Goal: Information Seeking & Learning: Learn about a topic

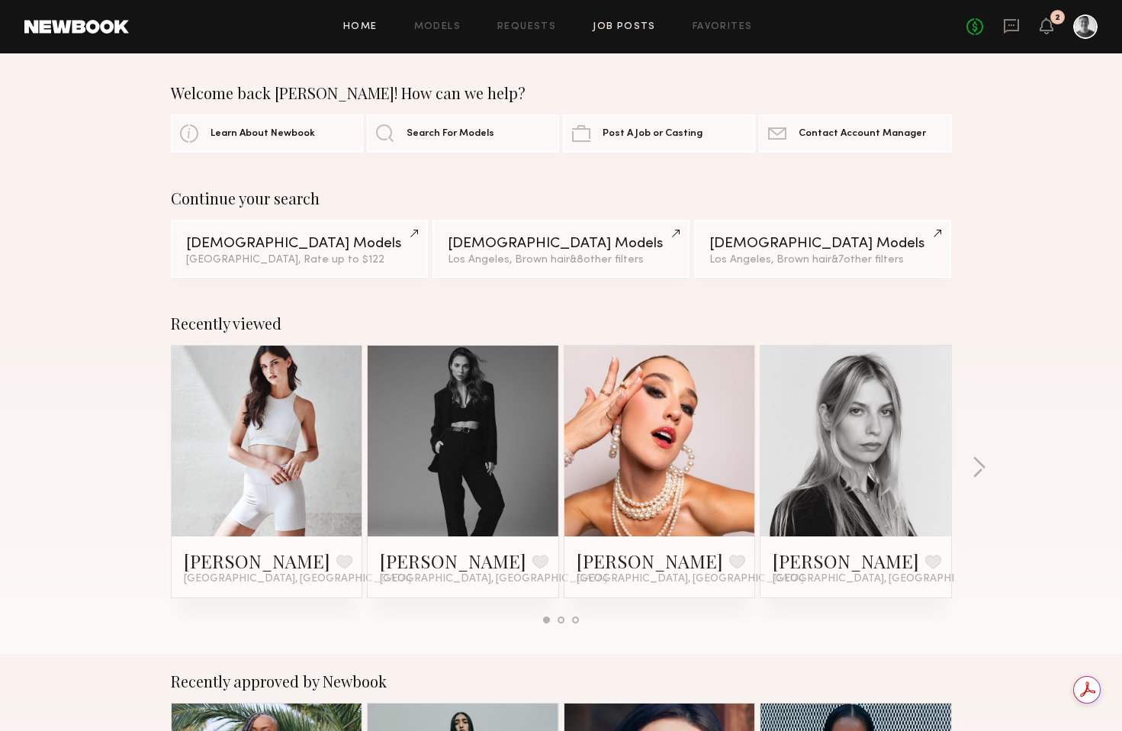
click at [629, 30] on link "Job Posts" at bounding box center [624, 27] width 63 height 10
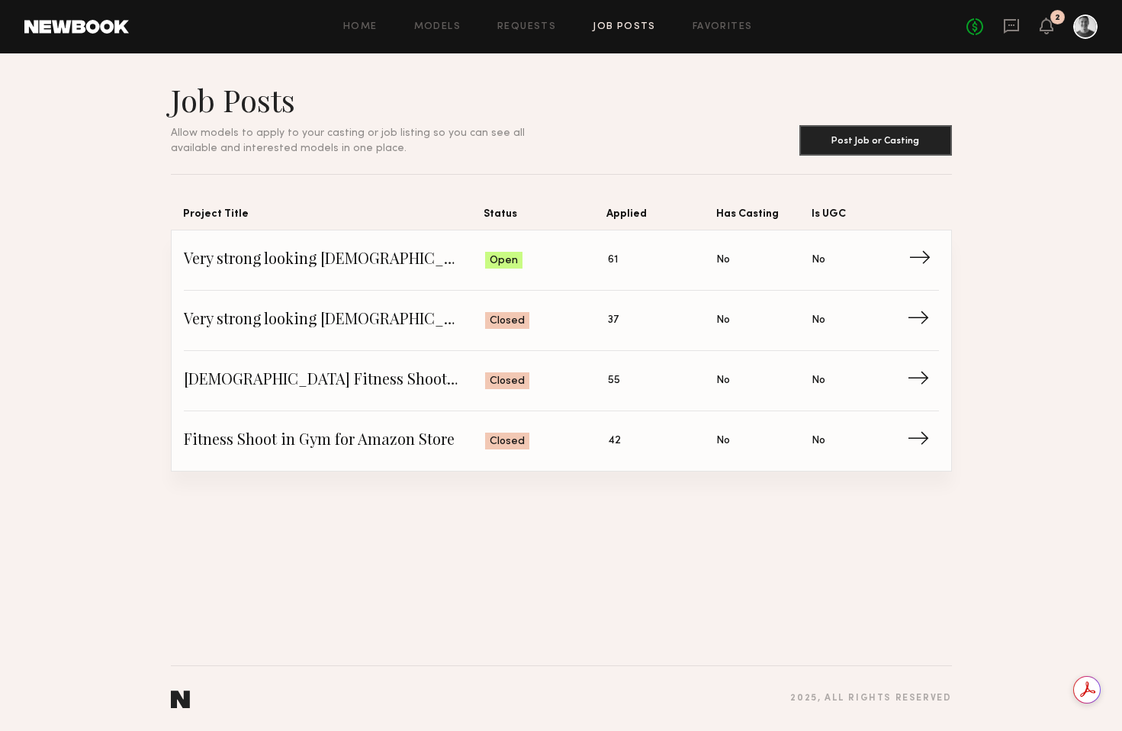
click at [918, 259] on span "→" at bounding box center [924, 260] width 31 height 23
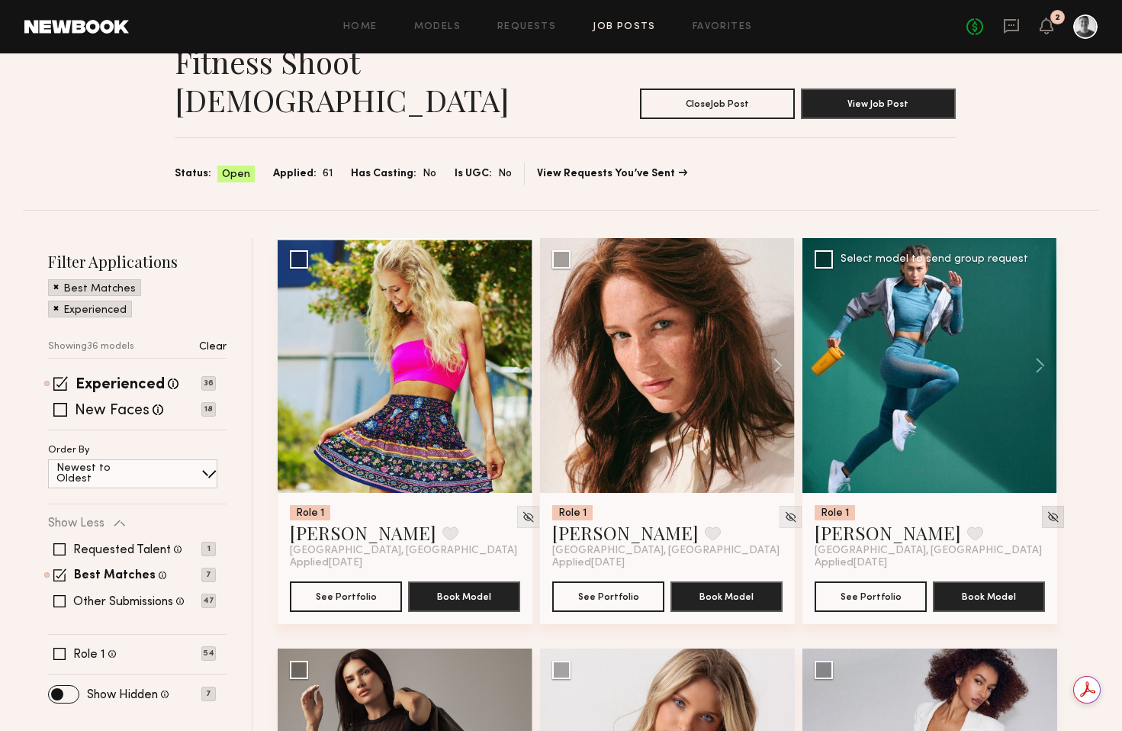
click at [1047, 510] on img at bounding box center [1053, 516] width 13 height 13
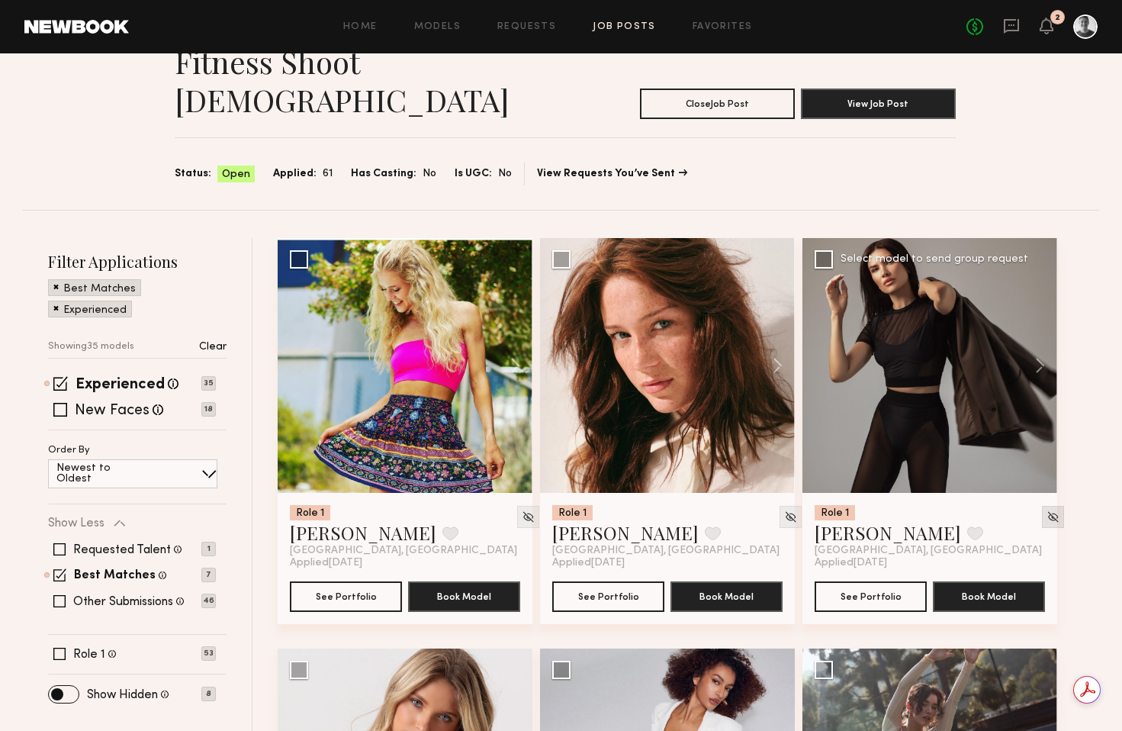
click at [1047, 510] on img at bounding box center [1053, 516] width 13 height 13
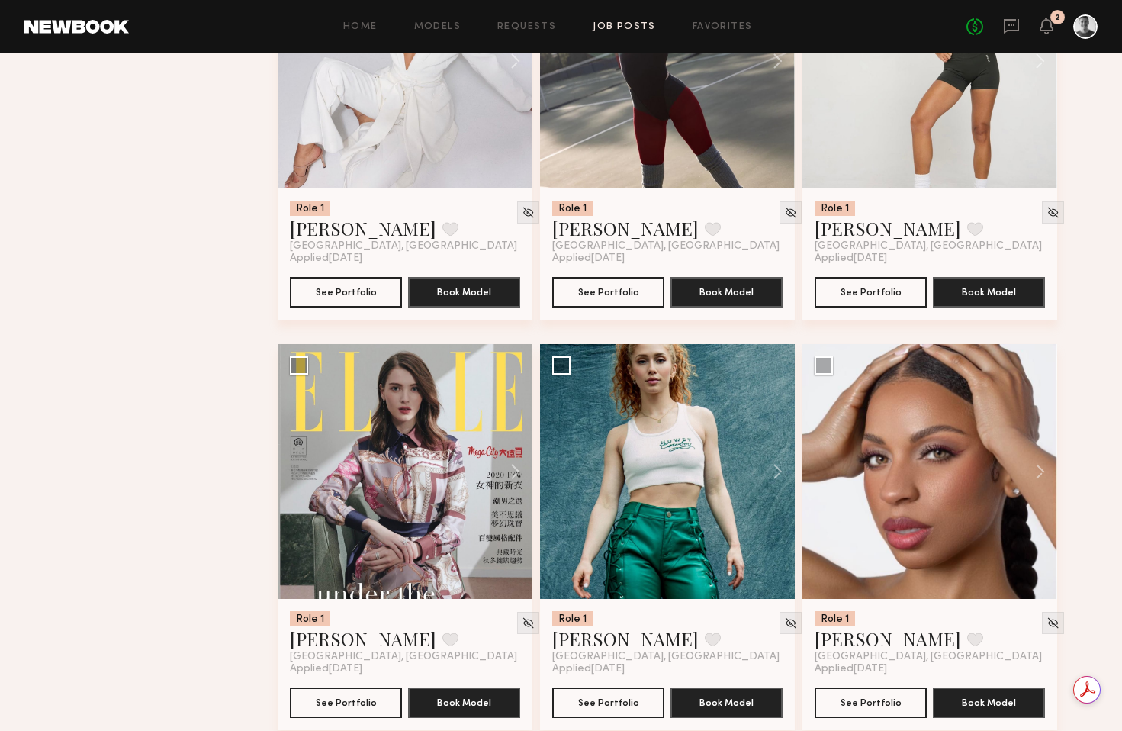
scroll to position [851, 0]
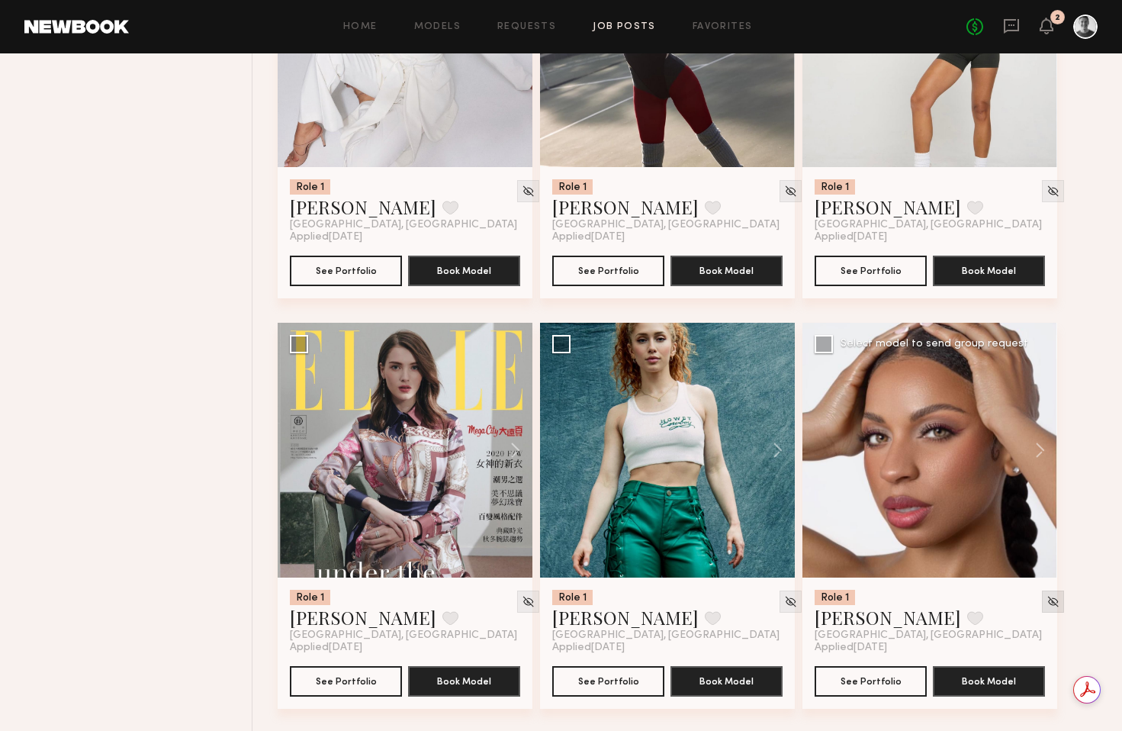
click at [1047, 595] on img at bounding box center [1053, 601] width 13 height 13
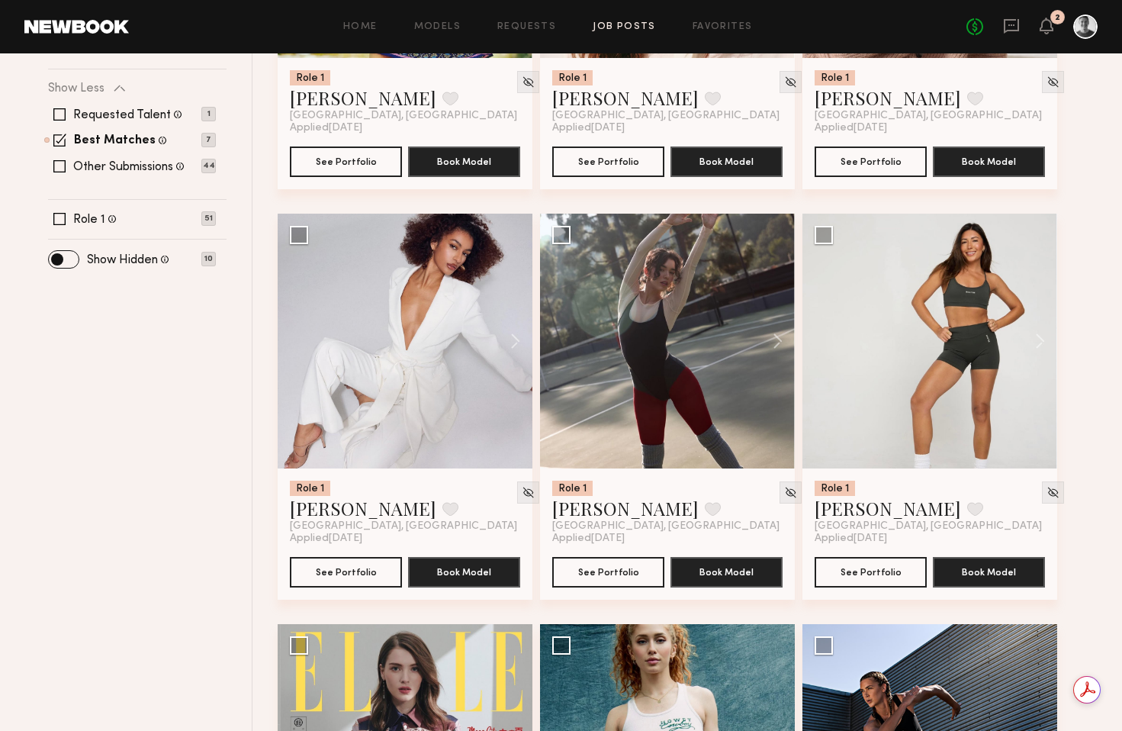
scroll to position [543, 0]
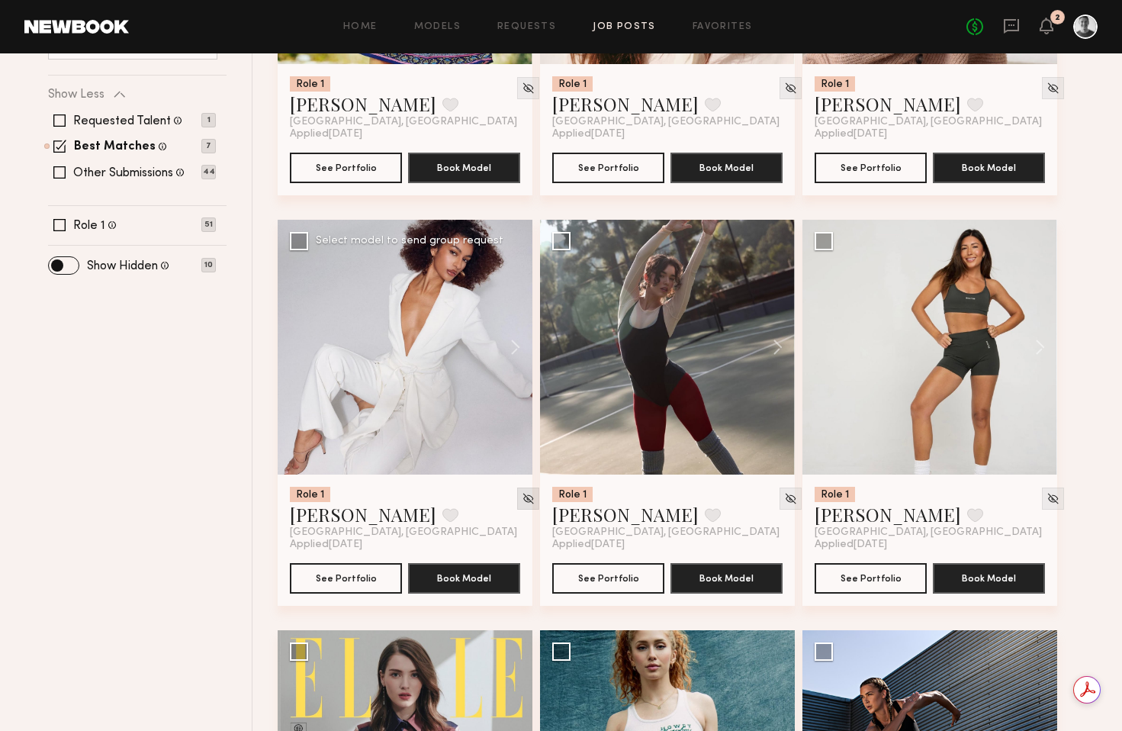
click at [522, 492] on img at bounding box center [528, 498] width 13 height 13
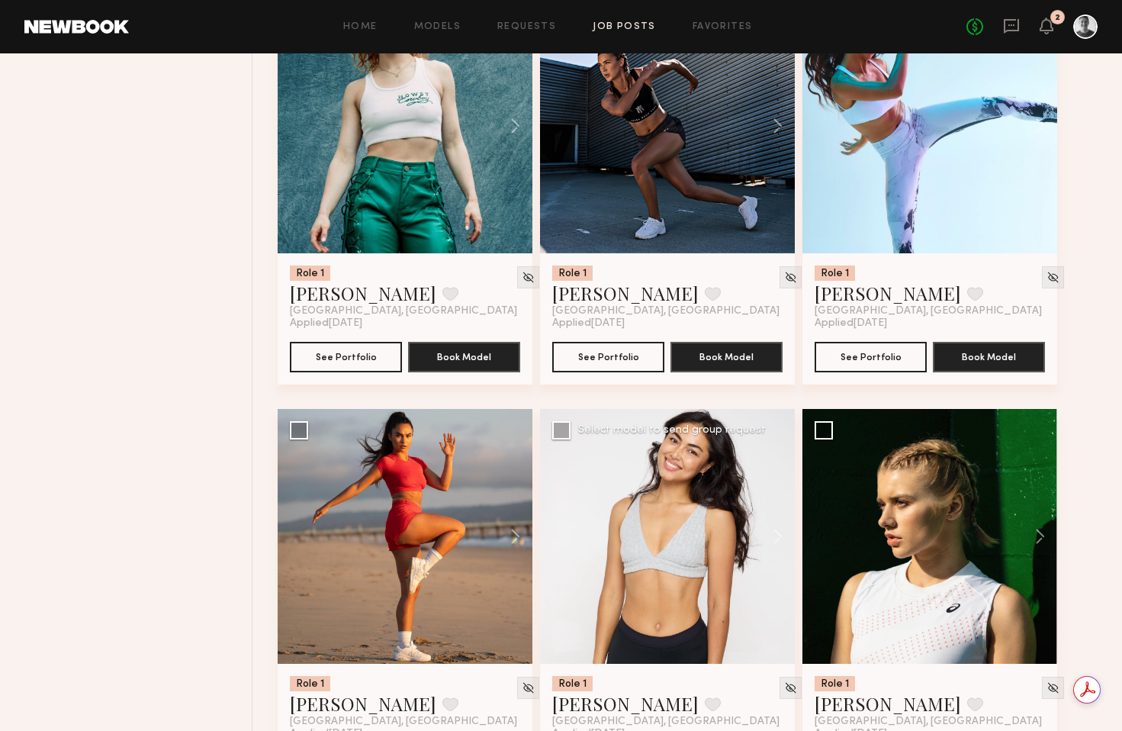
scroll to position [1200, 0]
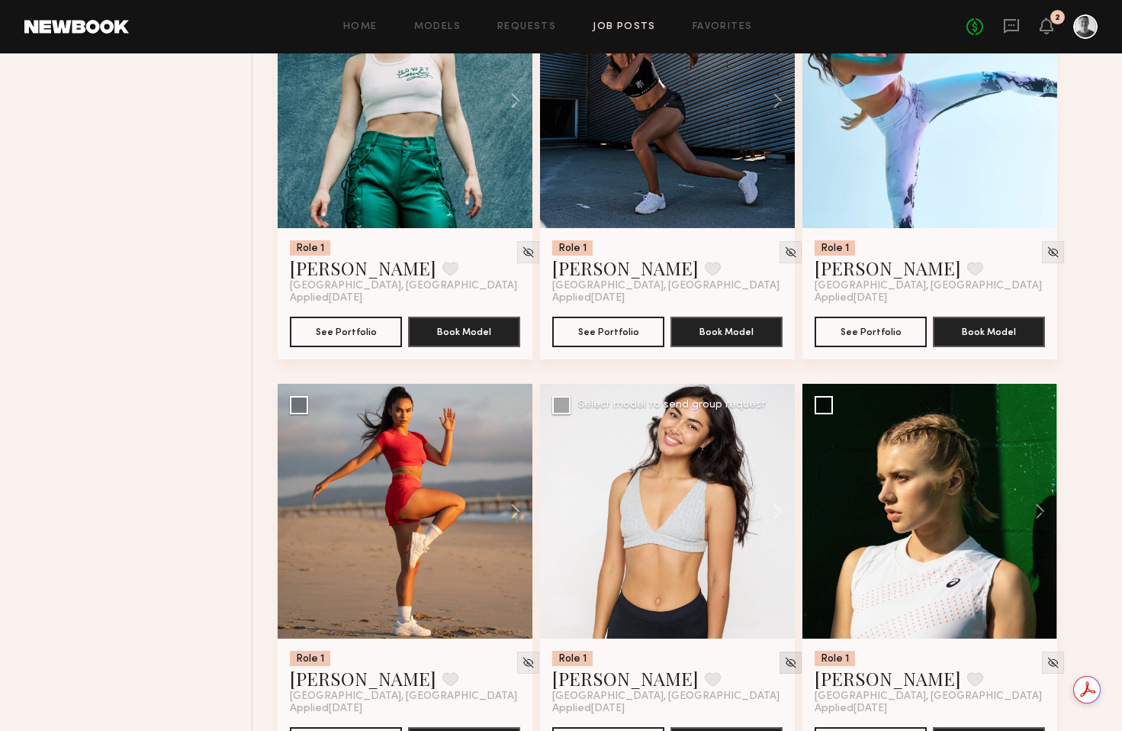
click at [784, 656] on img at bounding box center [790, 662] width 13 height 13
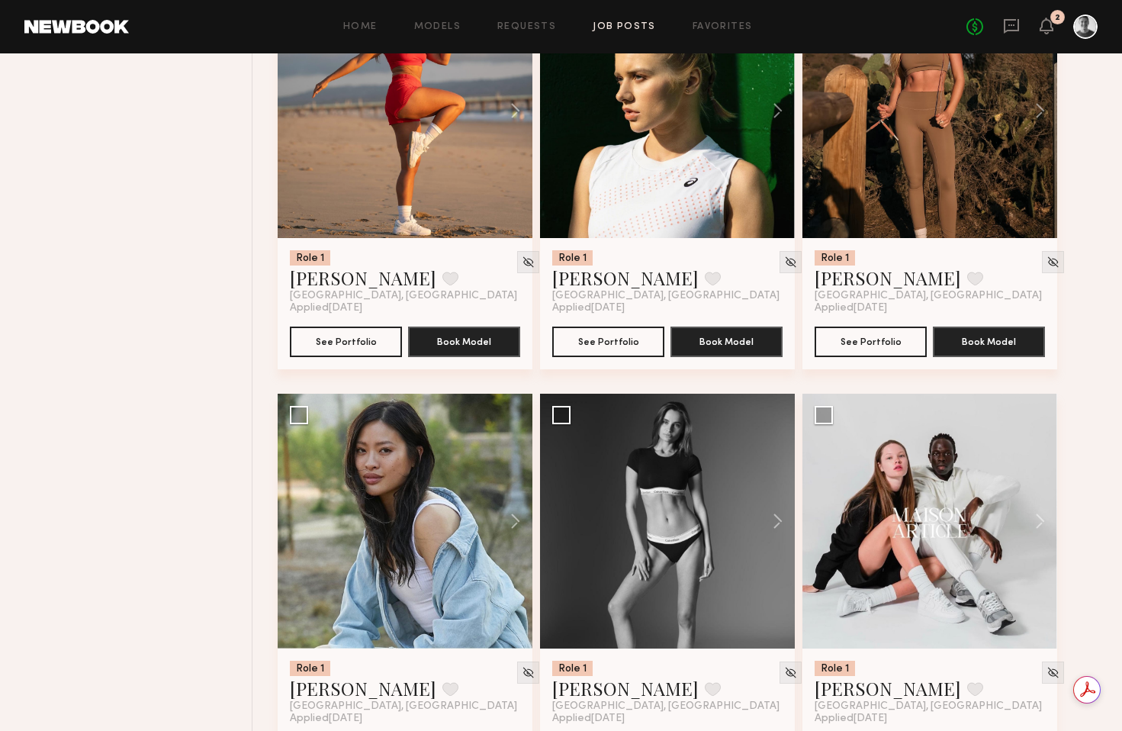
scroll to position [1625, 0]
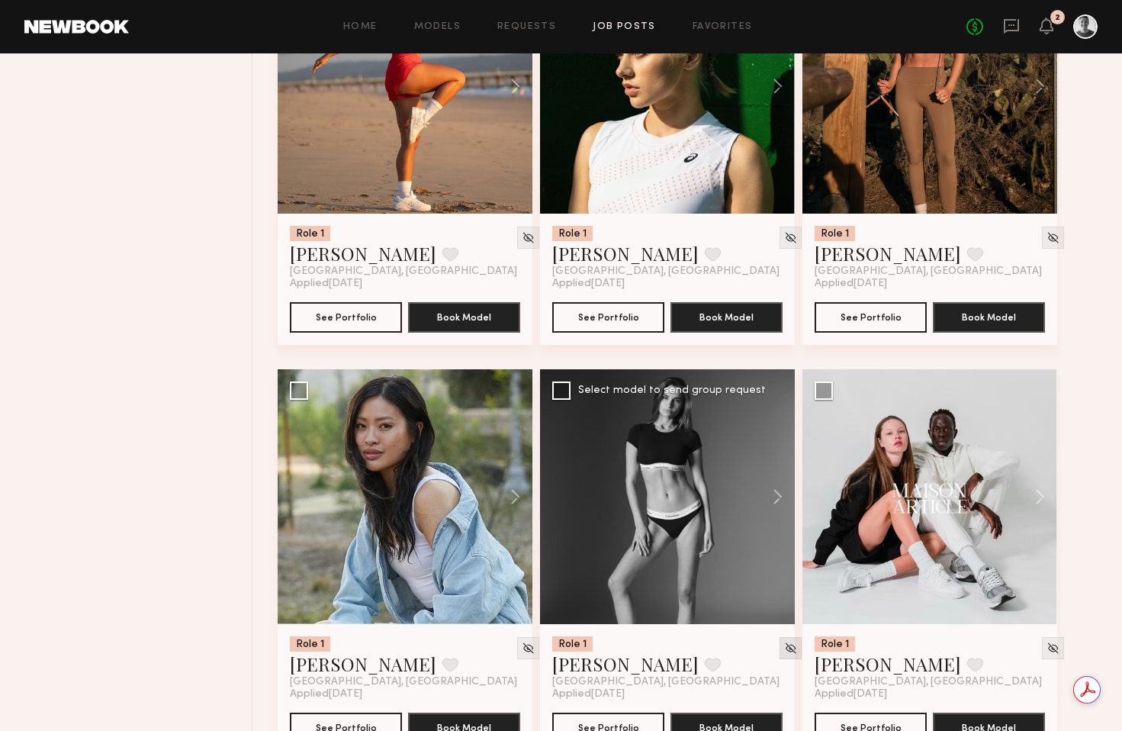
click at [784, 642] on img at bounding box center [790, 648] width 13 height 13
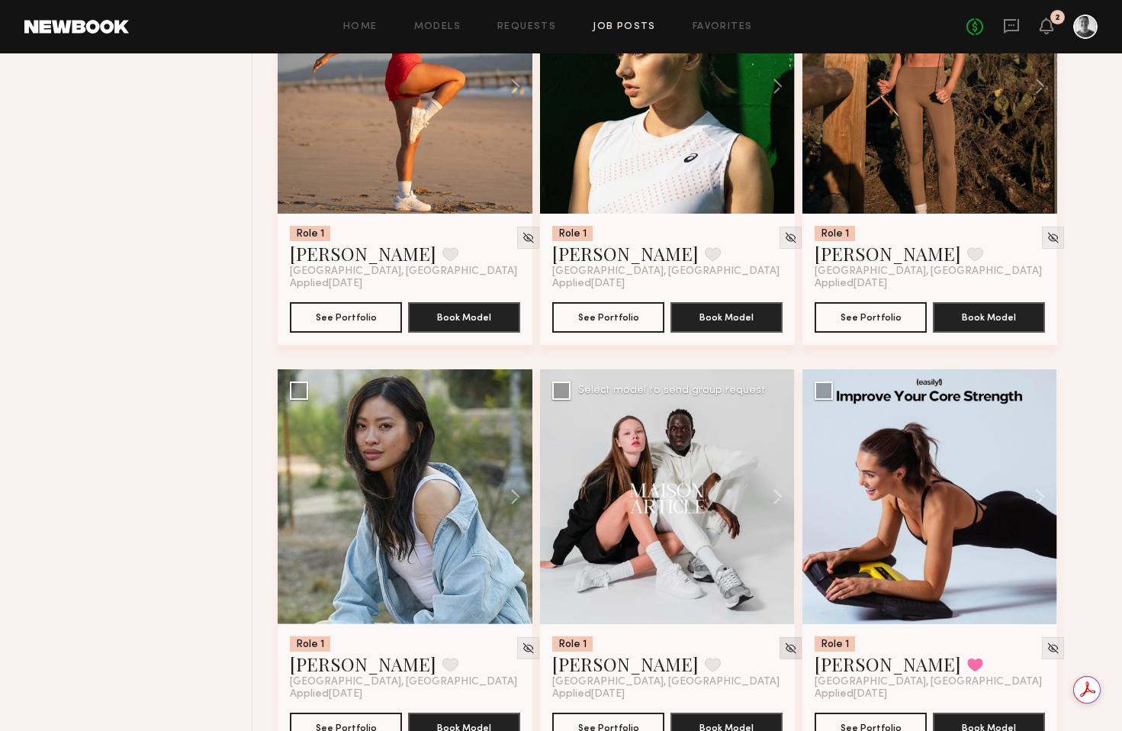
click at [784, 642] on img at bounding box center [790, 648] width 13 height 13
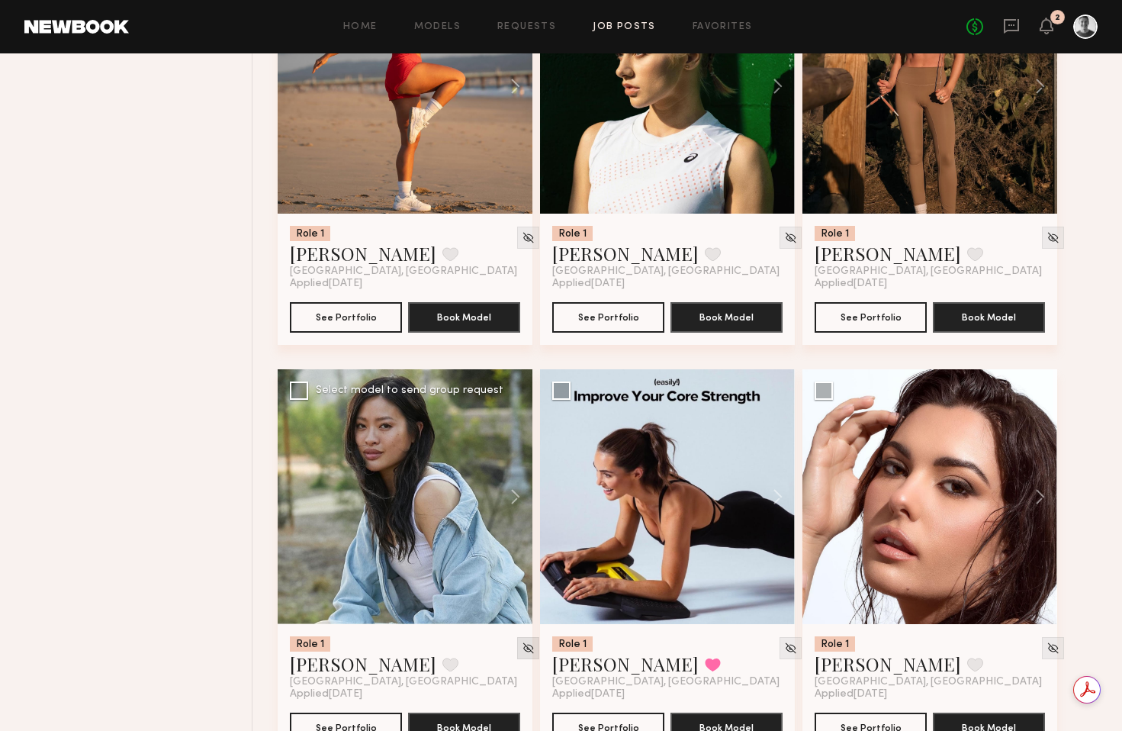
click at [522, 642] on img at bounding box center [528, 648] width 13 height 13
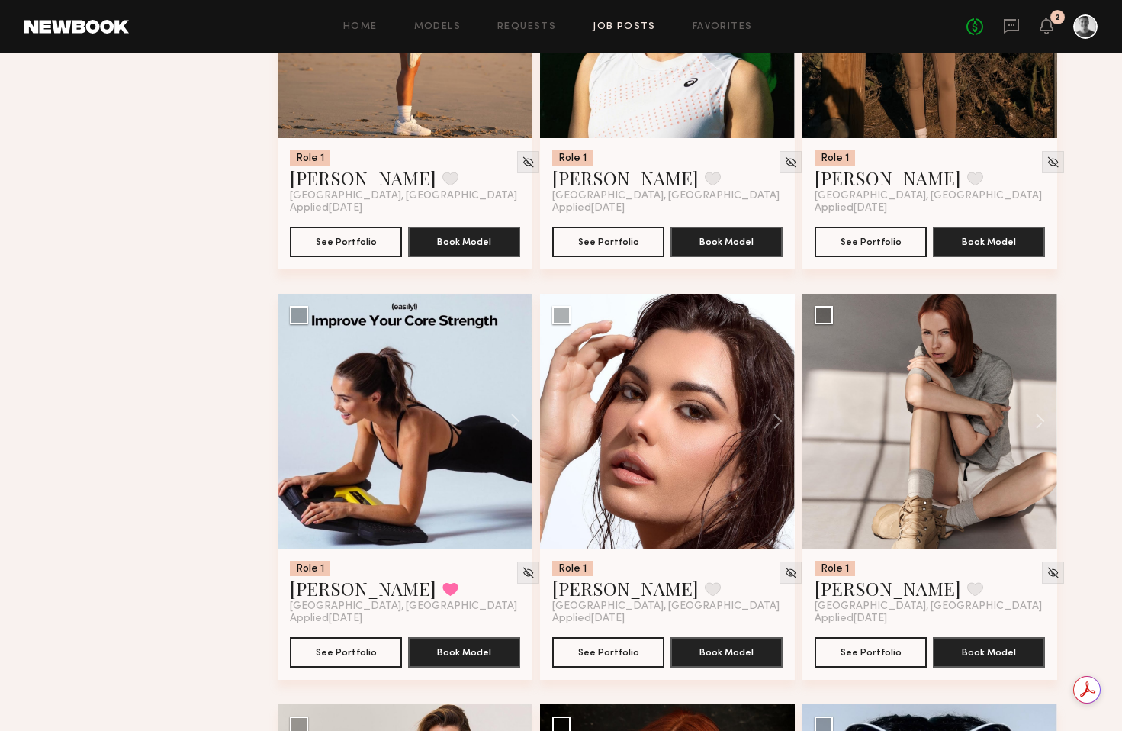
scroll to position [1715, 0]
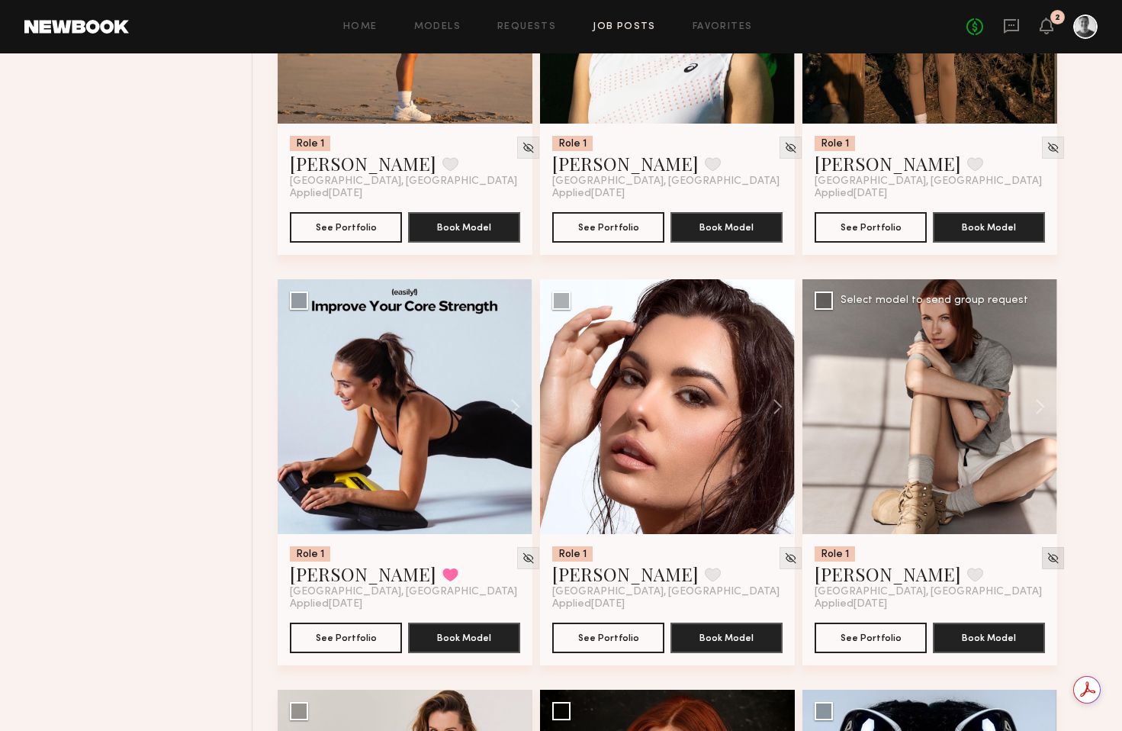
click at [1047, 552] on img at bounding box center [1053, 558] width 13 height 13
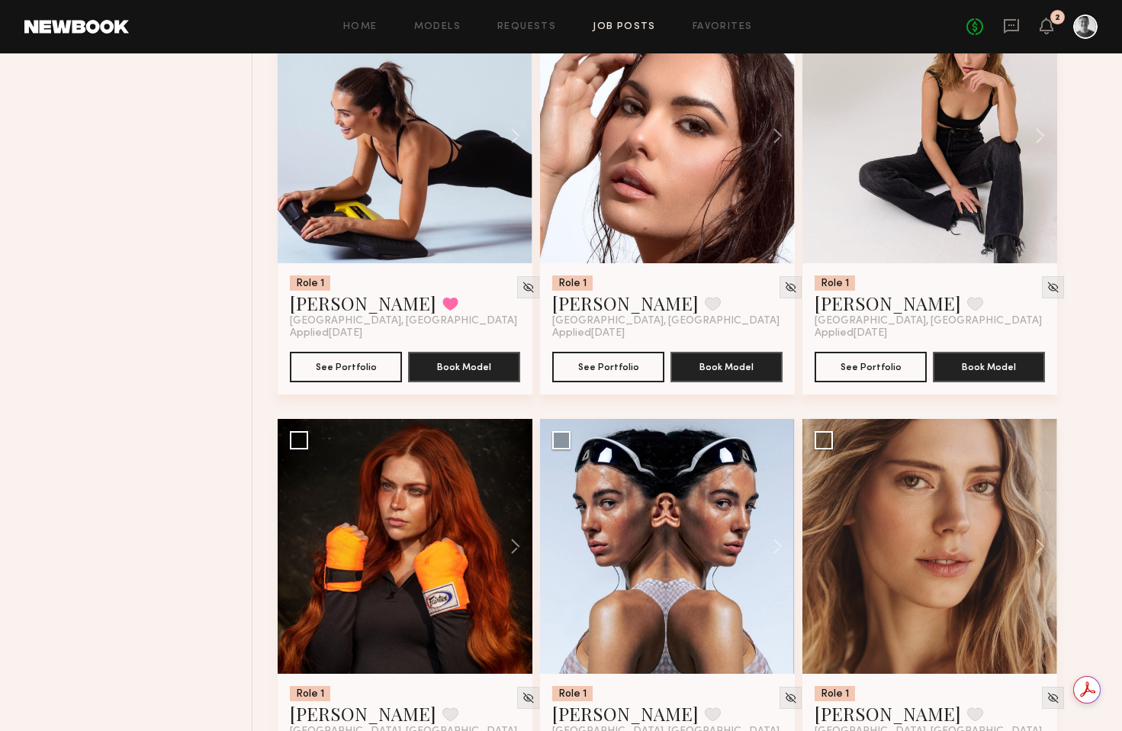
scroll to position [1999, 0]
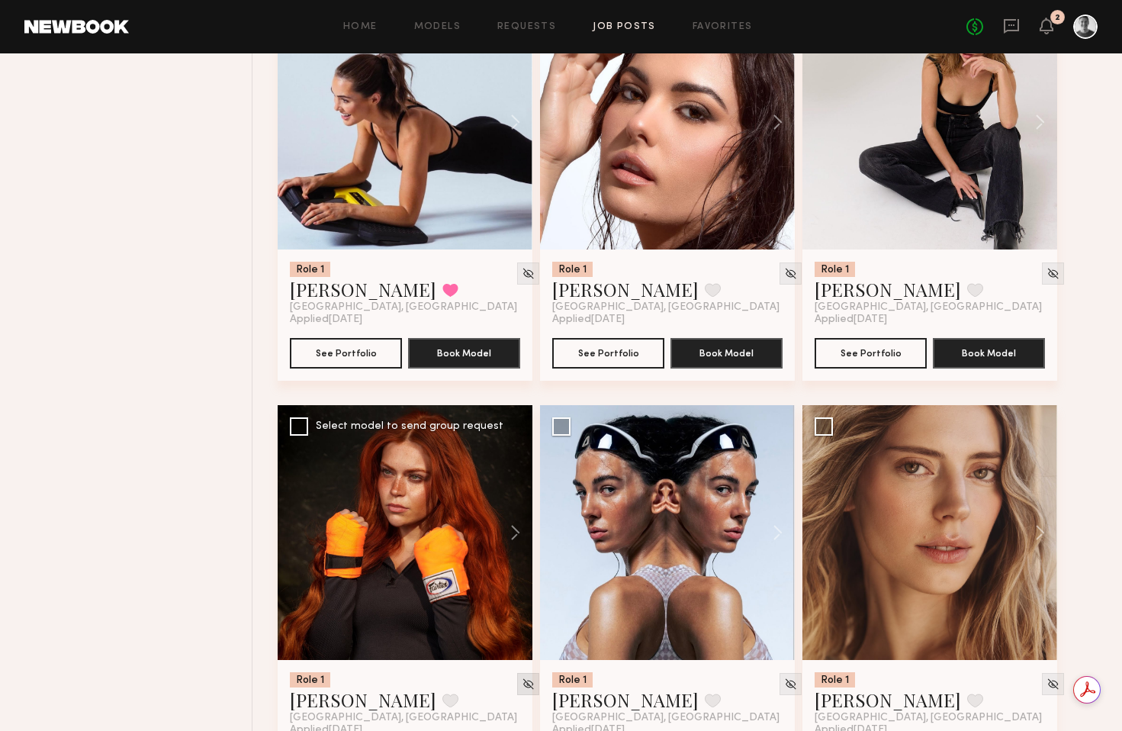
click at [522, 677] on img at bounding box center [528, 683] width 13 height 13
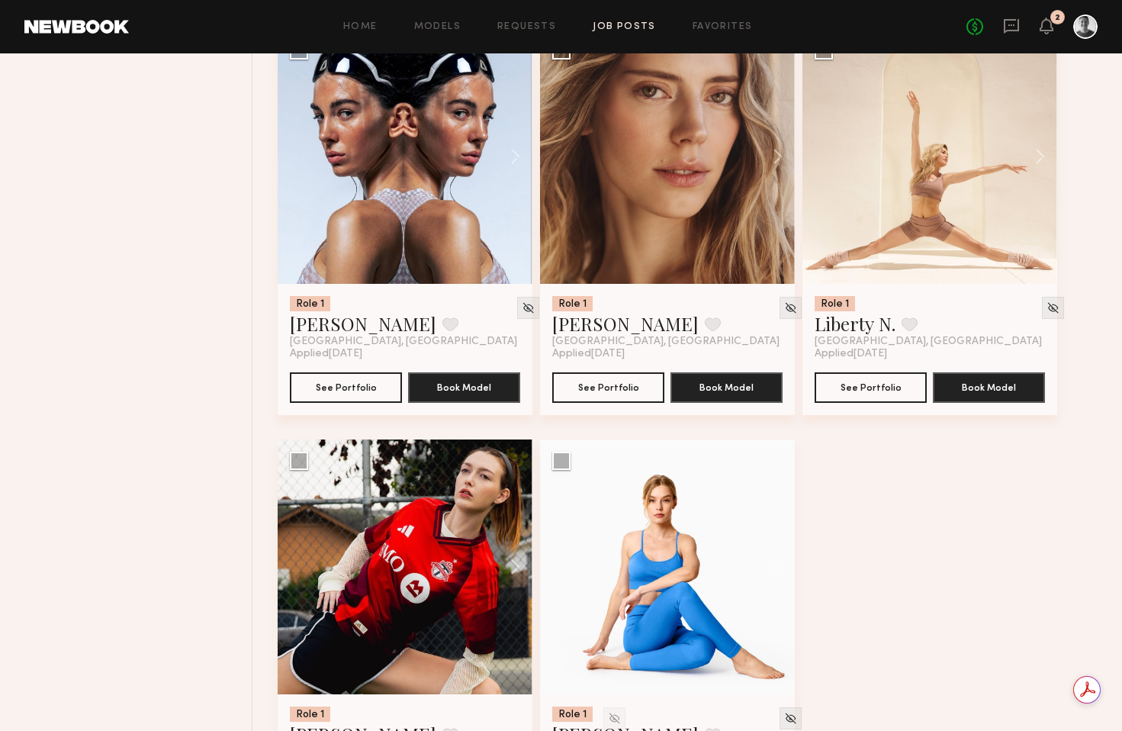
scroll to position [2389, 0]
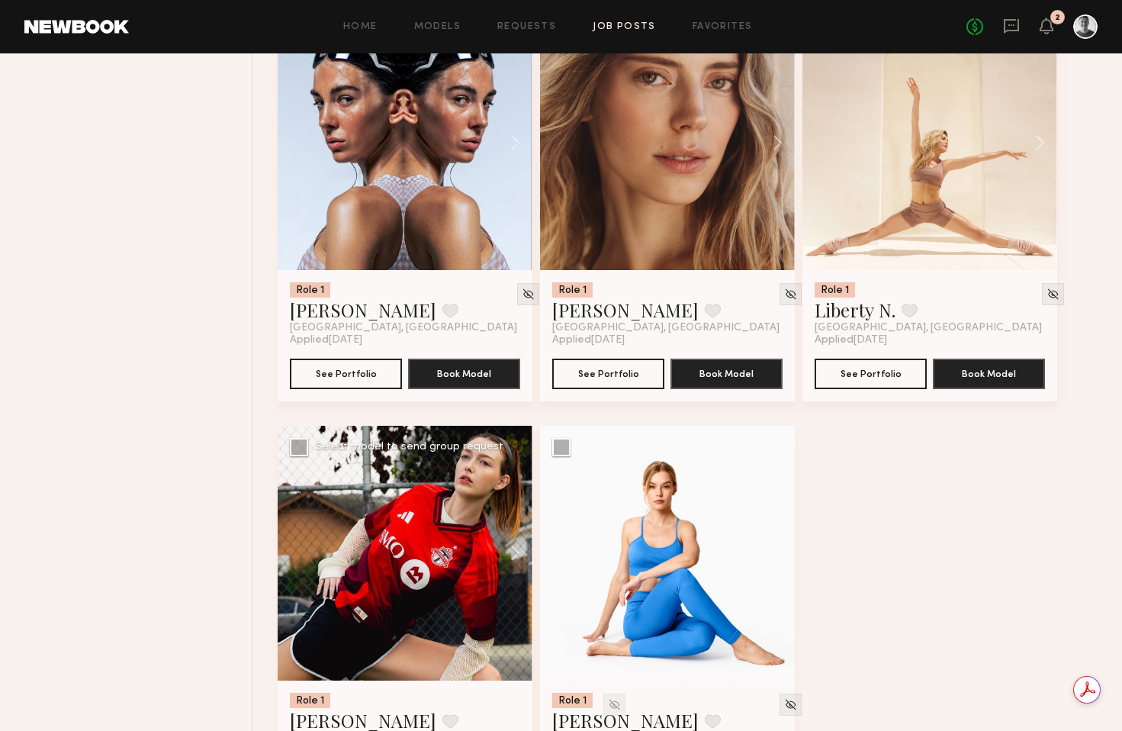
click at [608, 698] on img at bounding box center [614, 704] width 13 height 13
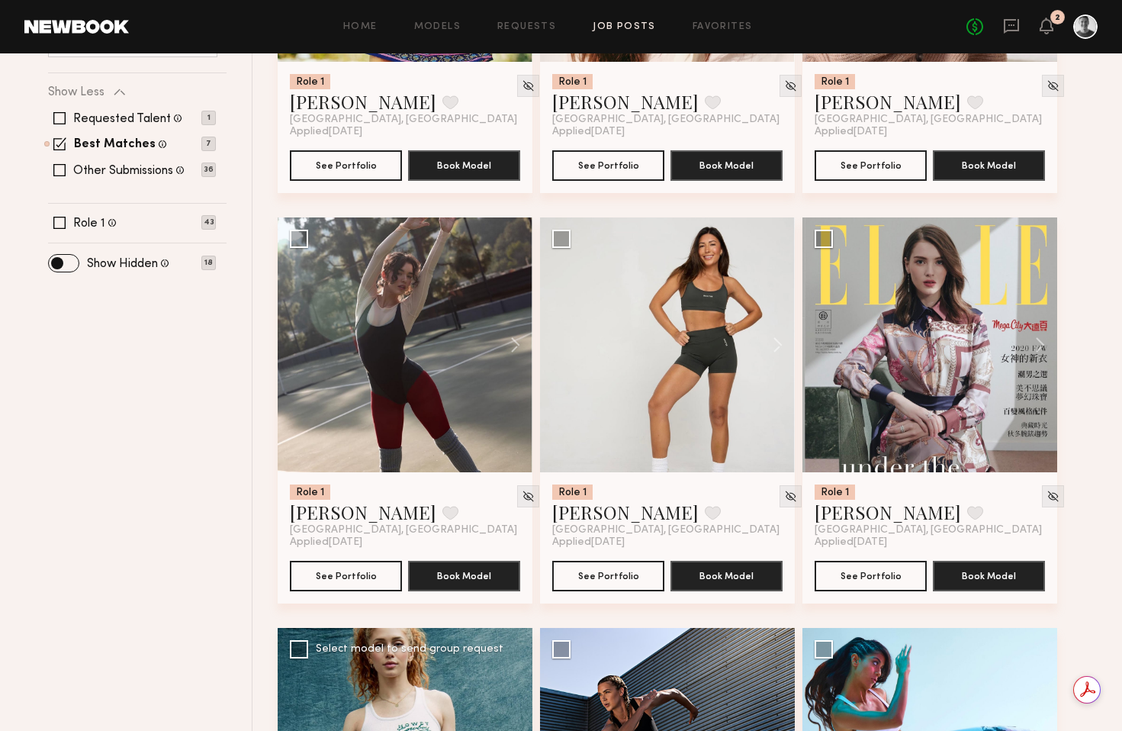
scroll to position [106, 0]
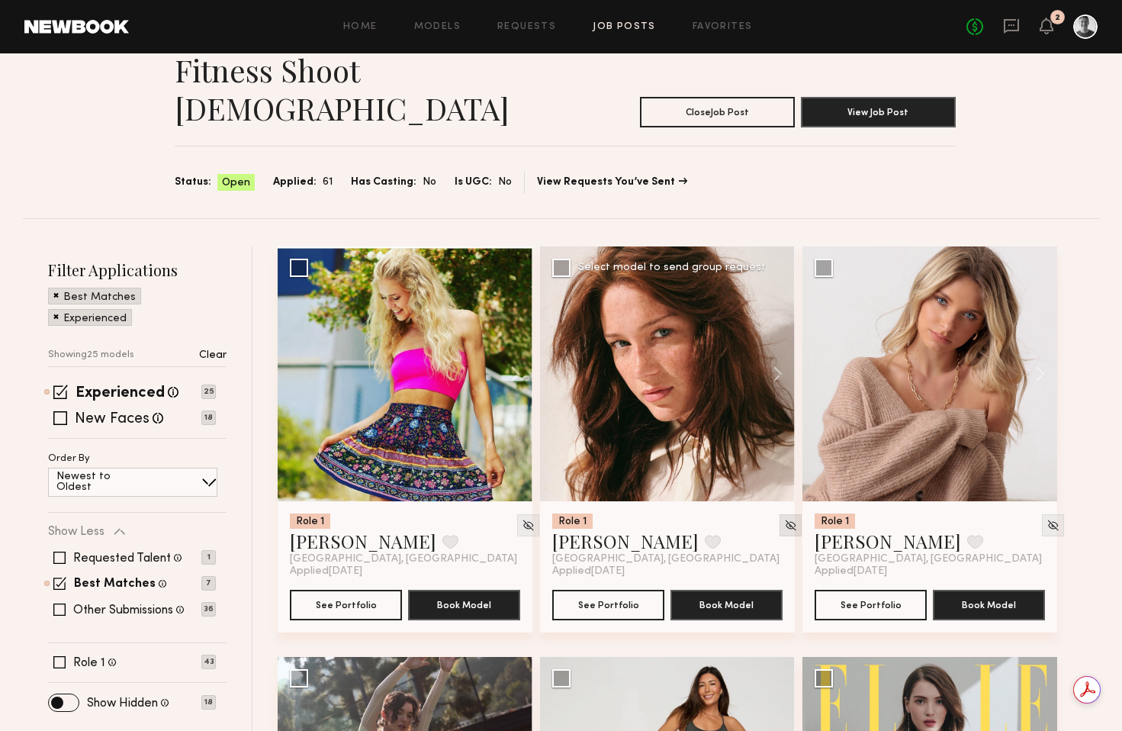
click at [784, 519] on img at bounding box center [790, 525] width 13 height 13
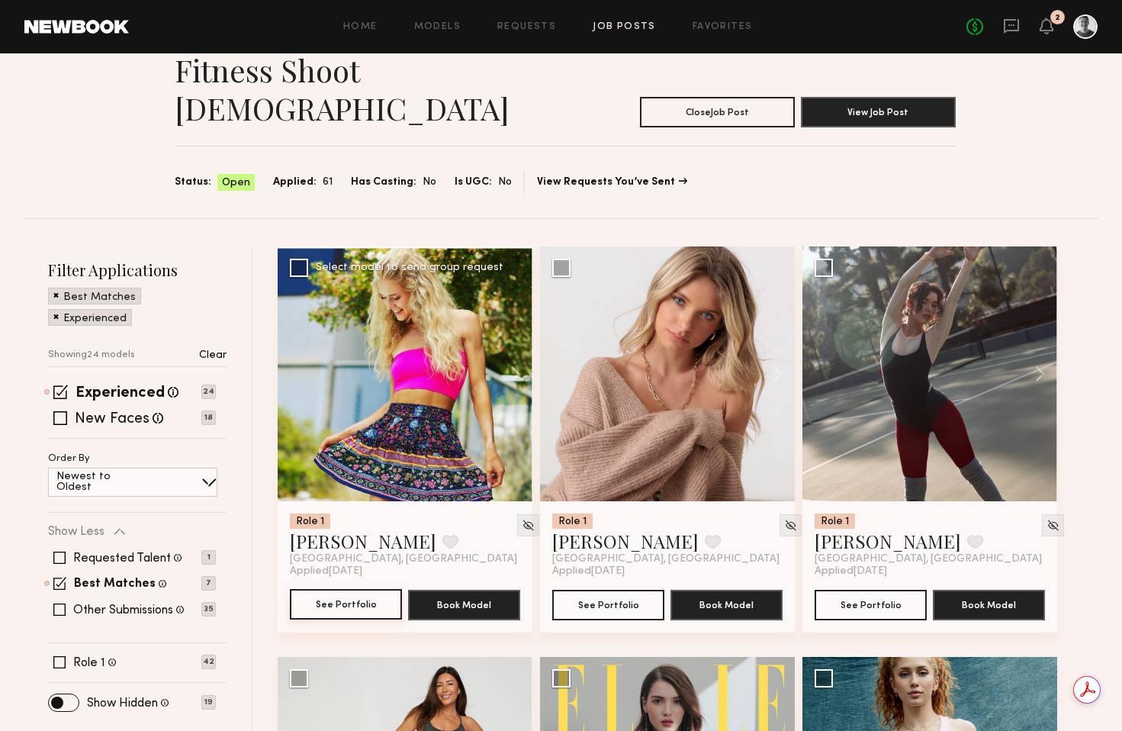
click at [339, 589] on button "See Portfolio" at bounding box center [346, 604] width 112 height 31
click at [522, 519] on img at bounding box center [528, 525] width 13 height 13
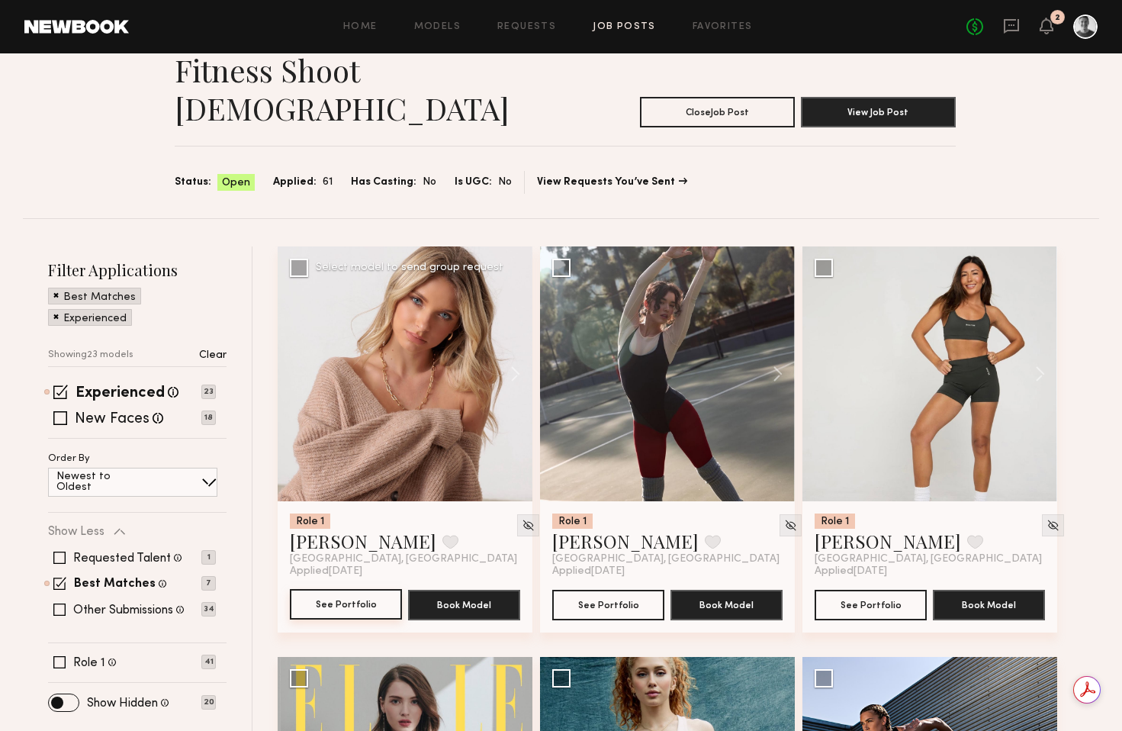
click at [339, 589] on button "See Portfolio" at bounding box center [346, 604] width 112 height 31
click at [522, 519] on img at bounding box center [528, 525] width 13 height 13
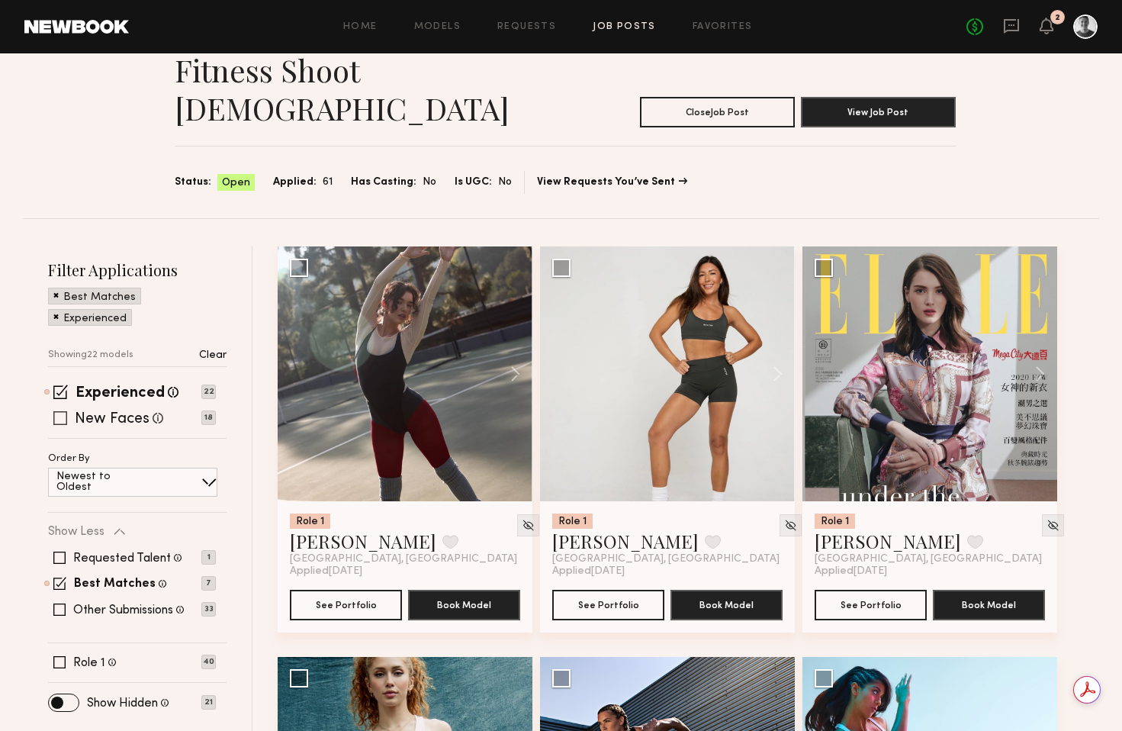
click at [63, 411] on span at bounding box center [60, 418] width 14 height 14
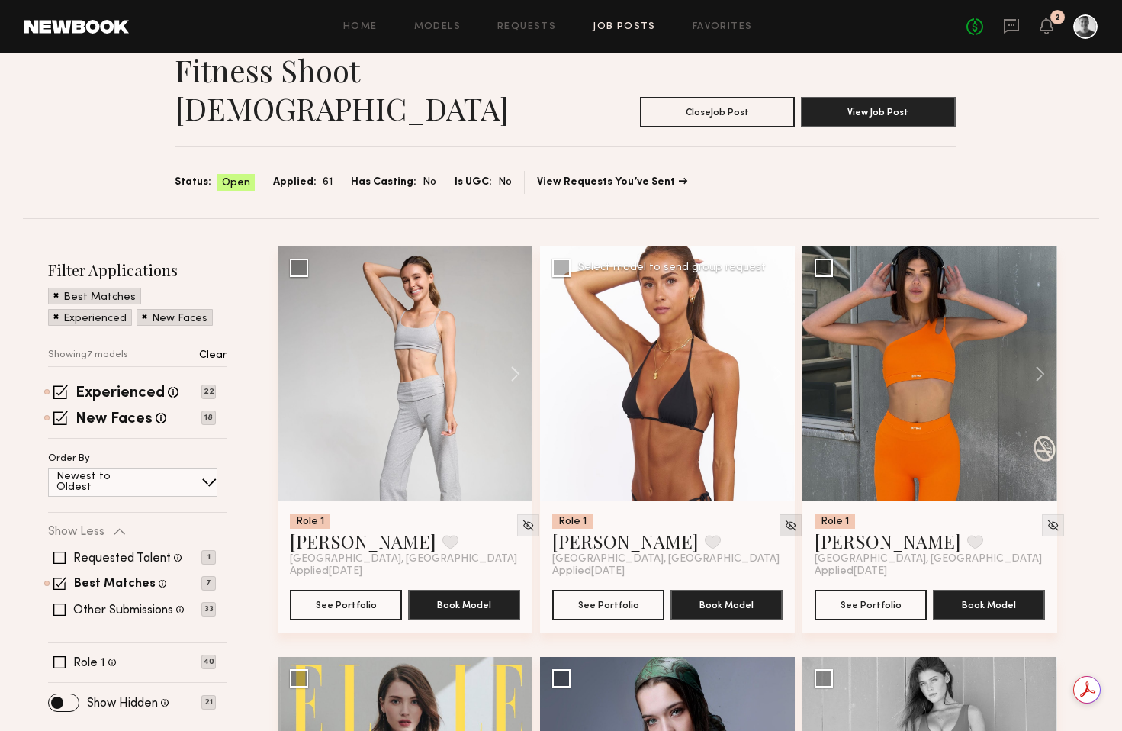
click at [784, 519] on img at bounding box center [790, 525] width 13 height 13
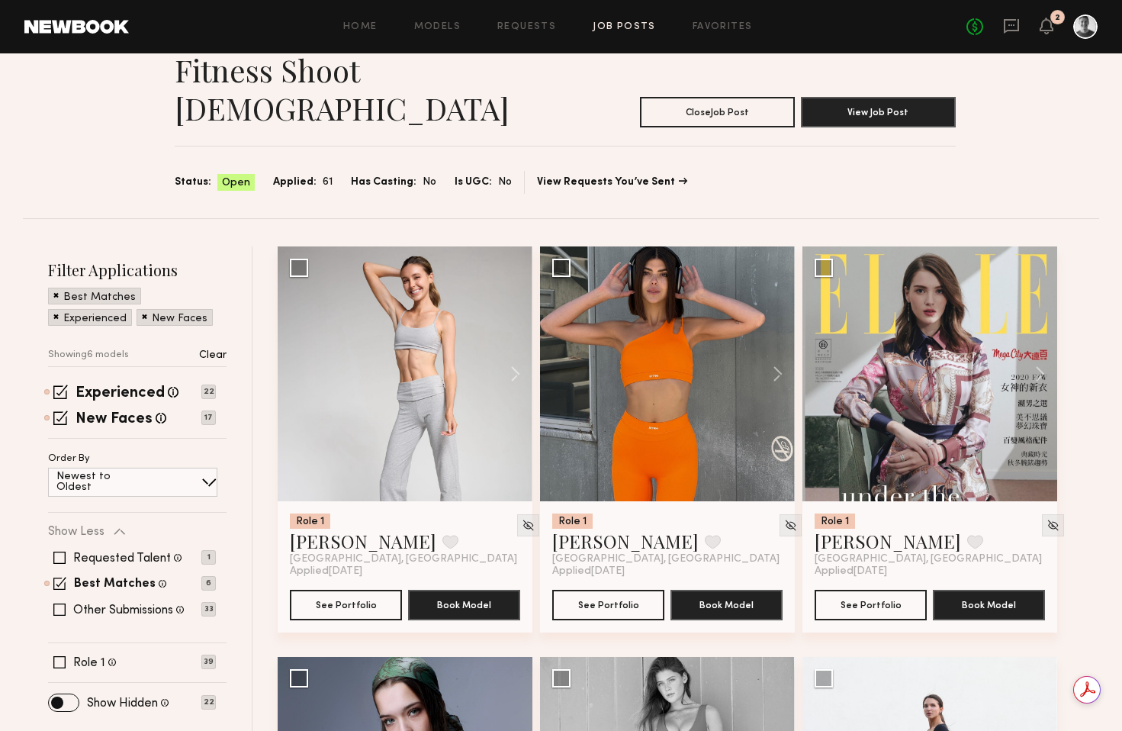
click at [784, 519] on img at bounding box center [790, 525] width 13 height 13
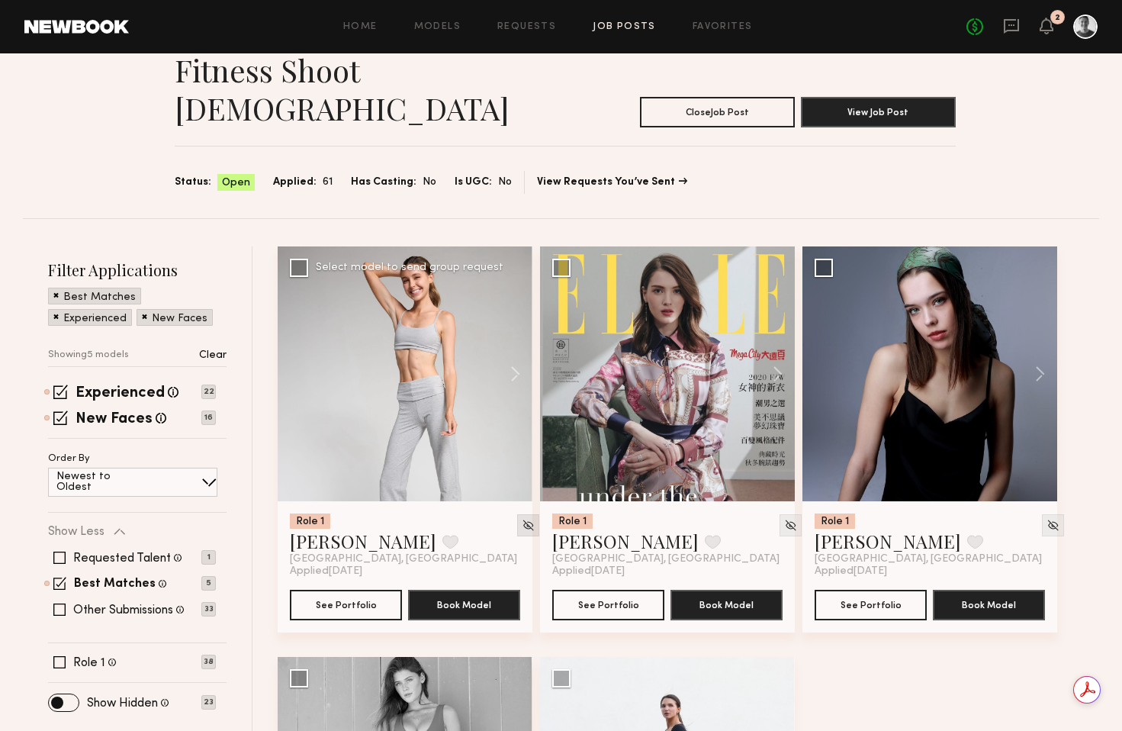
click at [522, 519] on img at bounding box center [528, 525] width 13 height 13
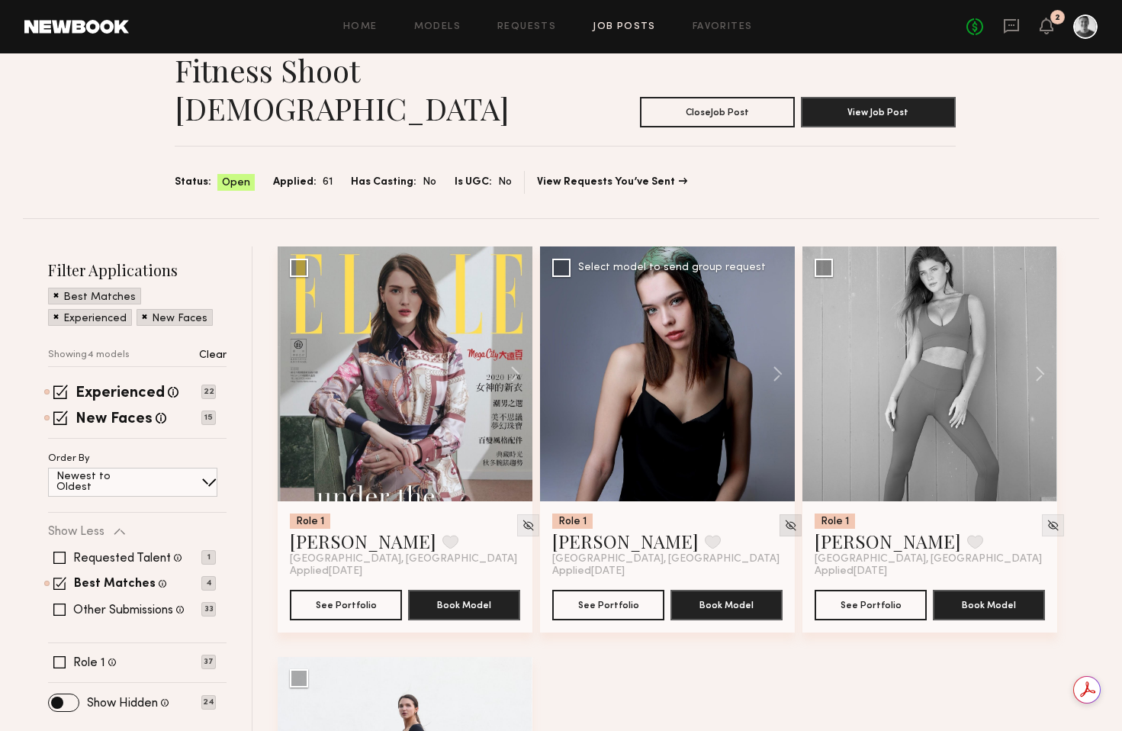
click at [784, 519] on img at bounding box center [790, 525] width 13 height 13
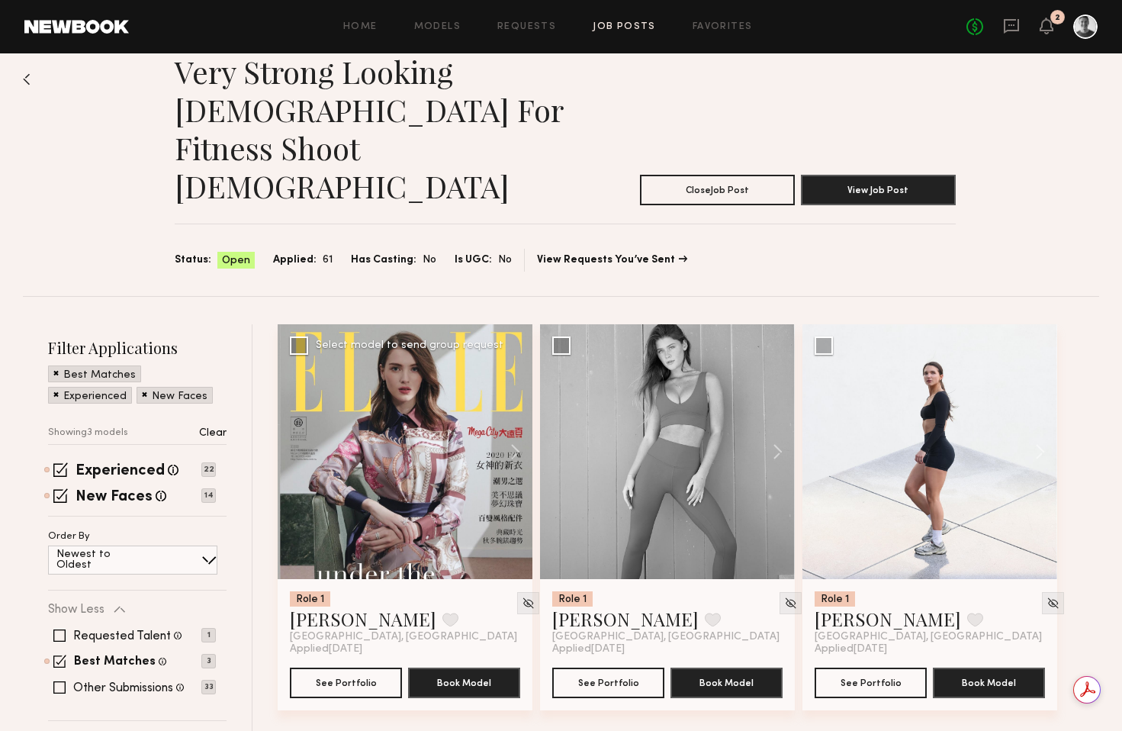
scroll to position [60, 0]
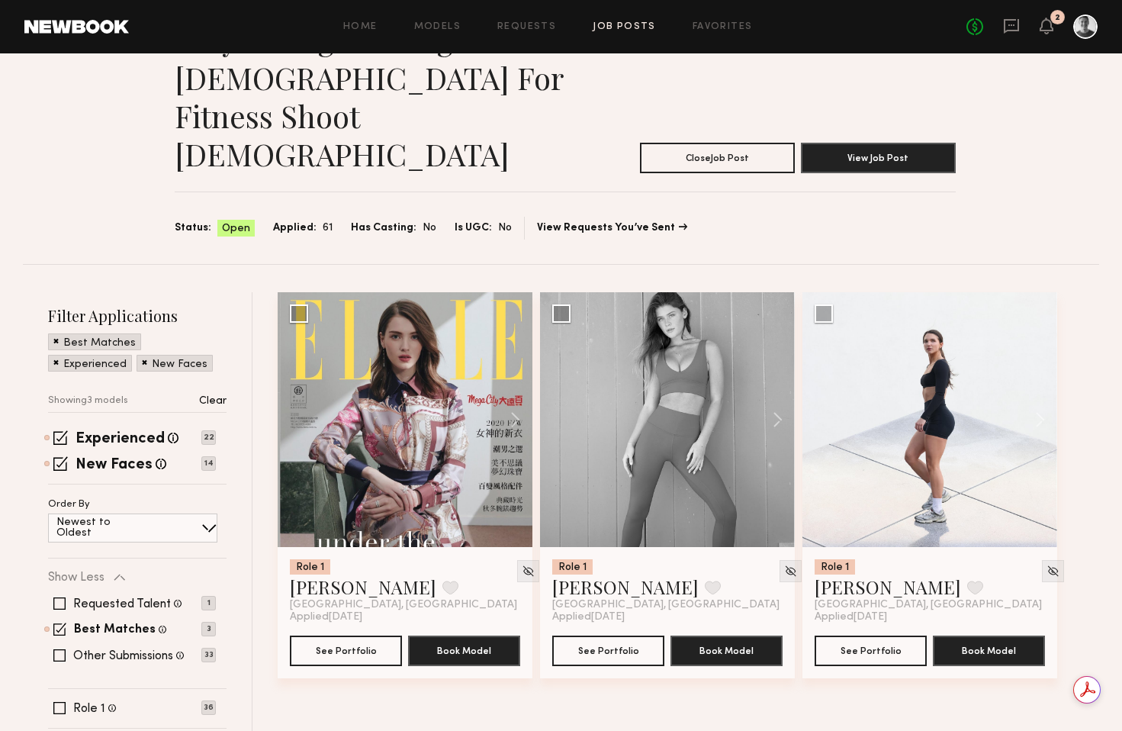
click at [208, 396] on p "Clear" at bounding box center [212, 401] width 27 height 11
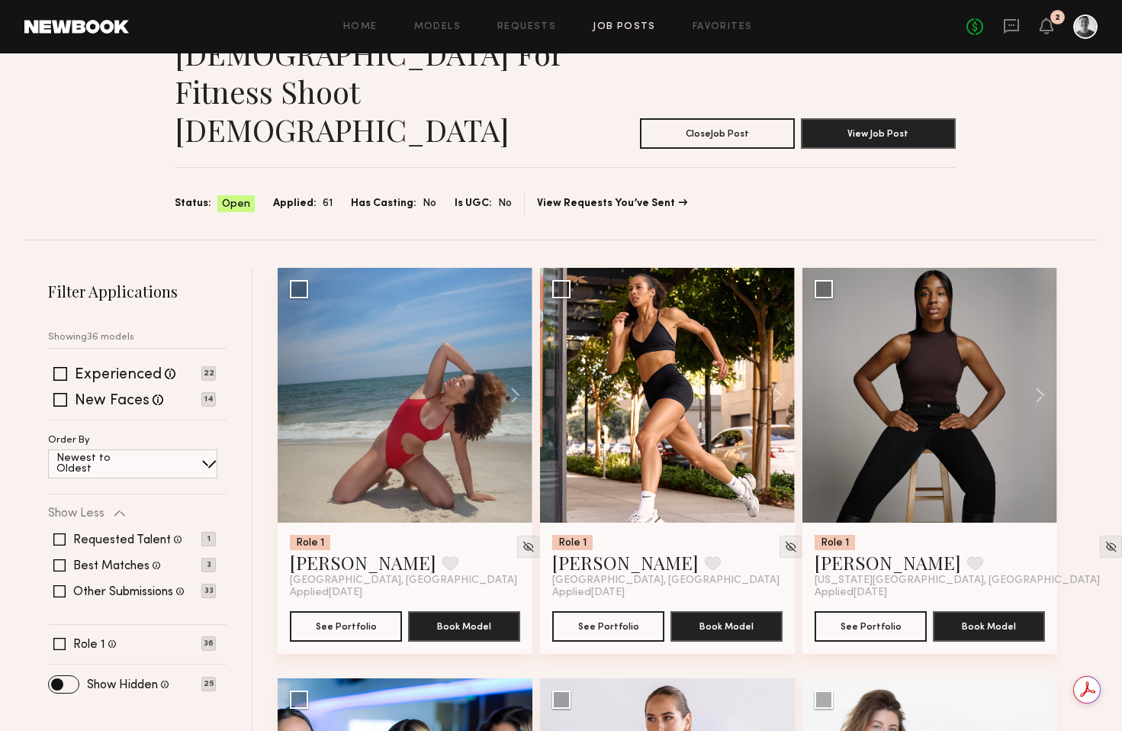
scroll to position [102, 0]
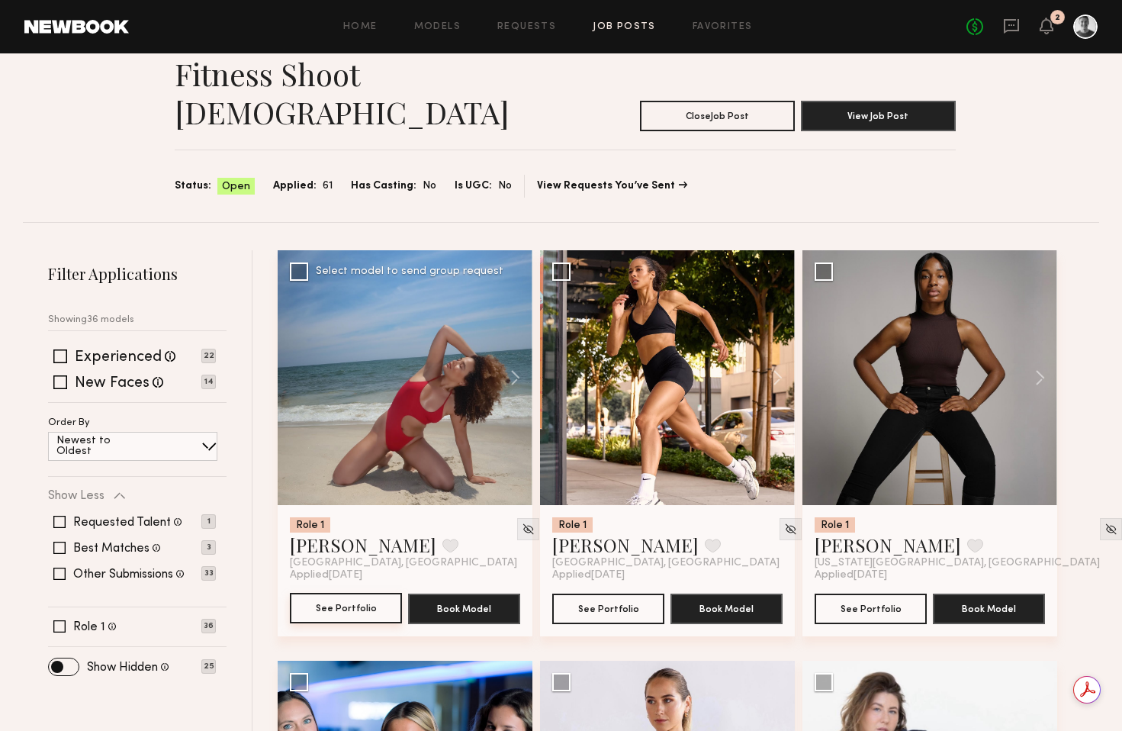
click at [348, 593] on button "See Portfolio" at bounding box center [346, 608] width 112 height 31
click at [522, 523] on img at bounding box center [528, 529] width 13 height 13
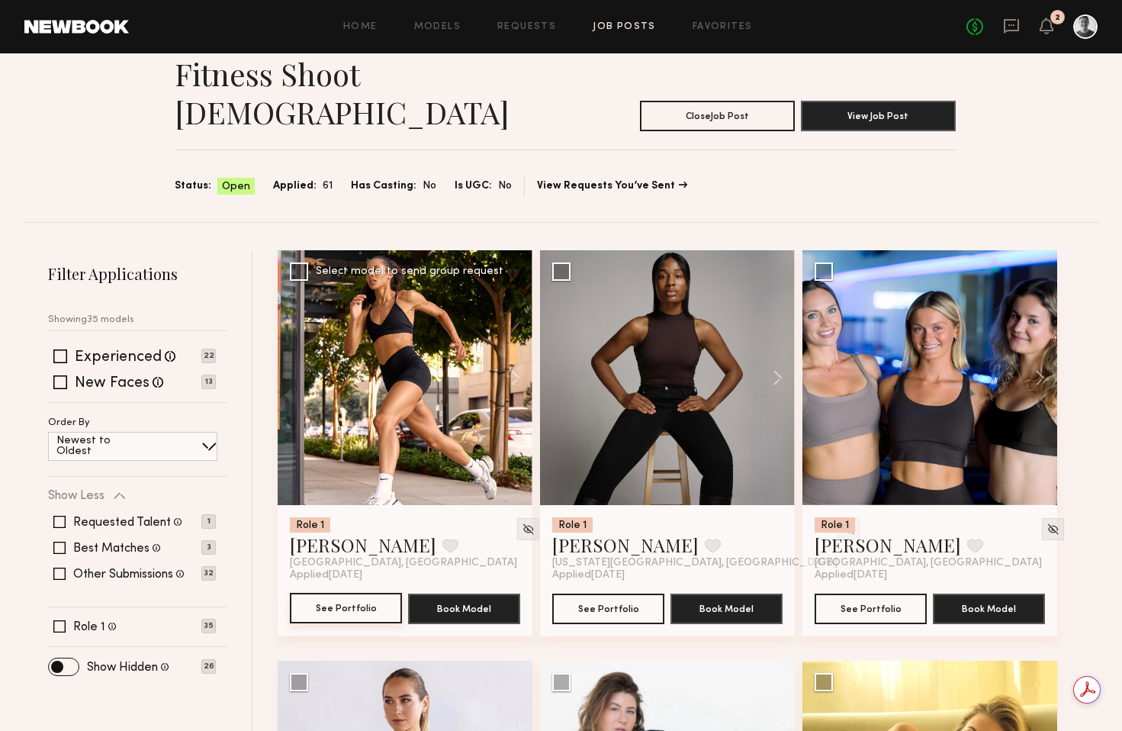
click at [356, 593] on button "See Portfolio" at bounding box center [346, 608] width 112 height 31
click at [842, 523] on img at bounding box center [848, 529] width 13 height 13
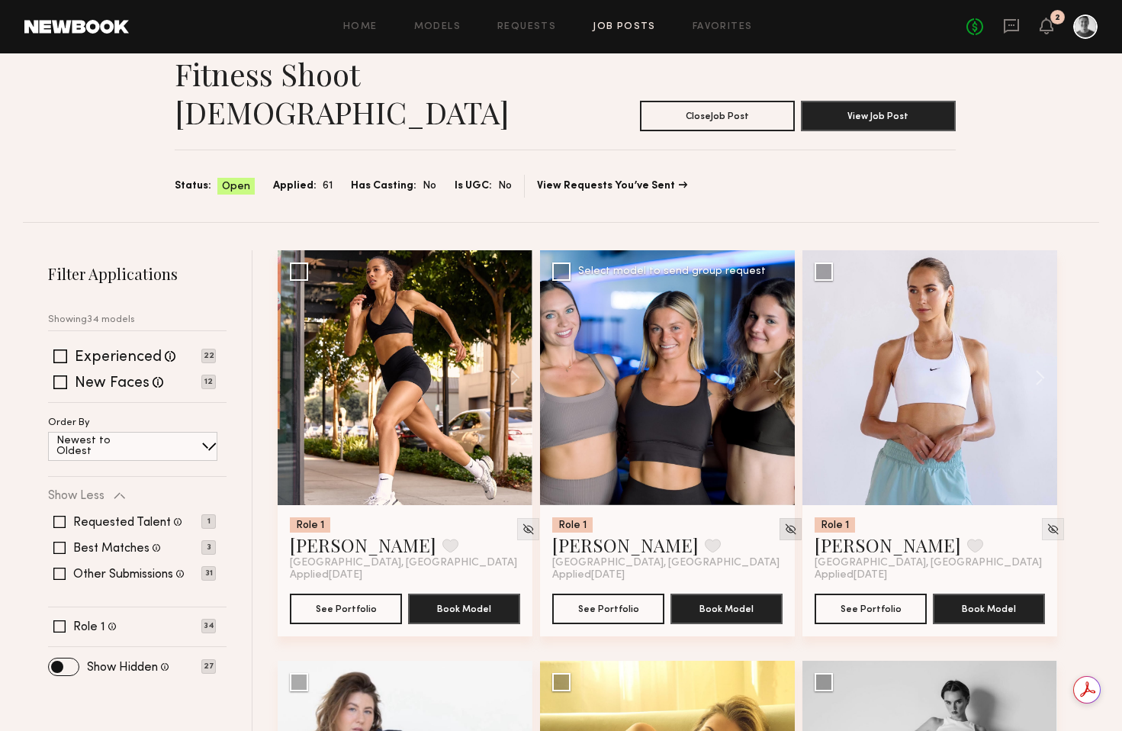
click at [784, 523] on img at bounding box center [790, 529] width 13 height 13
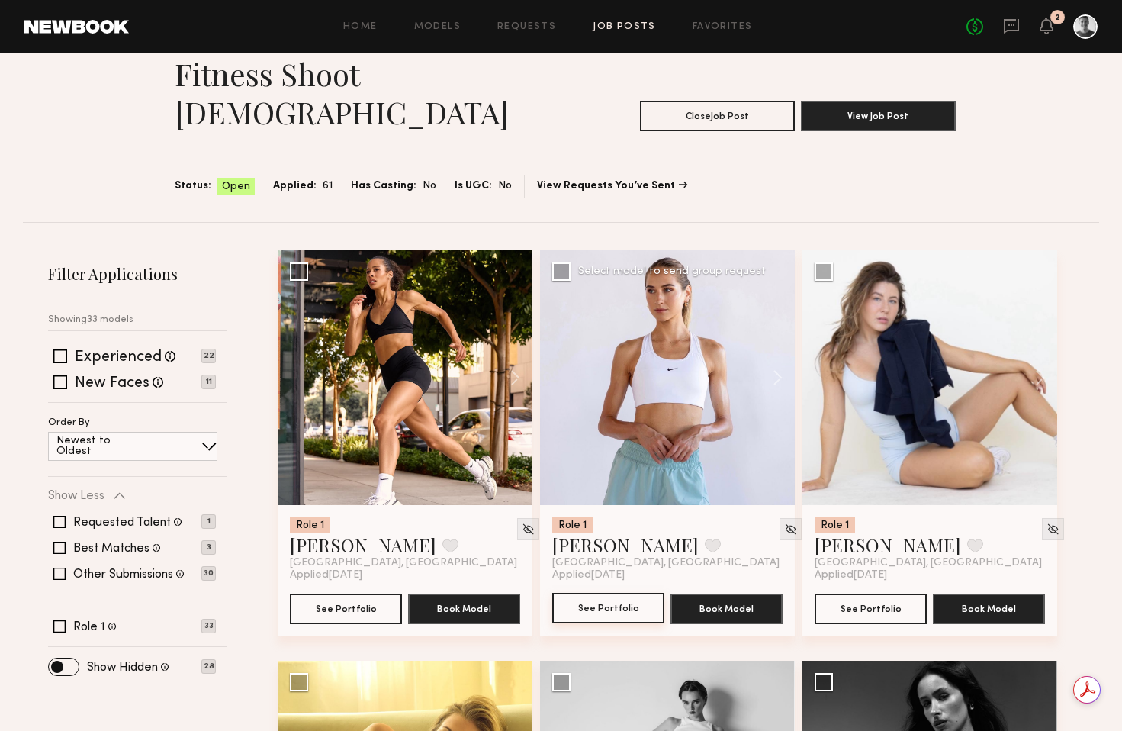
click at [629, 593] on button "See Portfolio" at bounding box center [608, 608] width 112 height 31
click at [784, 523] on img at bounding box center [790, 529] width 13 height 13
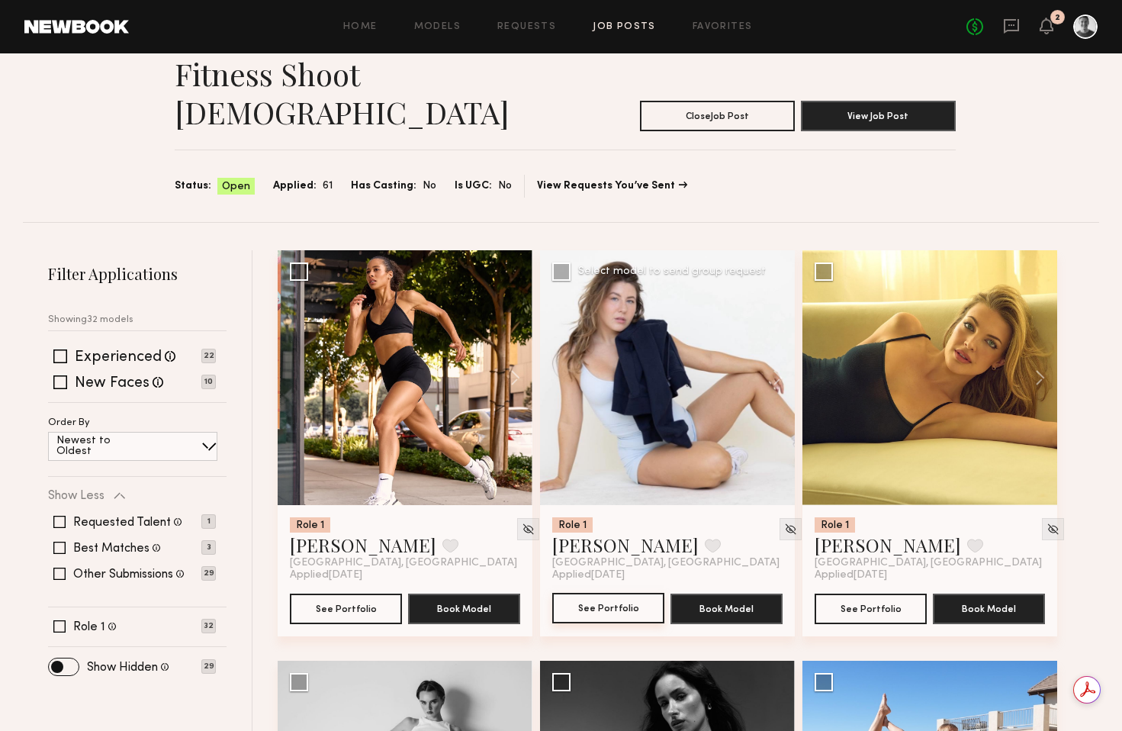
click at [617, 593] on button "See Portfolio" at bounding box center [608, 608] width 112 height 31
click at [863, 593] on button "See Portfolio" at bounding box center [871, 608] width 112 height 31
click at [1047, 523] on img at bounding box center [1053, 529] width 13 height 13
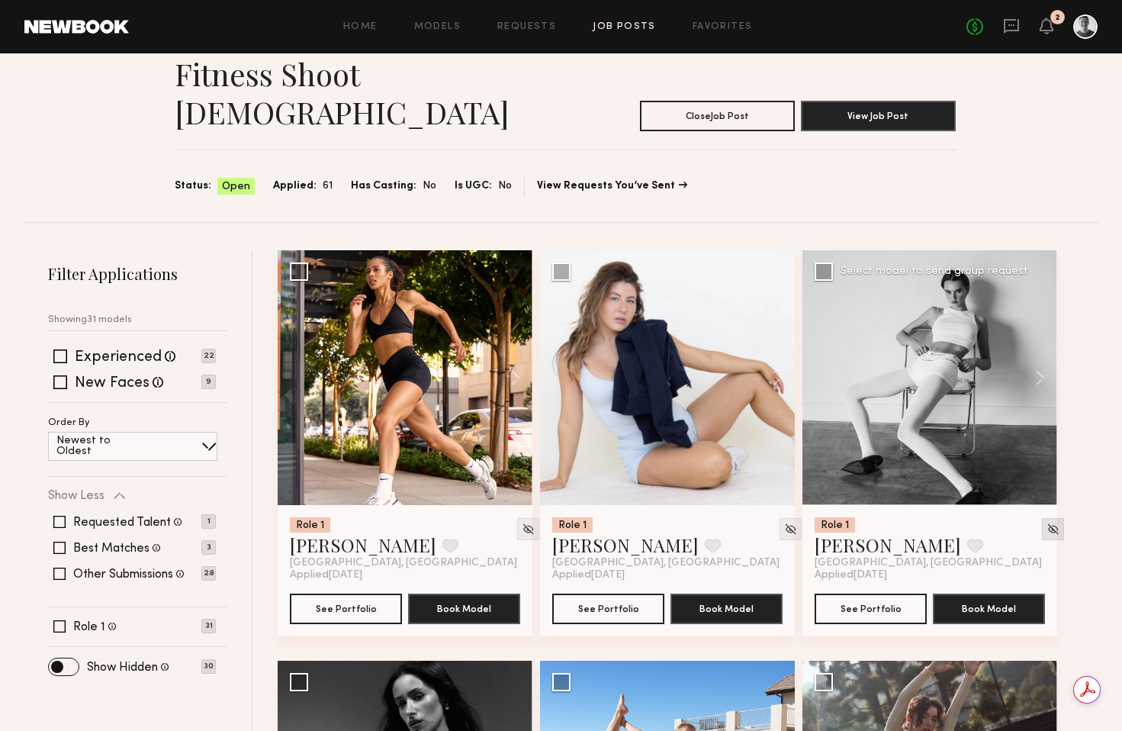
click at [1047, 523] on img at bounding box center [1053, 529] width 13 height 13
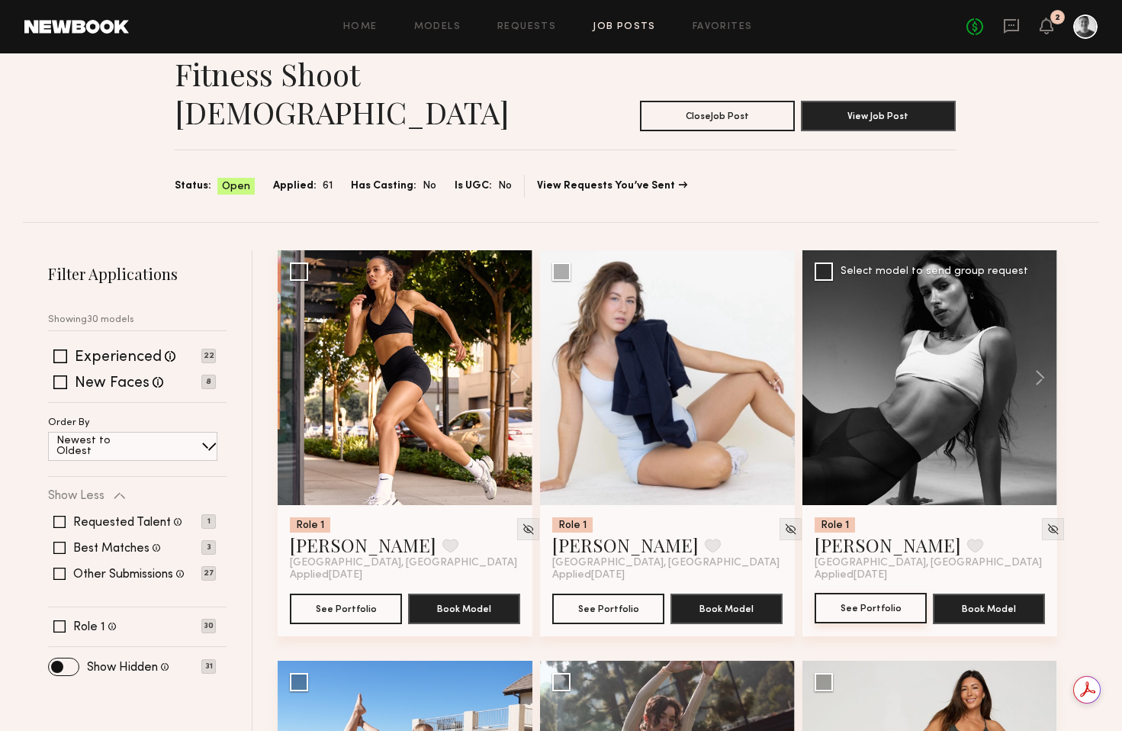
click at [882, 593] on button "See Portfolio" at bounding box center [871, 608] width 112 height 31
click at [1047, 523] on img at bounding box center [1053, 529] width 13 height 13
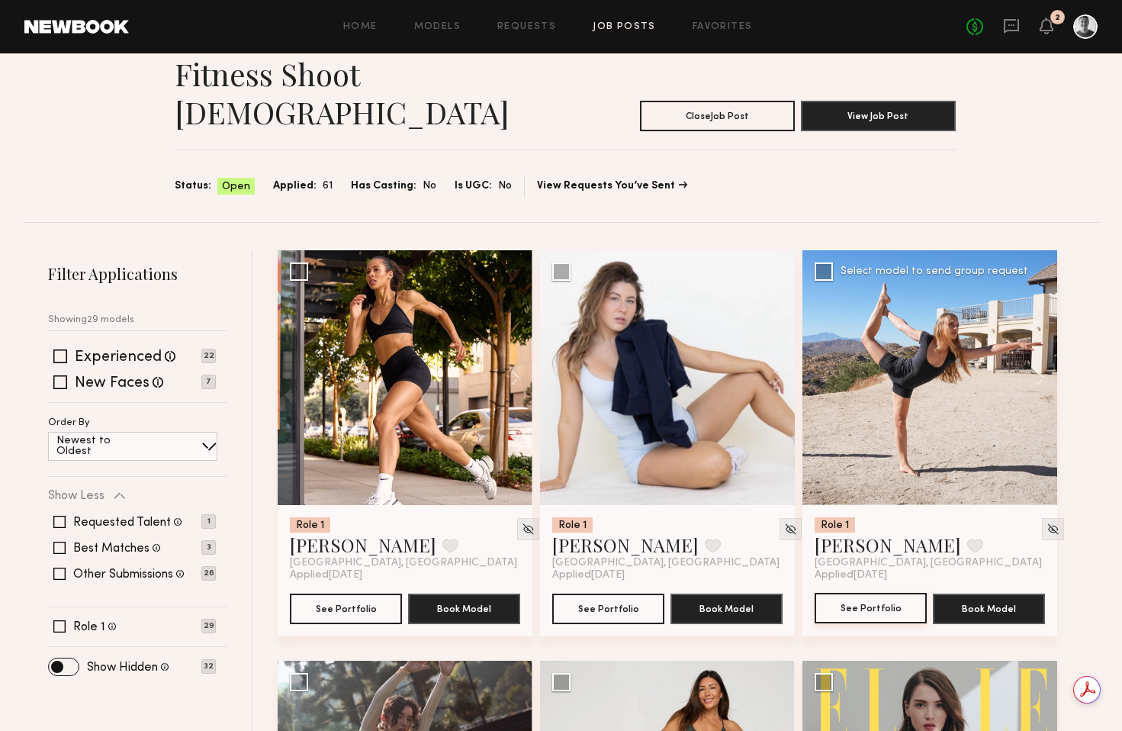
click at [883, 593] on button "See Portfolio" at bounding box center [871, 608] width 112 height 31
click at [1047, 523] on img at bounding box center [1053, 529] width 13 height 13
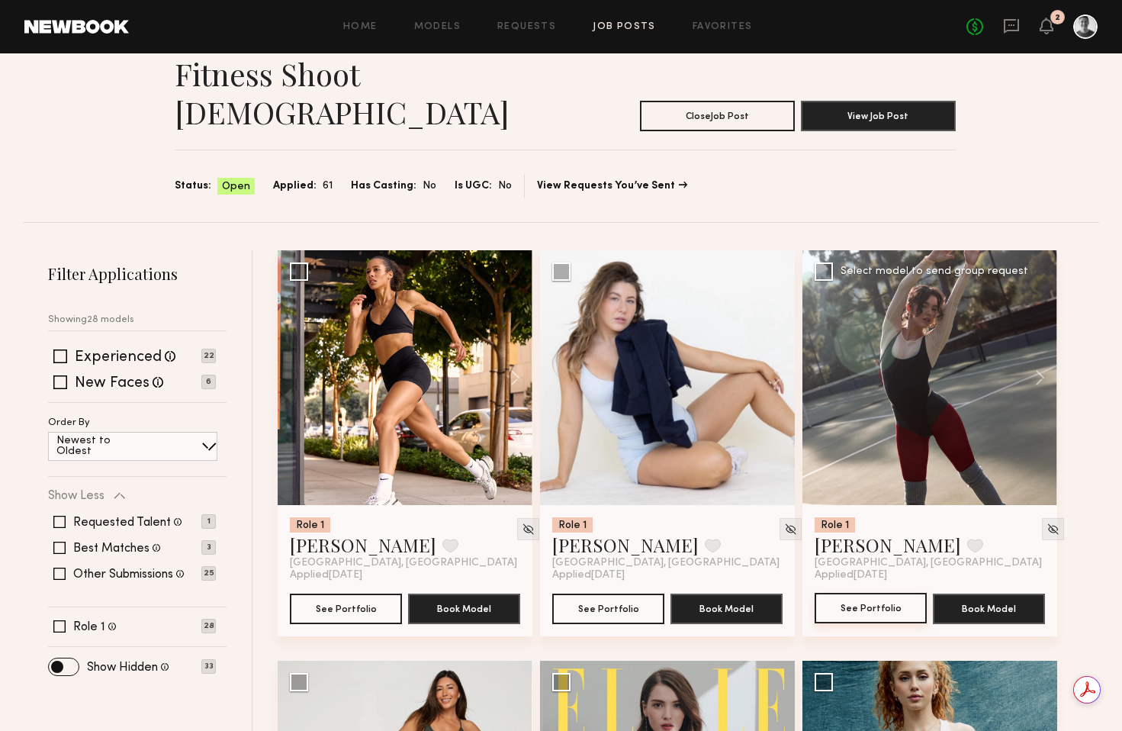
click at [861, 593] on button "See Portfolio" at bounding box center [871, 608] width 112 height 31
click at [1047, 523] on img at bounding box center [1053, 529] width 13 height 13
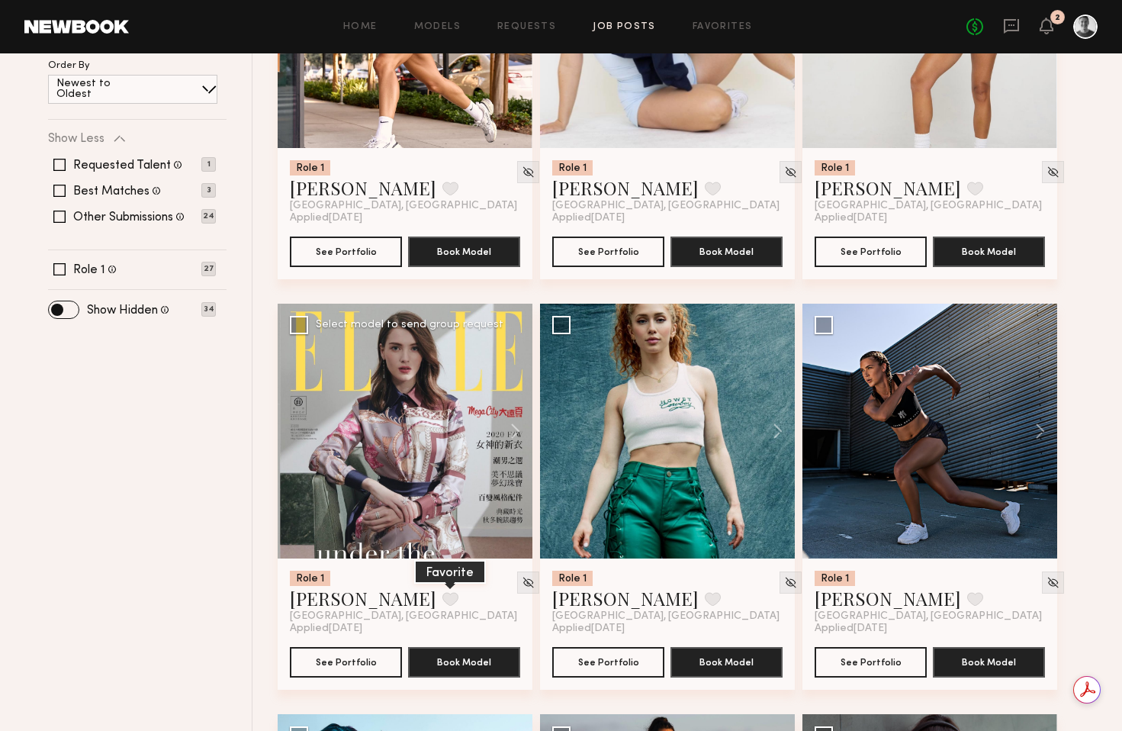
scroll to position [0, 0]
click at [346, 646] on button "See Portfolio" at bounding box center [346, 661] width 112 height 31
click at [522, 576] on img at bounding box center [528, 582] width 13 height 13
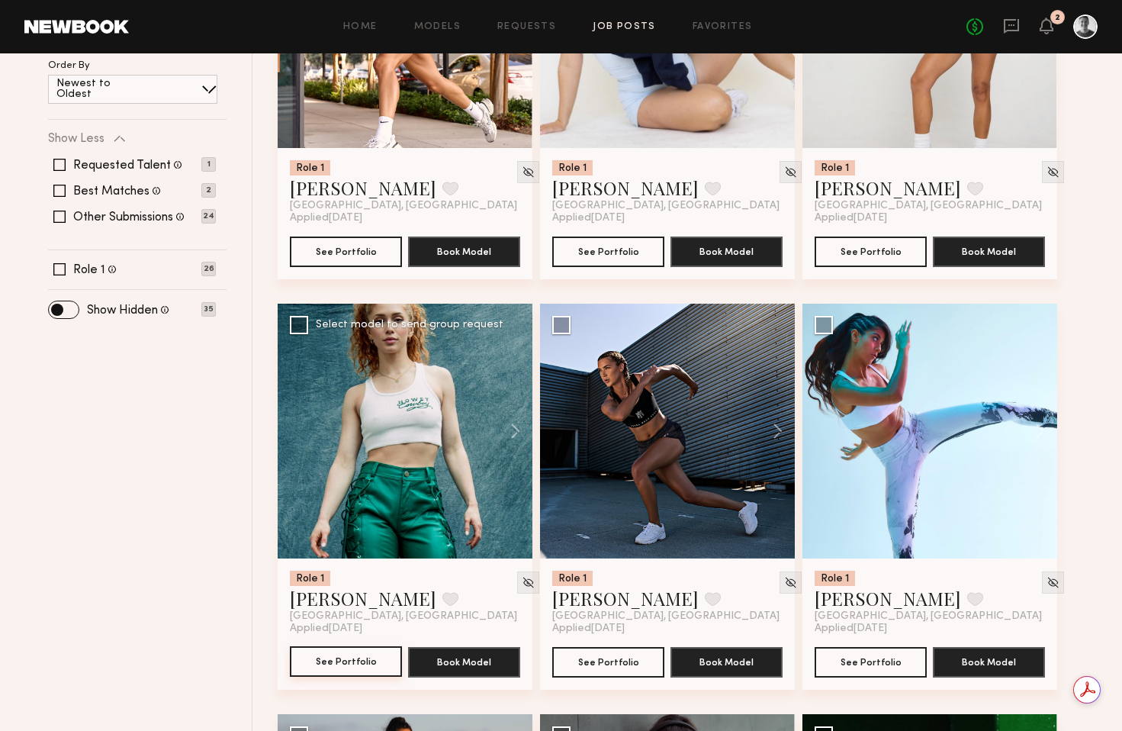
click at [345, 646] on button "See Portfolio" at bounding box center [346, 661] width 112 height 31
click at [522, 576] on img at bounding box center [528, 582] width 13 height 13
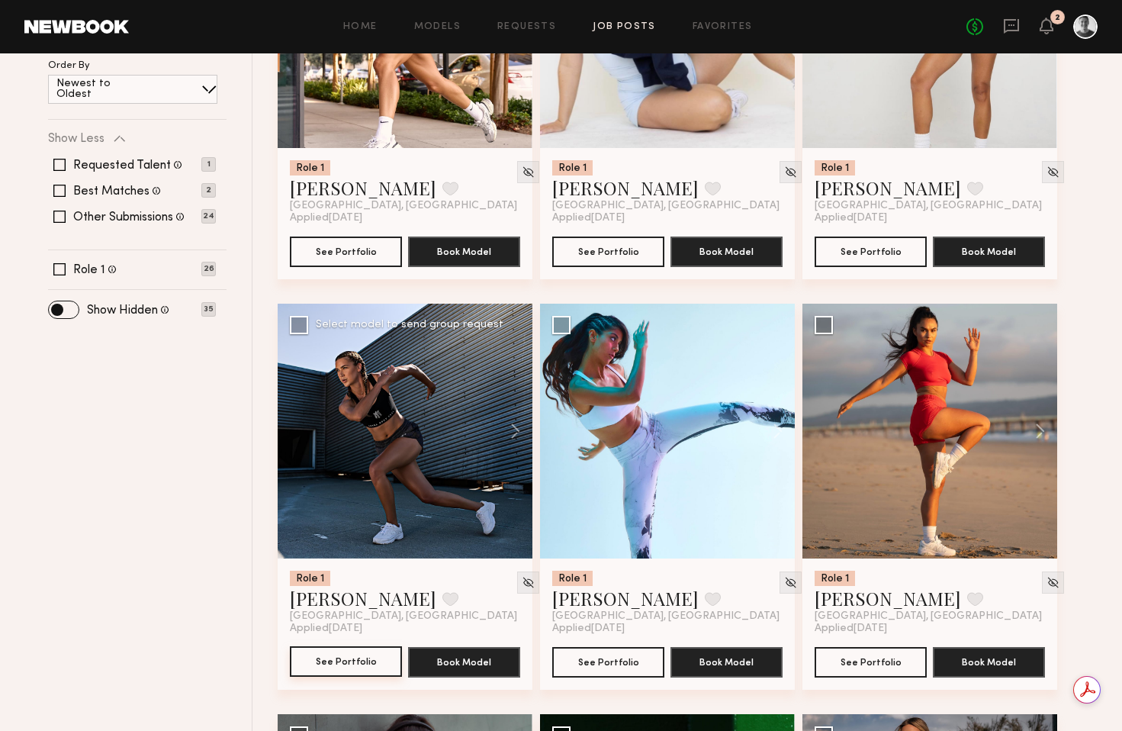
click at [357, 646] on button "See Portfolio" at bounding box center [346, 661] width 112 height 31
click at [597, 646] on button "See Portfolio" at bounding box center [608, 661] width 112 height 31
click at [784, 576] on img at bounding box center [790, 582] width 13 height 13
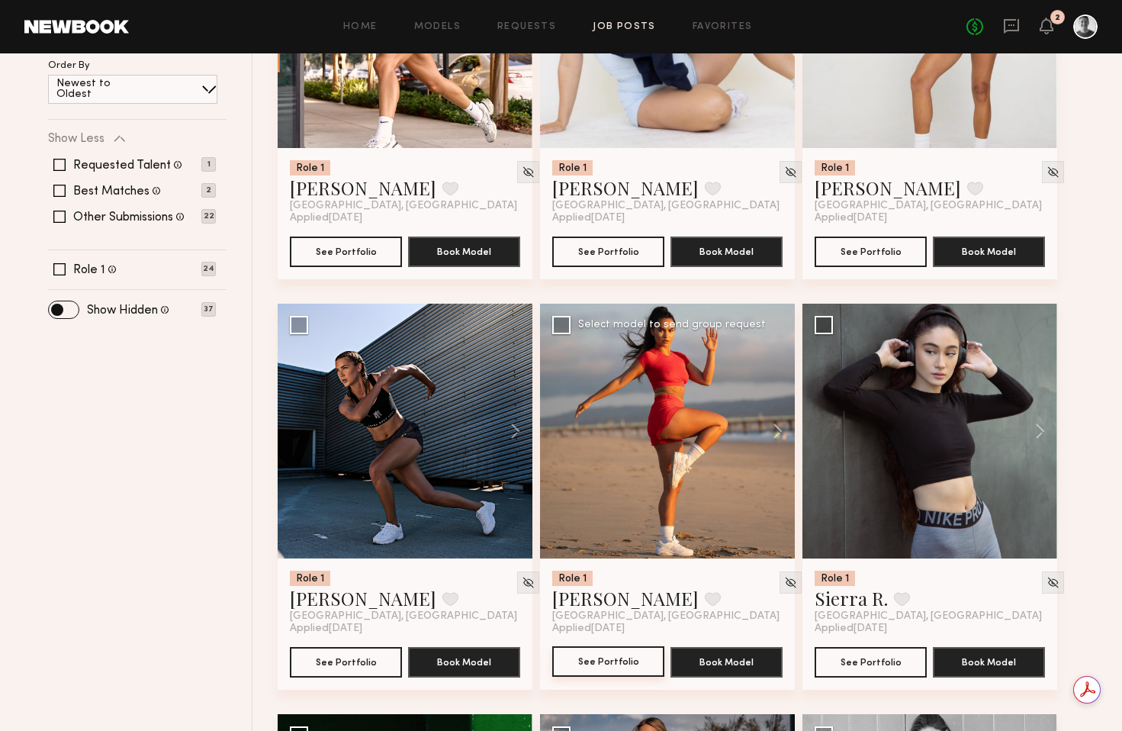
click at [619, 646] on button "See Portfolio" at bounding box center [608, 661] width 112 height 31
click at [784, 576] on img at bounding box center [790, 582] width 13 height 13
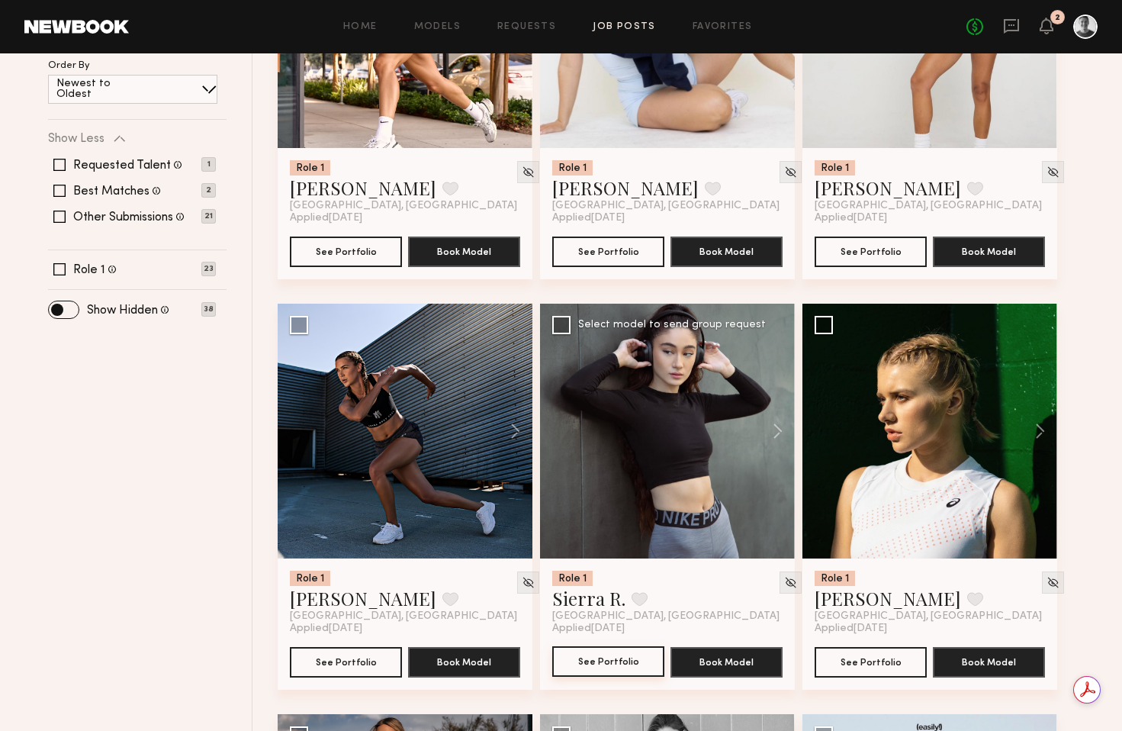
click at [610, 646] on button "See Portfolio" at bounding box center [608, 661] width 112 height 31
click at [784, 576] on img at bounding box center [790, 582] width 13 height 13
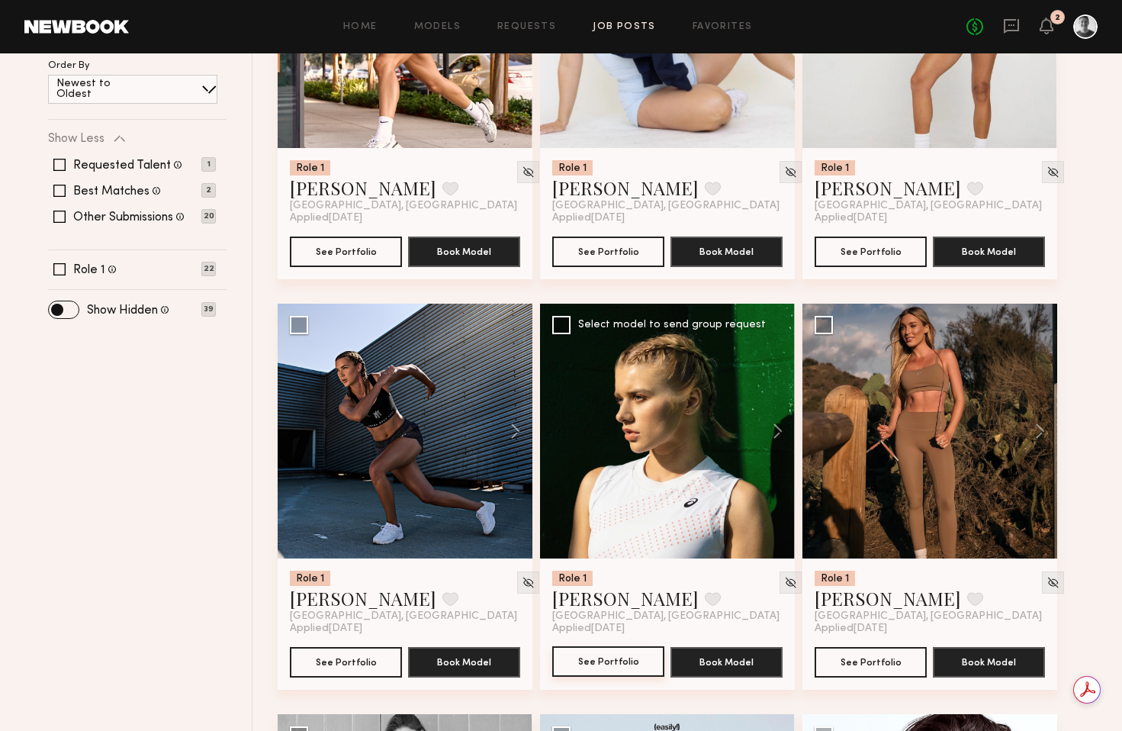
click at [615, 646] on button "See Portfolio" at bounding box center [608, 661] width 112 height 31
click at [876, 646] on button "See Portfolio" at bounding box center [871, 661] width 112 height 31
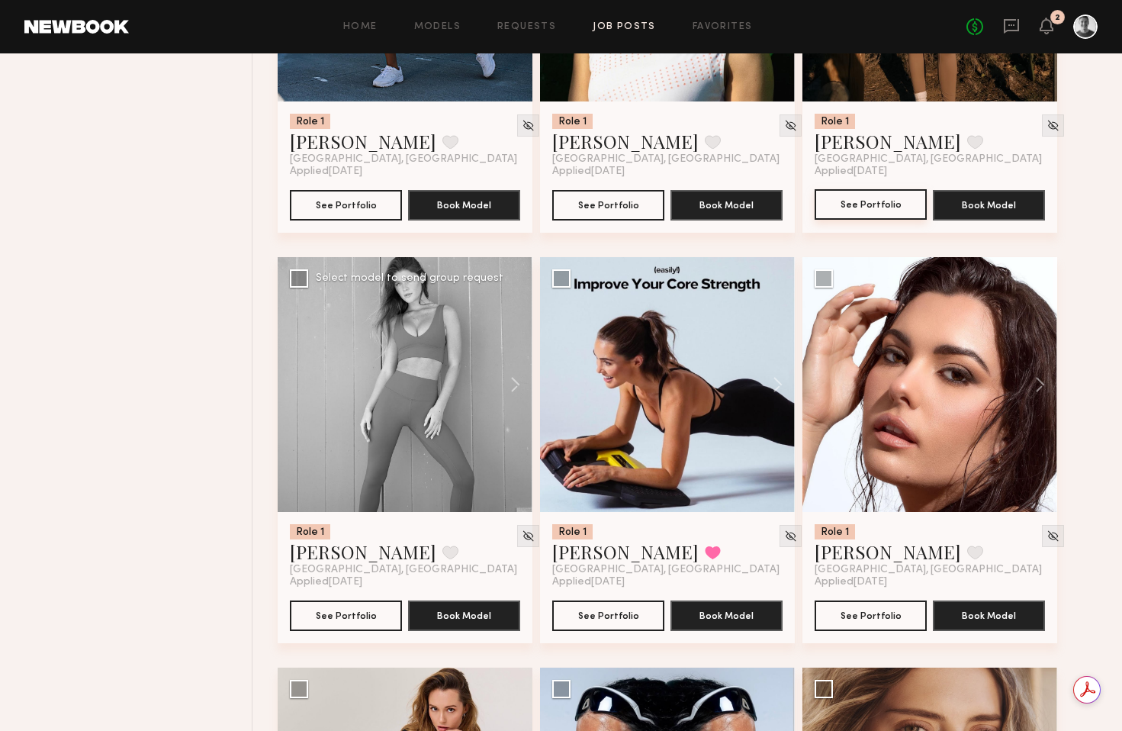
scroll to position [935, 0]
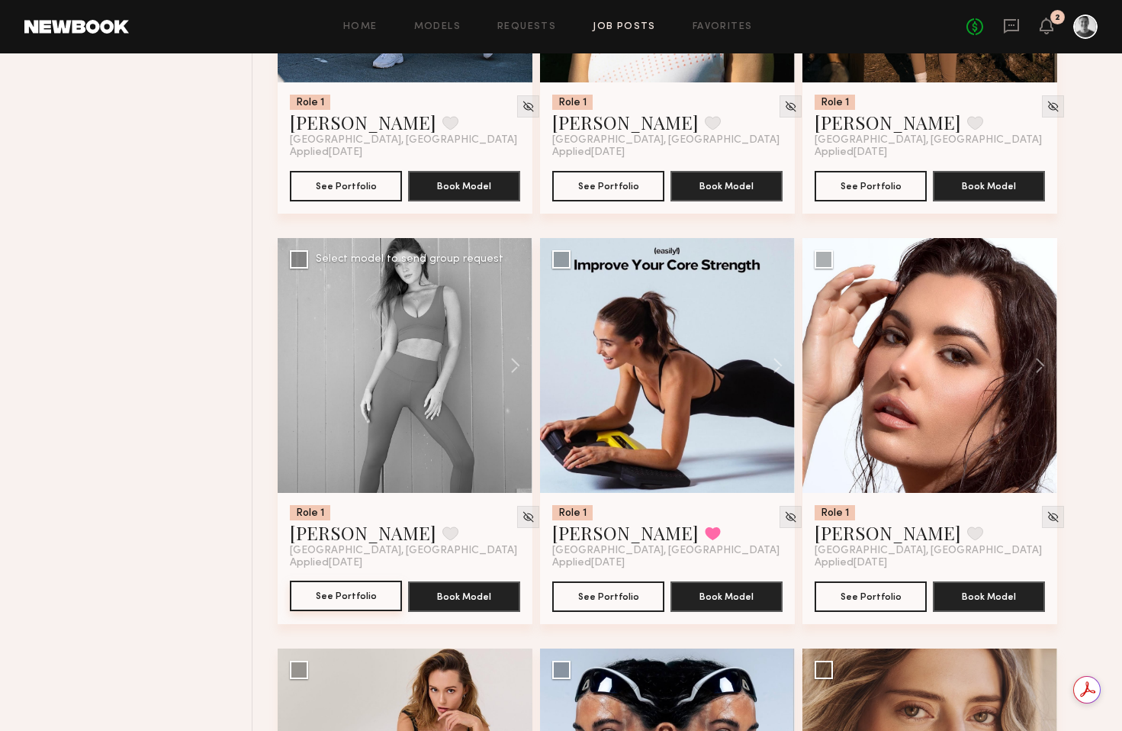
click at [344, 581] on button "See Portfolio" at bounding box center [346, 596] width 112 height 31
click at [626, 581] on button "See Portfolio" at bounding box center [608, 596] width 112 height 31
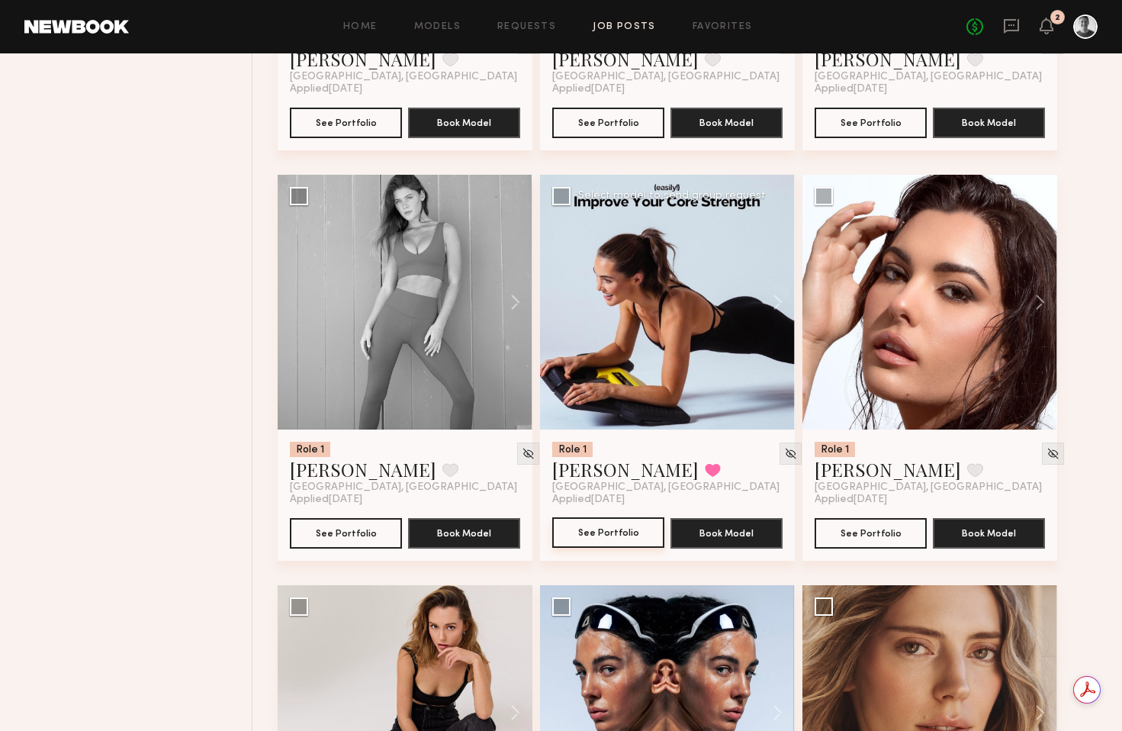
scroll to position [1002, 0]
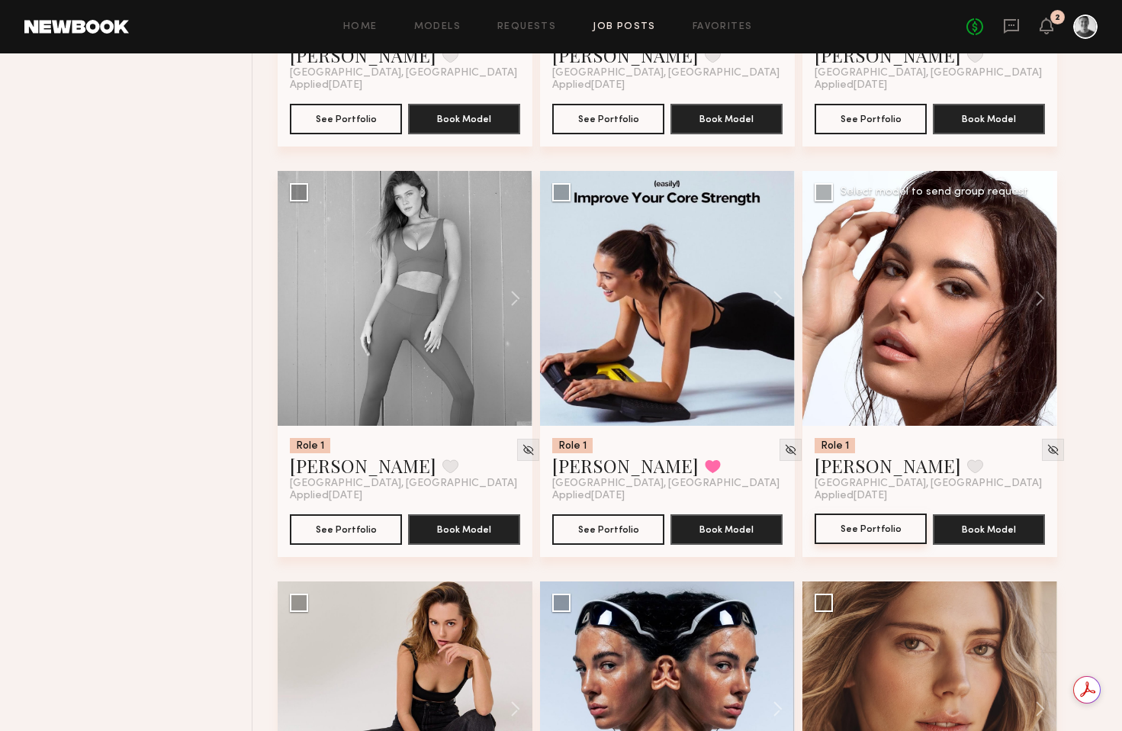
click at [864, 513] on button "See Portfolio" at bounding box center [871, 528] width 112 height 31
click at [1047, 443] on img at bounding box center [1053, 449] width 13 height 13
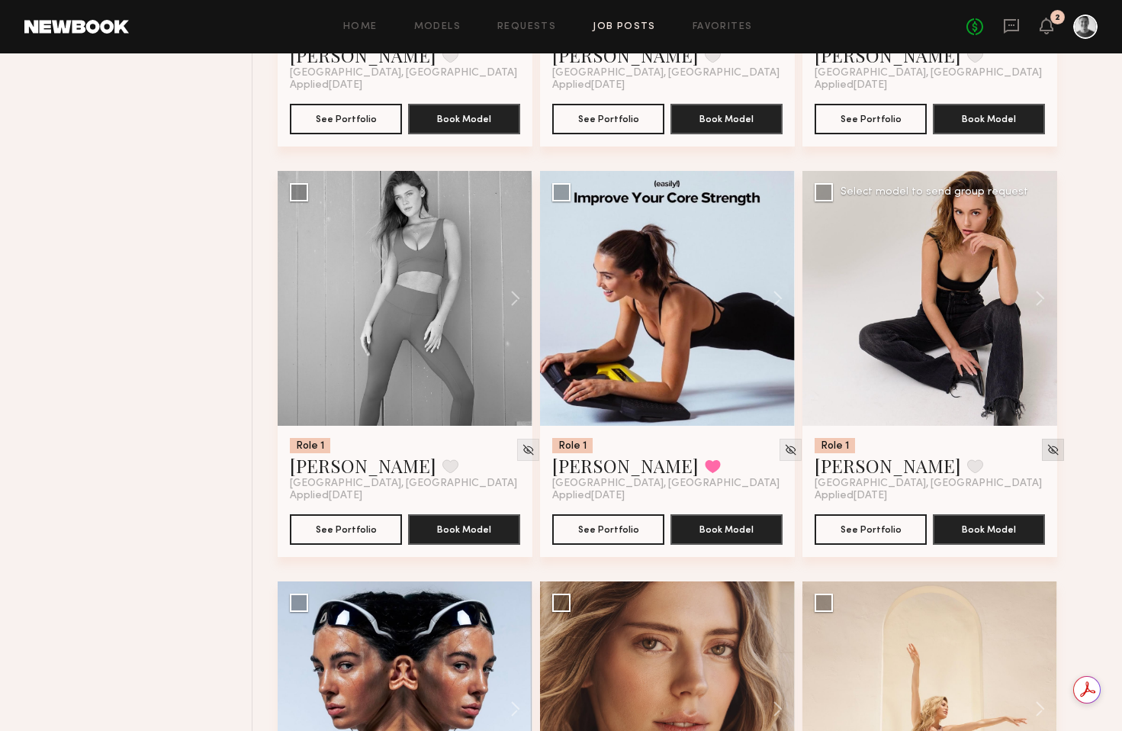
click at [1047, 443] on img at bounding box center [1053, 449] width 13 height 13
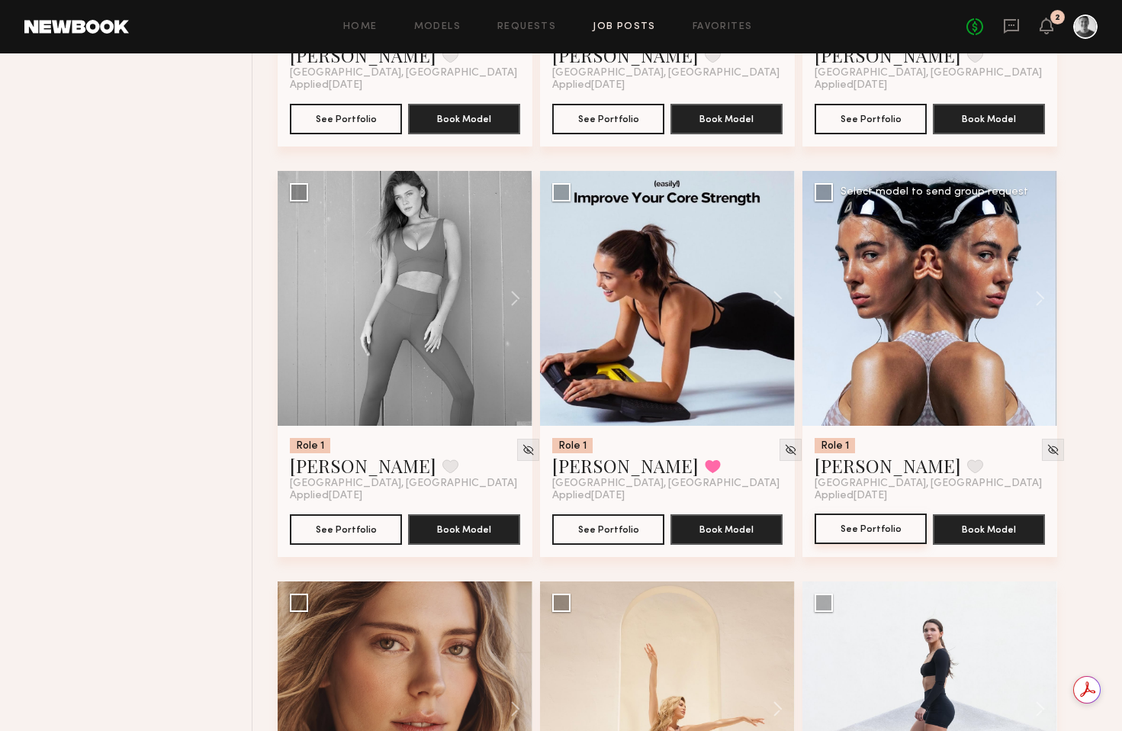
click at [875, 513] on button "See Portfolio" at bounding box center [871, 528] width 112 height 31
click at [1047, 443] on img at bounding box center [1053, 449] width 13 height 13
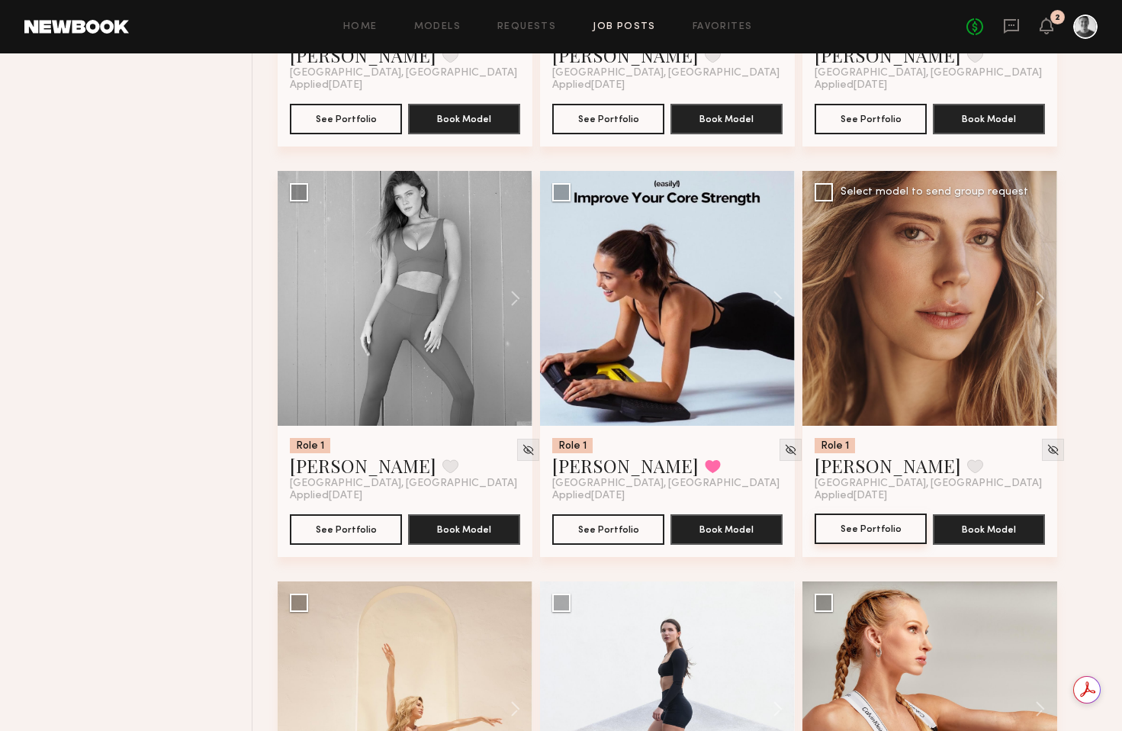
click at [870, 513] on button "See Portfolio" at bounding box center [871, 528] width 112 height 31
click at [1047, 443] on img at bounding box center [1053, 449] width 13 height 13
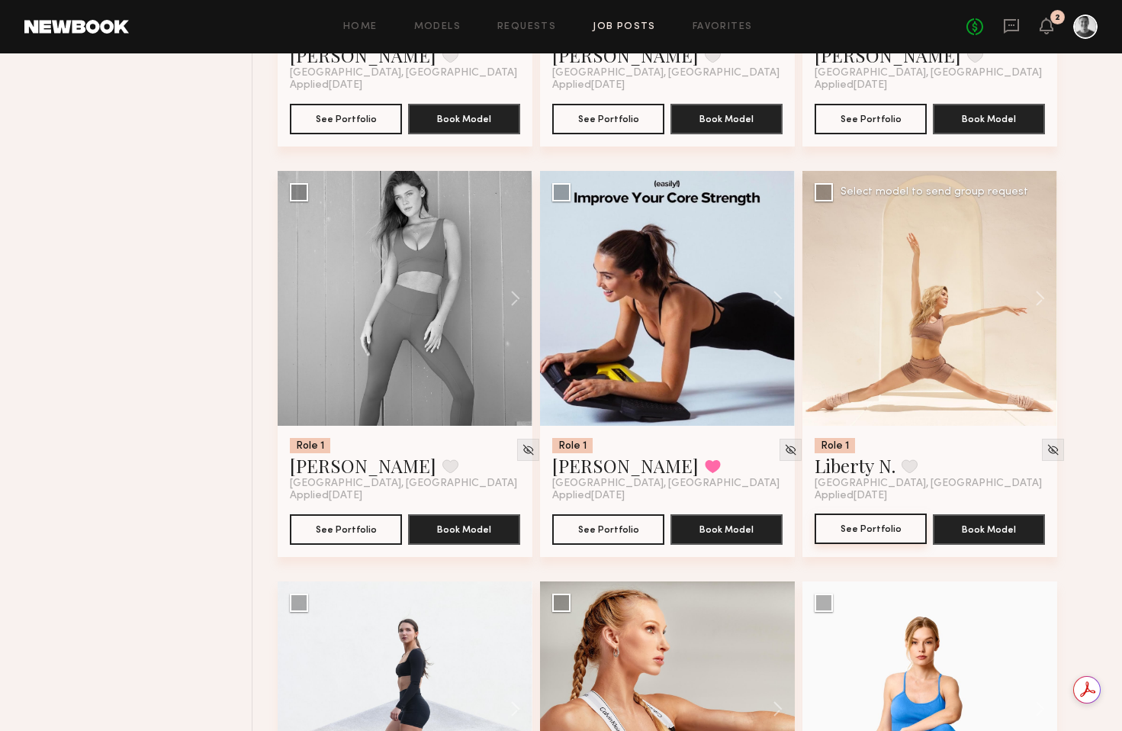
click at [874, 513] on button "See Portfolio" at bounding box center [871, 528] width 112 height 31
click at [1047, 443] on img at bounding box center [1053, 449] width 13 height 13
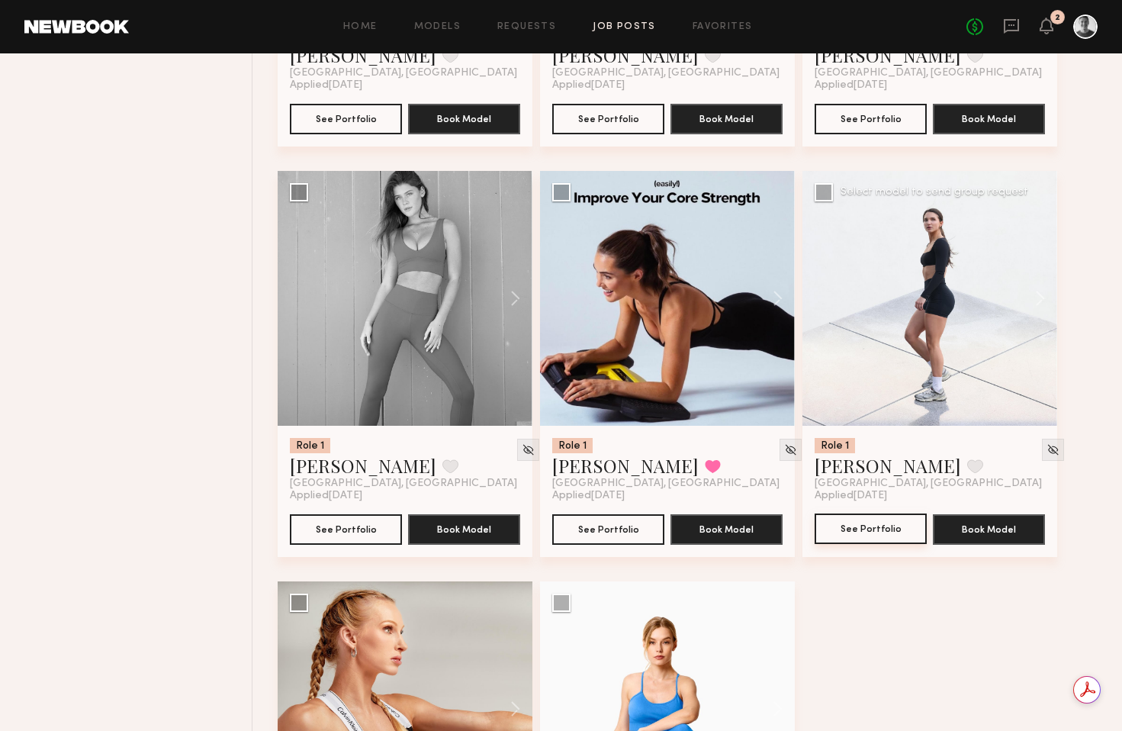
click at [889, 513] on button "See Portfolio" at bounding box center [871, 528] width 112 height 31
click at [1047, 443] on img at bounding box center [1053, 449] width 13 height 13
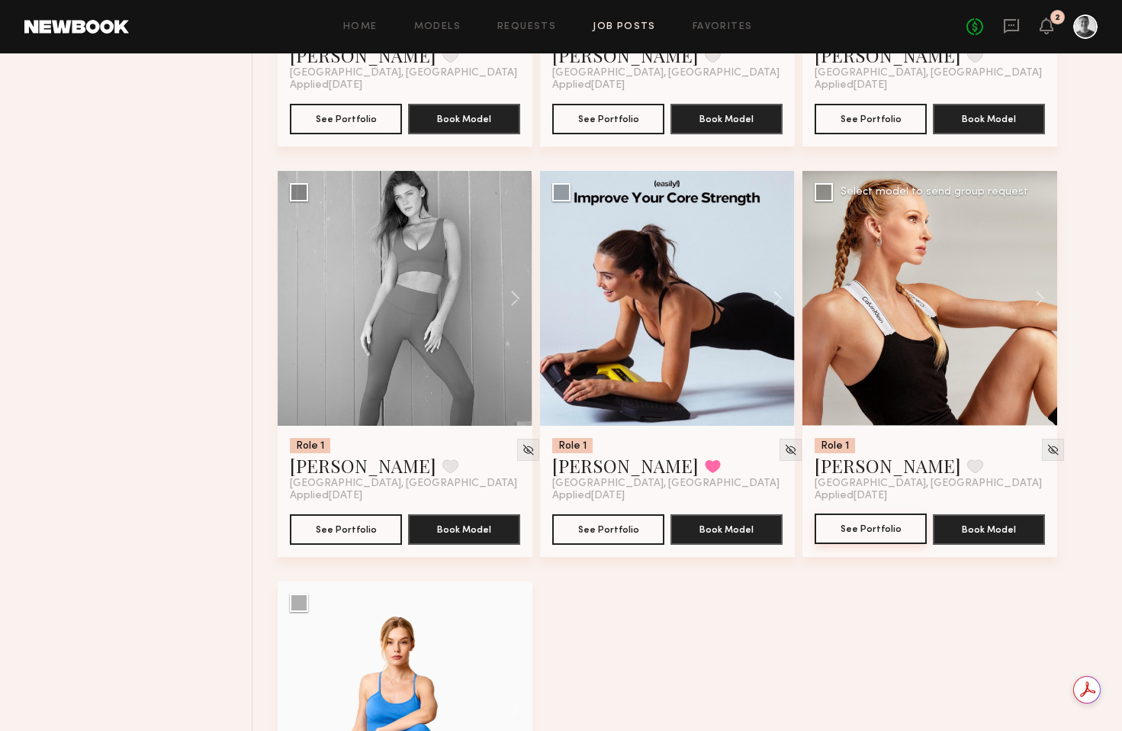
click at [877, 513] on button "See Portfolio" at bounding box center [871, 528] width 112 height 31
click at [1047, 443] on img at bounding box center [1053, 449] width 13 height 13
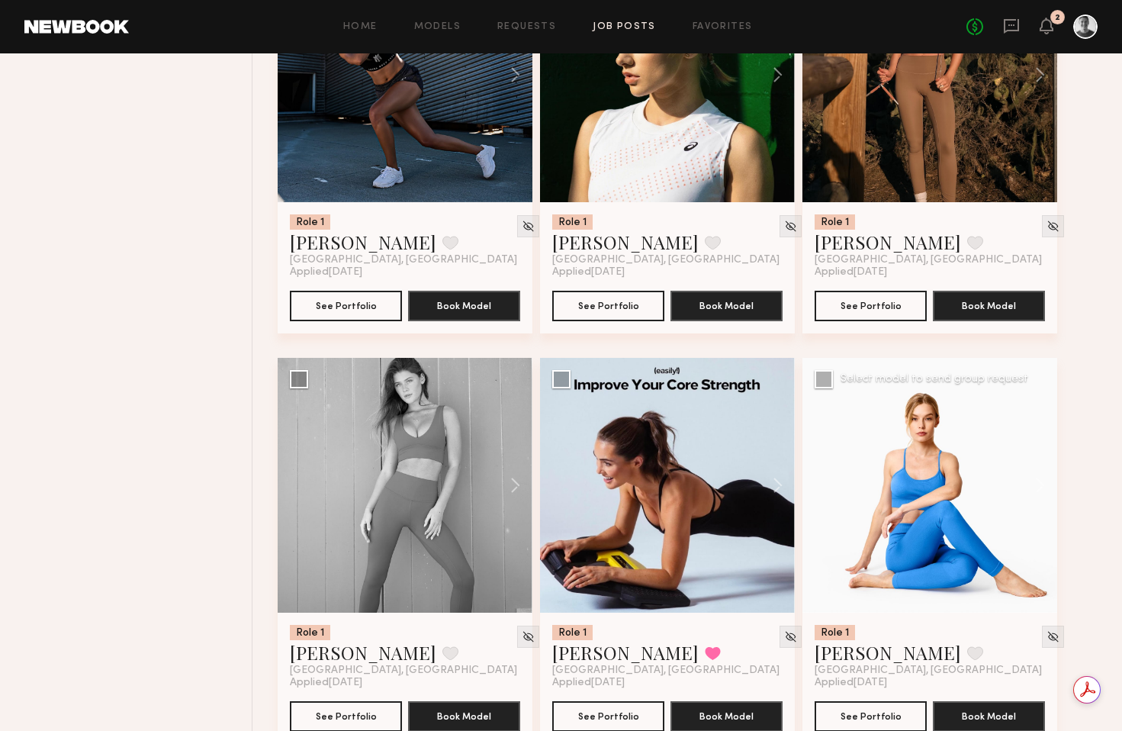
scroll to position [0, 0]
click at [872, 700] on button "See Portfolio" at bounding box center [871, 715] width 112 height 31
click at [1047, 630] on img at bounding box center [1053, 636] width 13 height 13
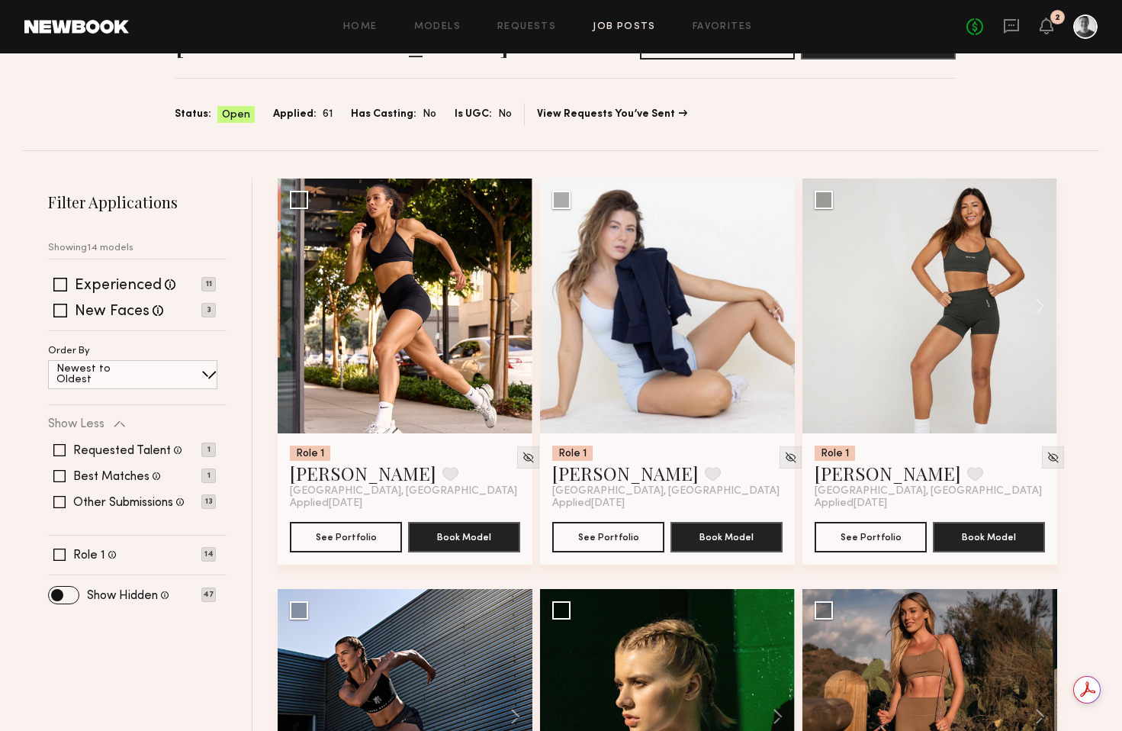
scroll to position [175, 0]
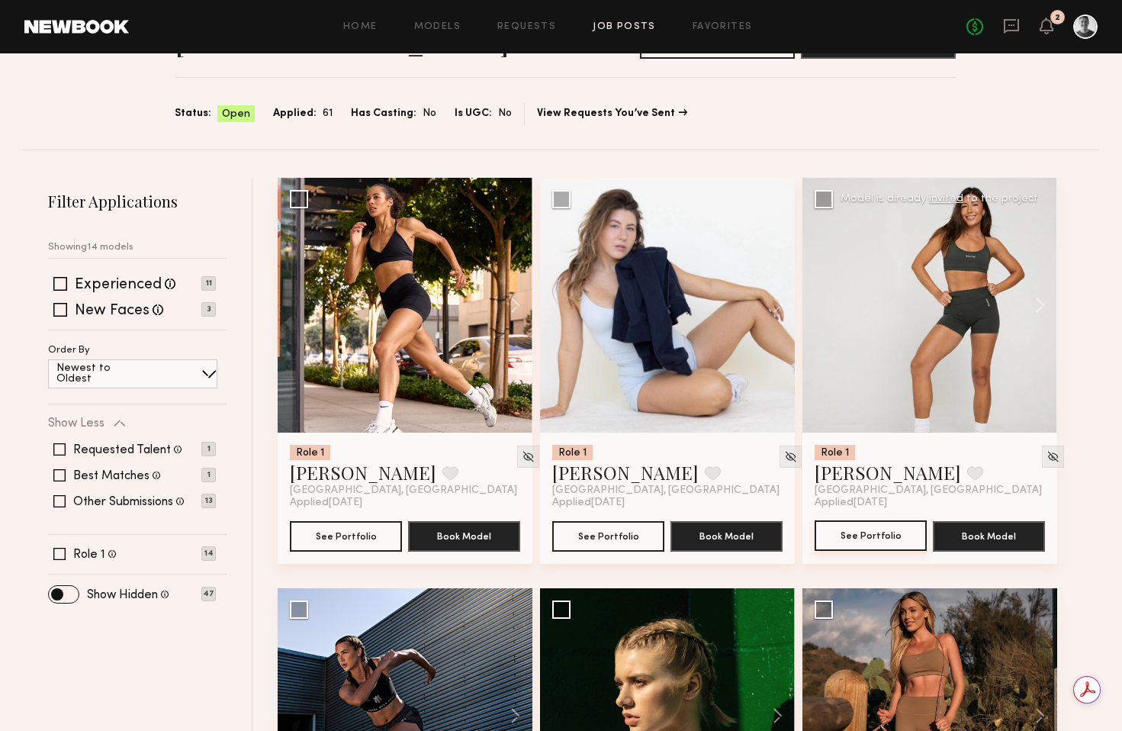
click at [889, 520] on button "See Portfolio" at bounding box center [871, 535] width 112 height 31
click at [1047, 450] on img at bounding box center [1053, 456] width 13 height 13
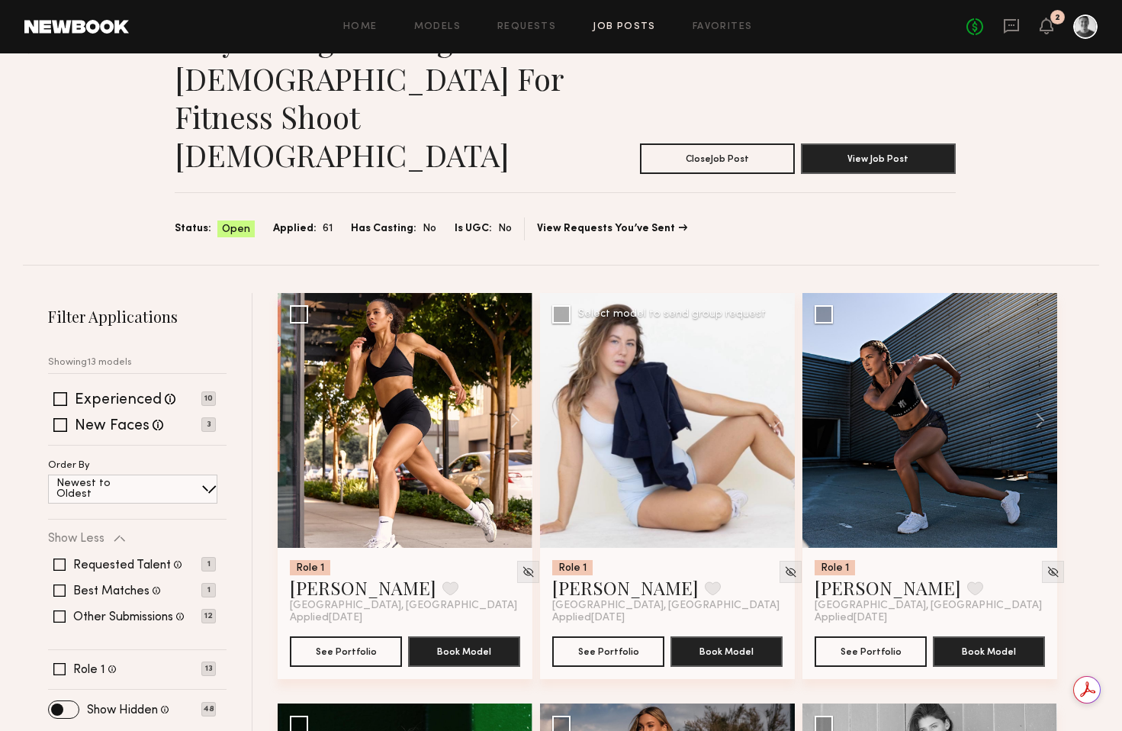
scroll to position [0, 0]
click at [594, 635] on button "See Portfolio" at bounding box center [608, 650] width 112 height 31
click at [784, 565] on img at bounding box center [790, 571] width 13 height 13
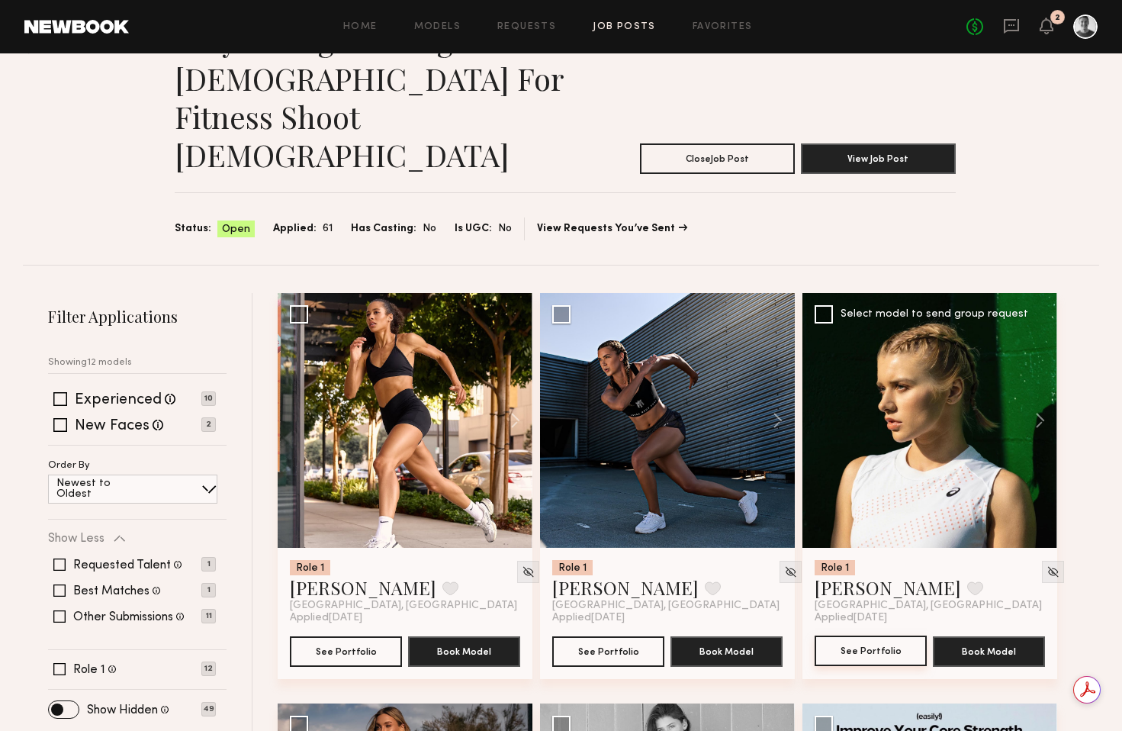
click at [866, 635] on button "See Portfolio" at bounding box center [871, 650] width 112 height 31
click at [1042, 561] on div at bounding box center [1053, 572] width 22 height 22
click at [1047, 565] on img at bounding box center [1053, 571] width 13 height 13
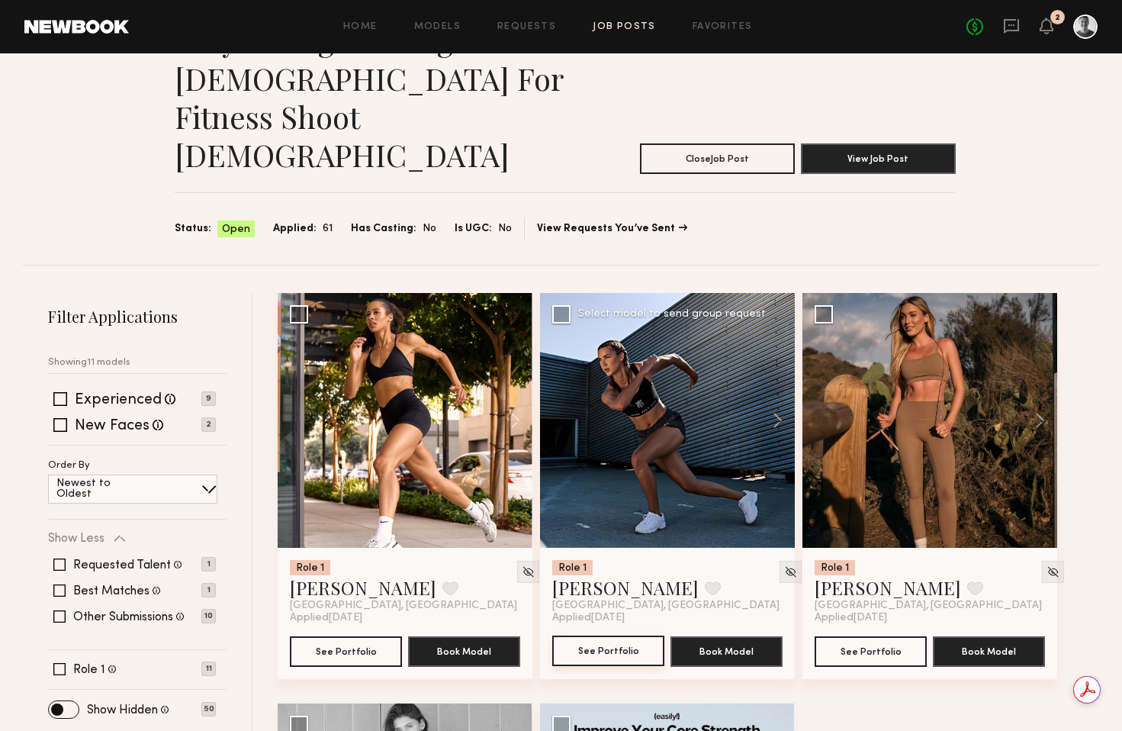
click at [610, 635] on button "See Portfolio" at bounding box center [608, 650] width 112 height 31
click at [877, 635] on button "See Portfolio" at bounding box center [871, 650] width 112 height 31
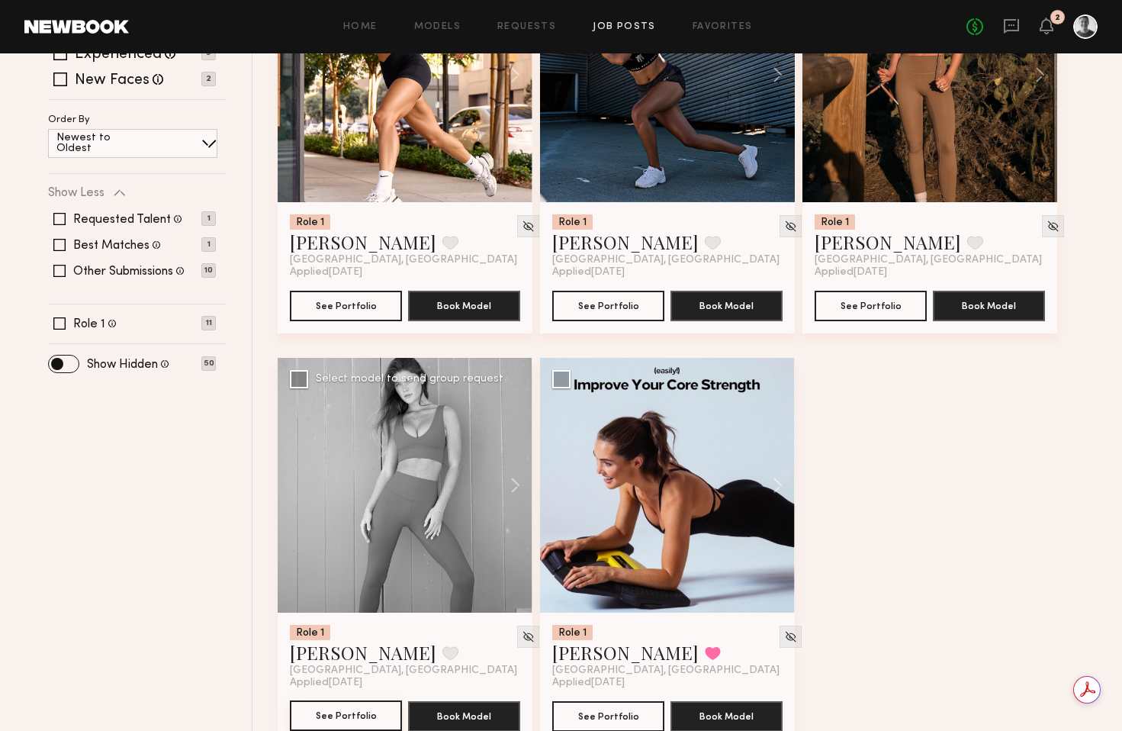
click at [347, 700] on button "See Portfolio" at bounding box center [346, 715] width 112 height 31
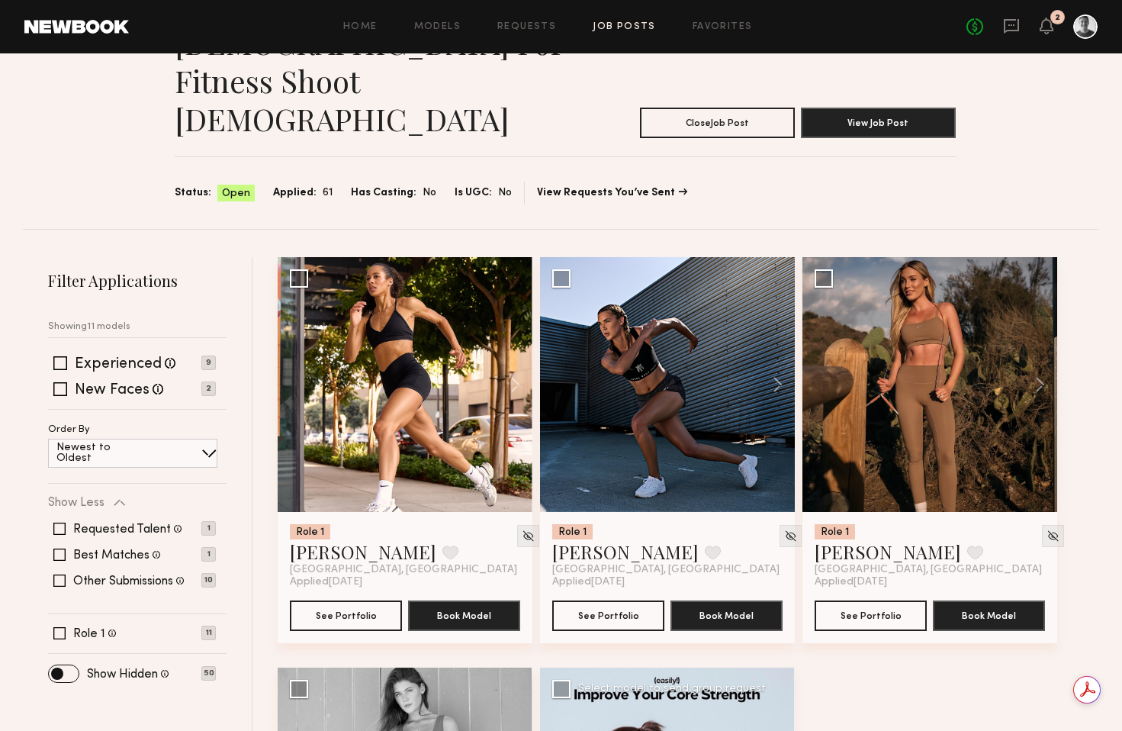
scroll to position [115, 0]
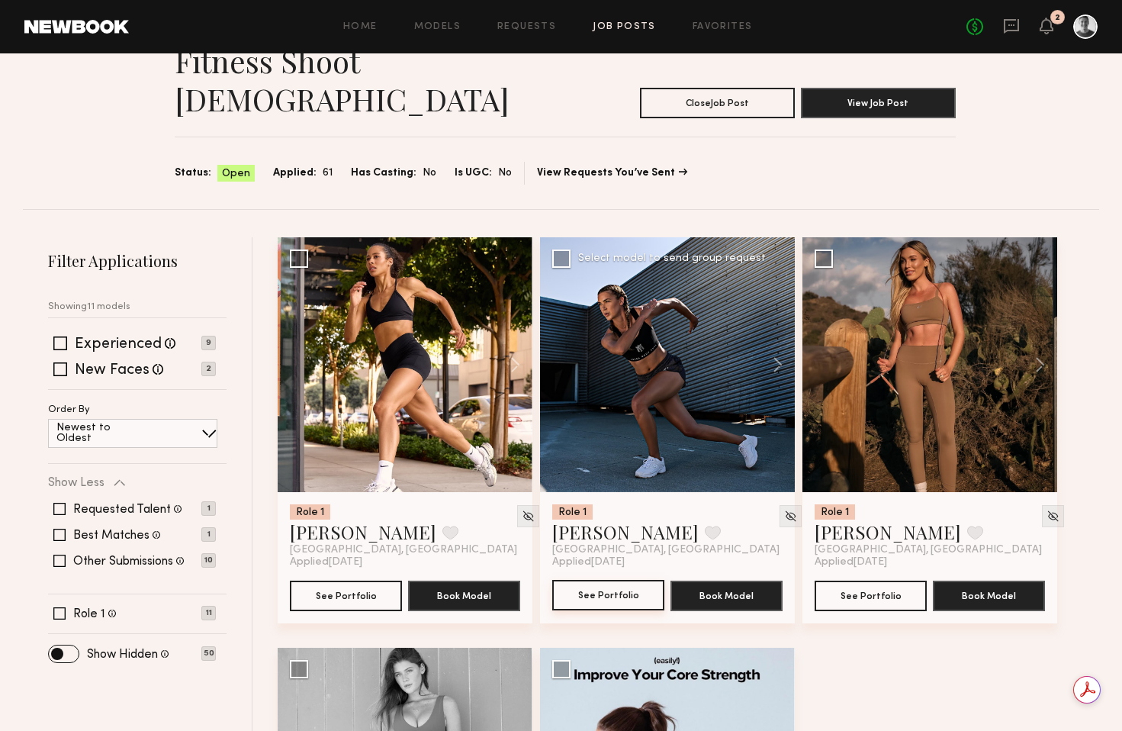
click at [625, 580] on button "See Portfolio" at bounding box center [608, 595] width 112 height 31
click at [339, 580] on button "See Portfolio" at bounding box center [346, 595] width 112 height 31
click at [522, 510] on img at bounding box center [528, 516] width 13 height 13
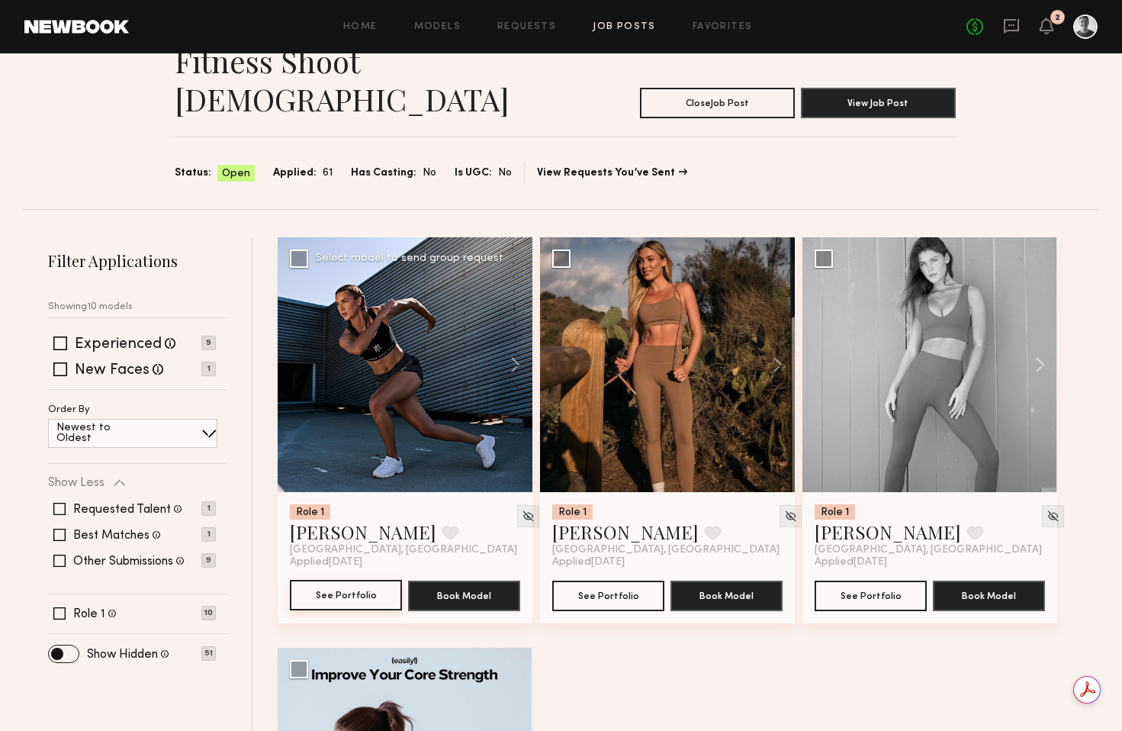
click at [367, 580] on button "See Portfolio" at bounding box center [346, 595] width 112 height 31
click at [612, 580] on button "See Portfolio" at bounding box center [608, 595] width 112 height 31
click at [885, 580] on button "See Portfolio" at bounding box center [871, 595] width 112 height 31
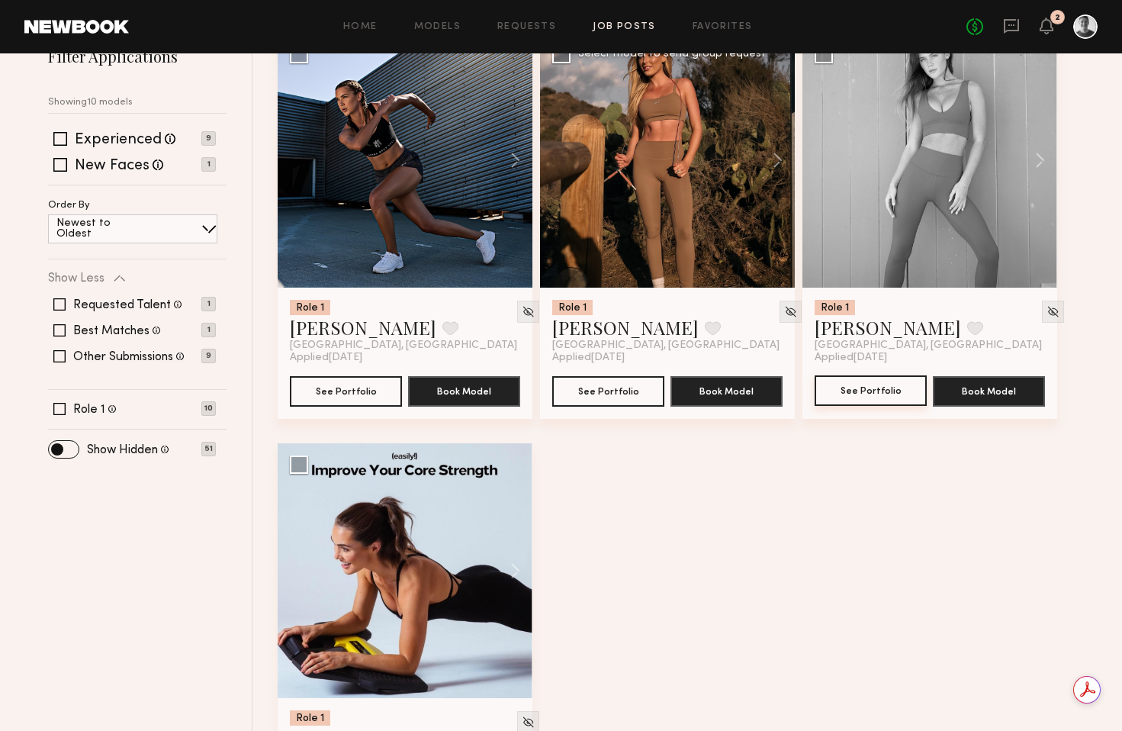
scroll to position [405, 0]
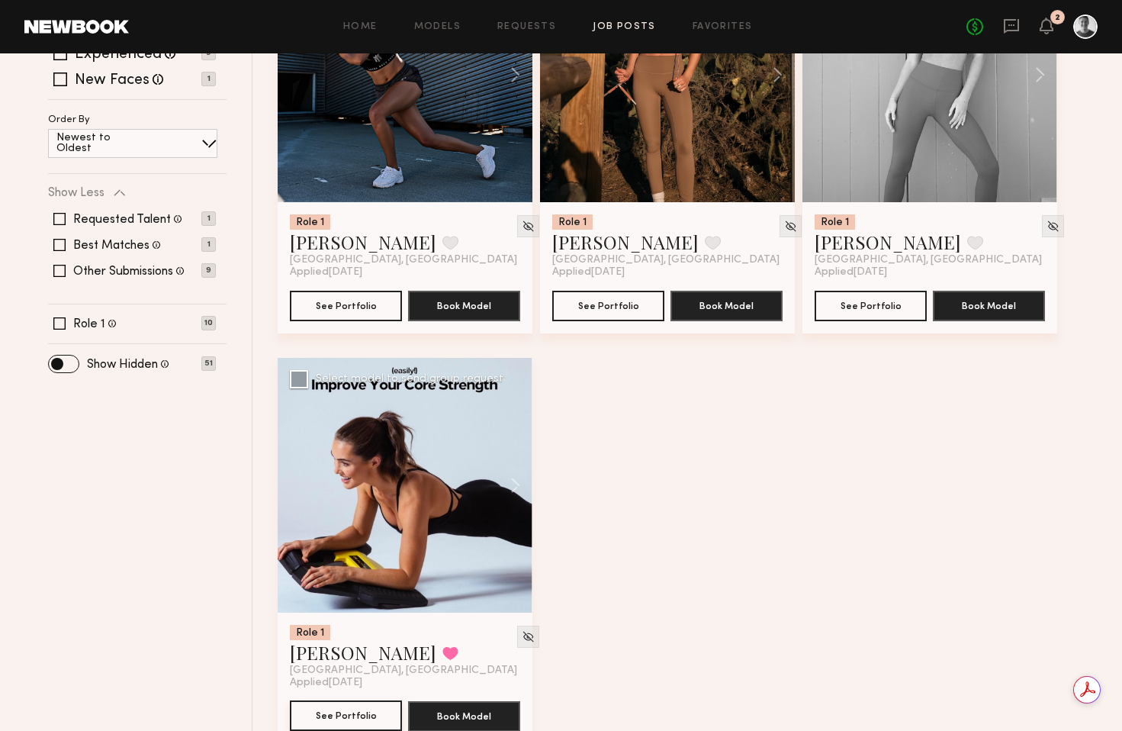
click at [337, 700] on button "See Portfolio" at bounding box center [346, 715] width 112 height 31
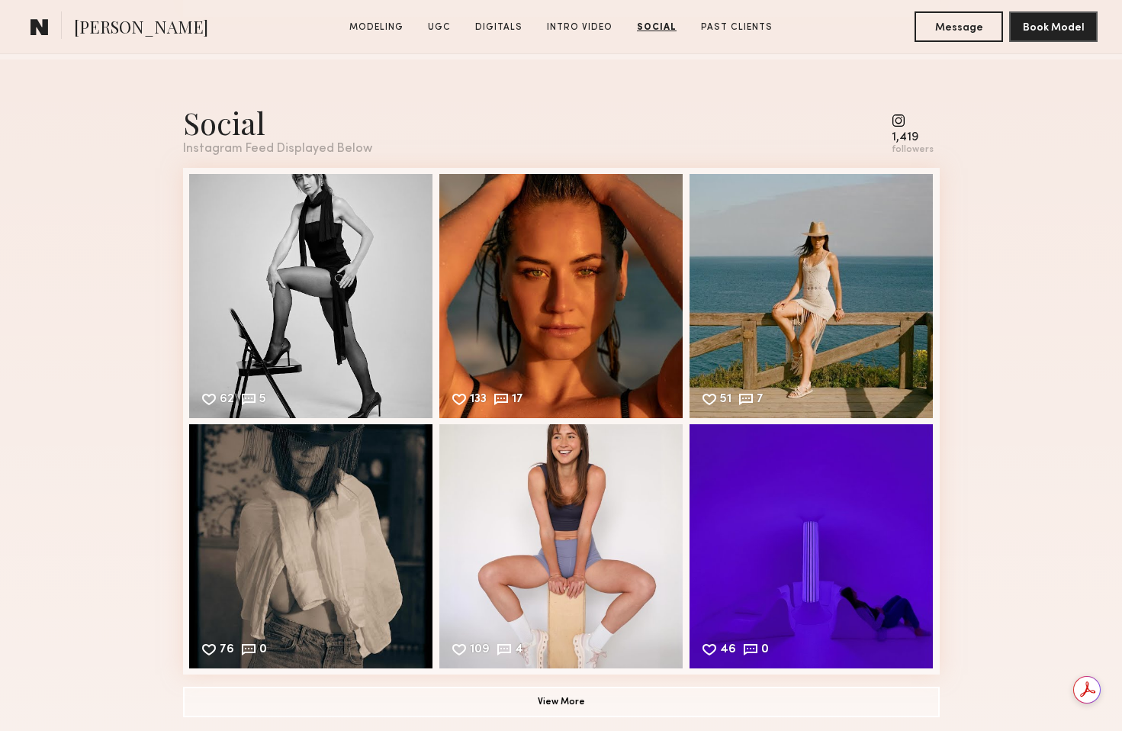
scroll to position [3400, 0]
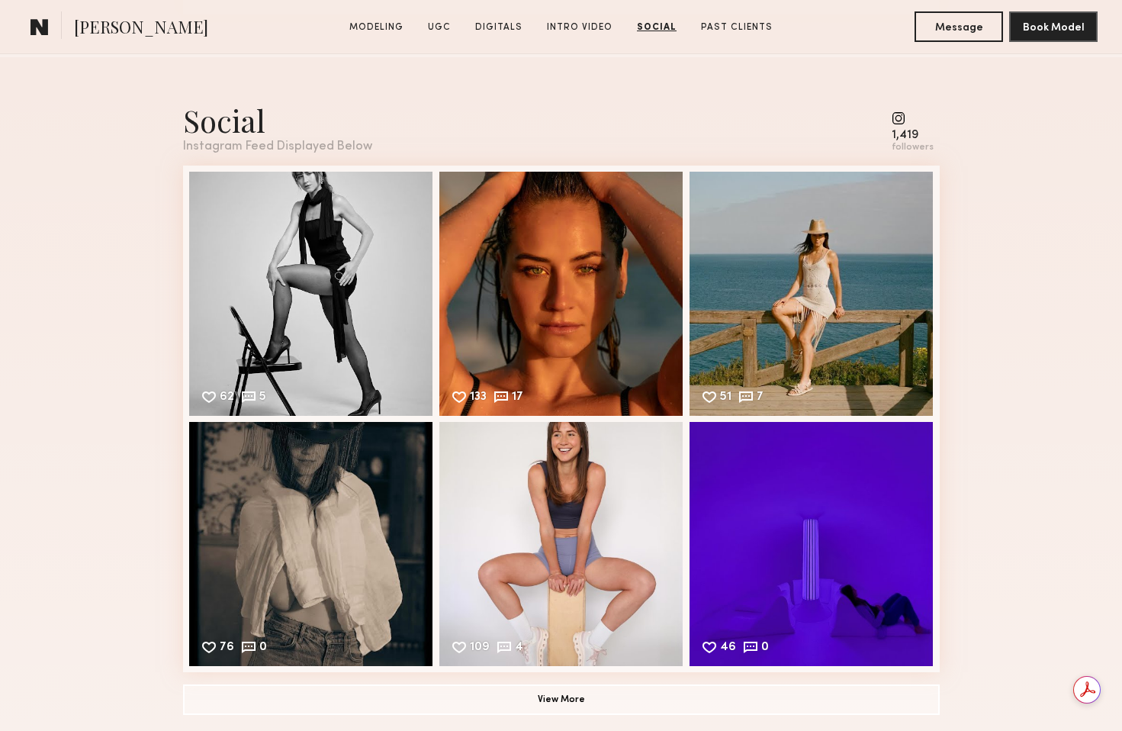
click at [902, 122] on common-icon at bounding box center [913, 118] width 42 height 14
click at [221, 130] on div "Social" at bounding box center [277, 120] width 189 height 40
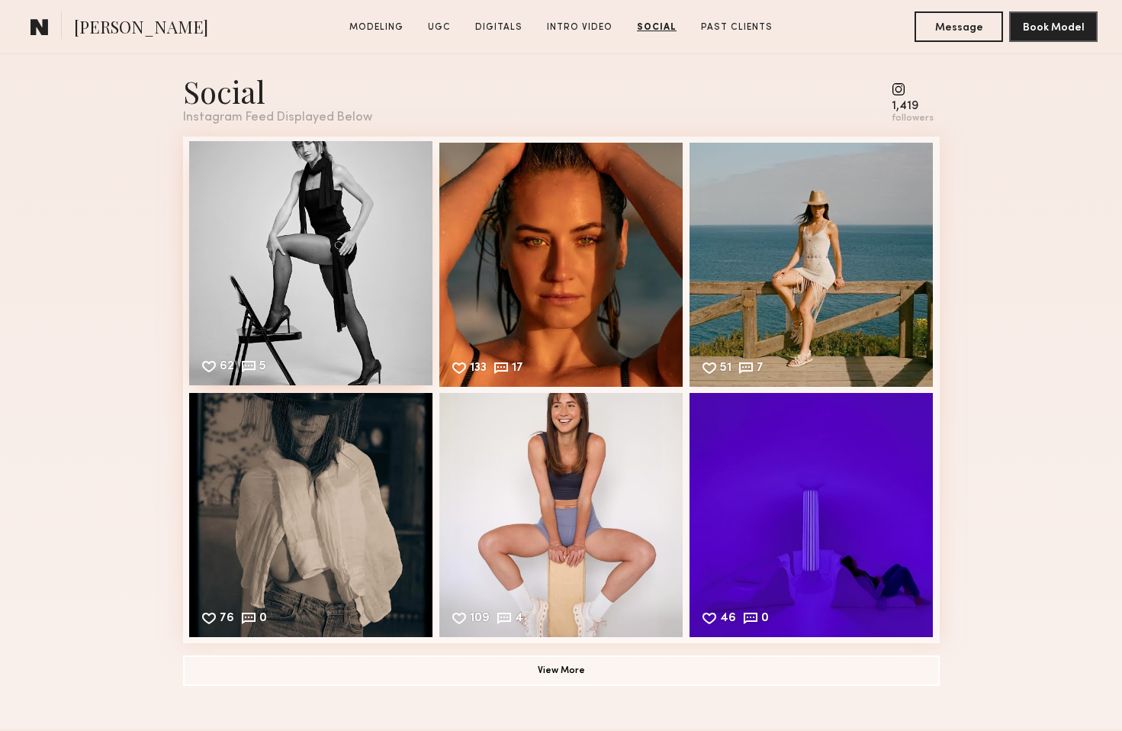
click at [349, 317] on div "62 5 Likes & comments displayed to show model’s engagement" at bounding box center [311, 263] width 244 height 244
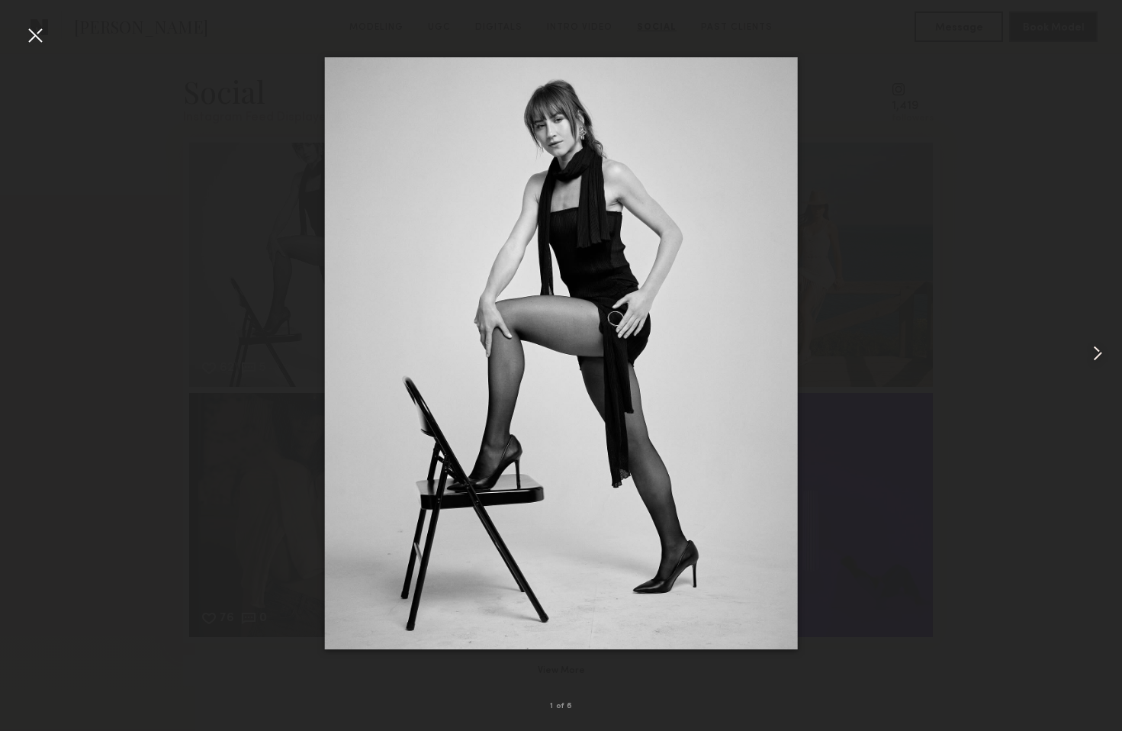
click at [1102, 349] on common-icon at bounding box center [1098, 353] width 24 height 24
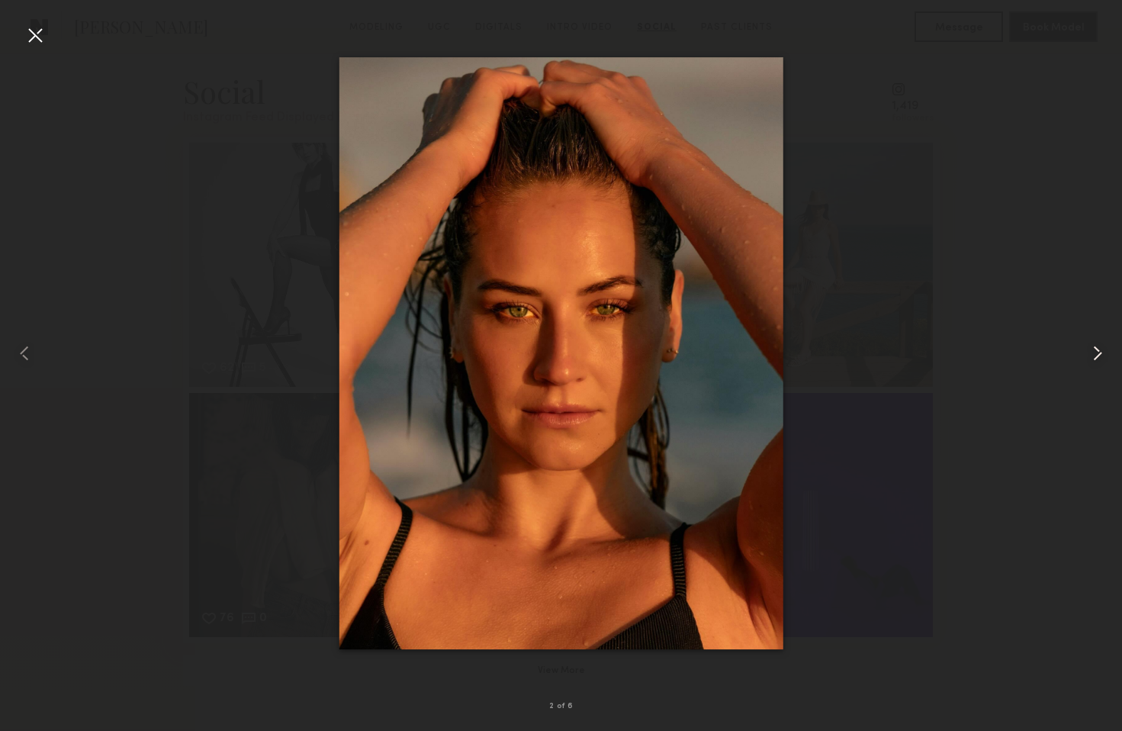
click at [1102, 349] on common-icon at bounding box center [1098, 353] width 24 height 24
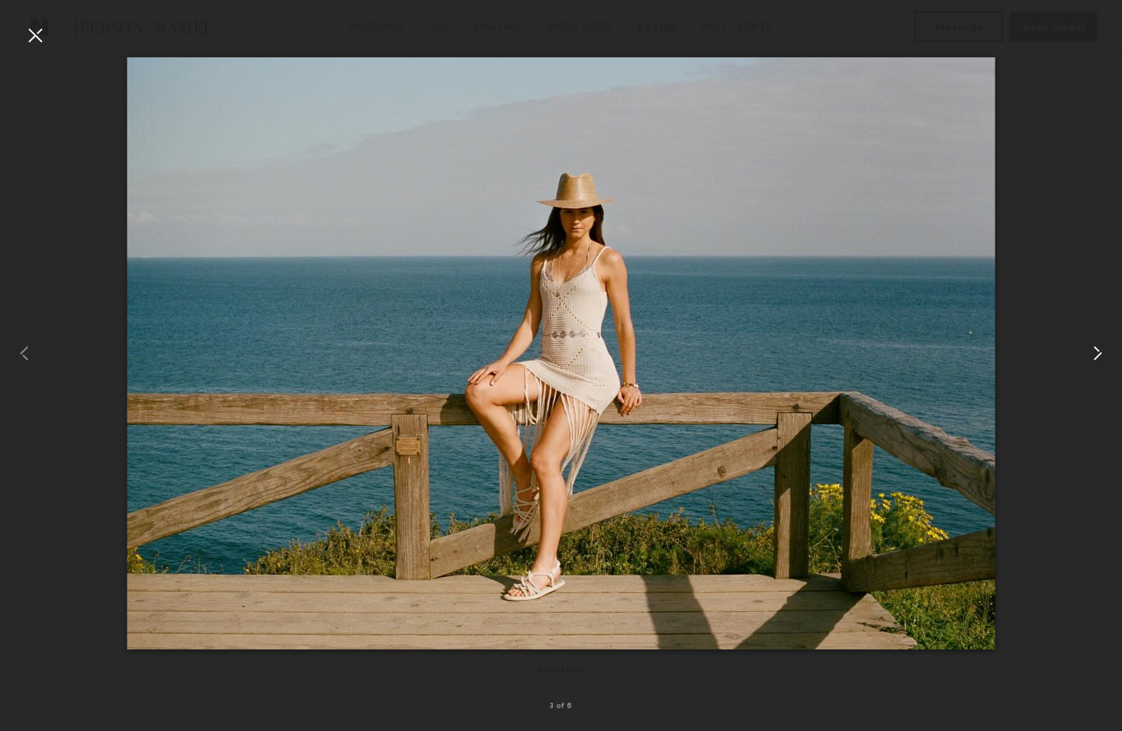
click at [1102, 349] on common-icon at bounding box center [1098, 353] width 24 height 24
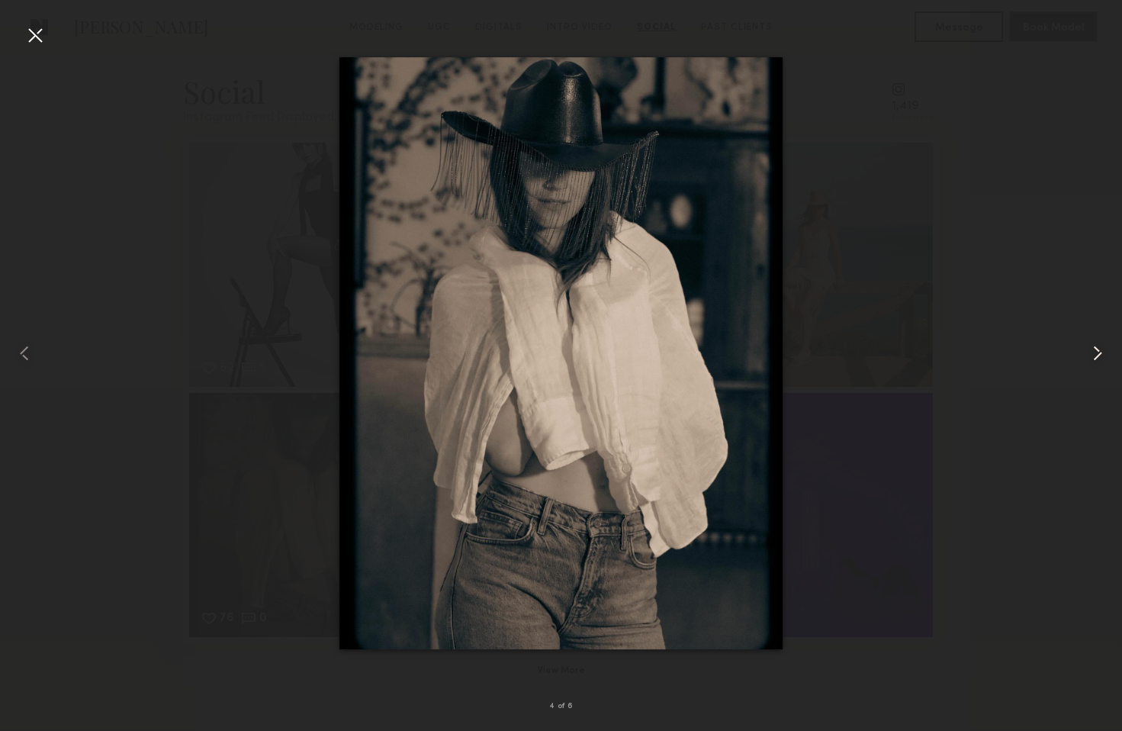
click at [1102, 349] on common-icon at bounding box center [1098, 353] width 24 height 24
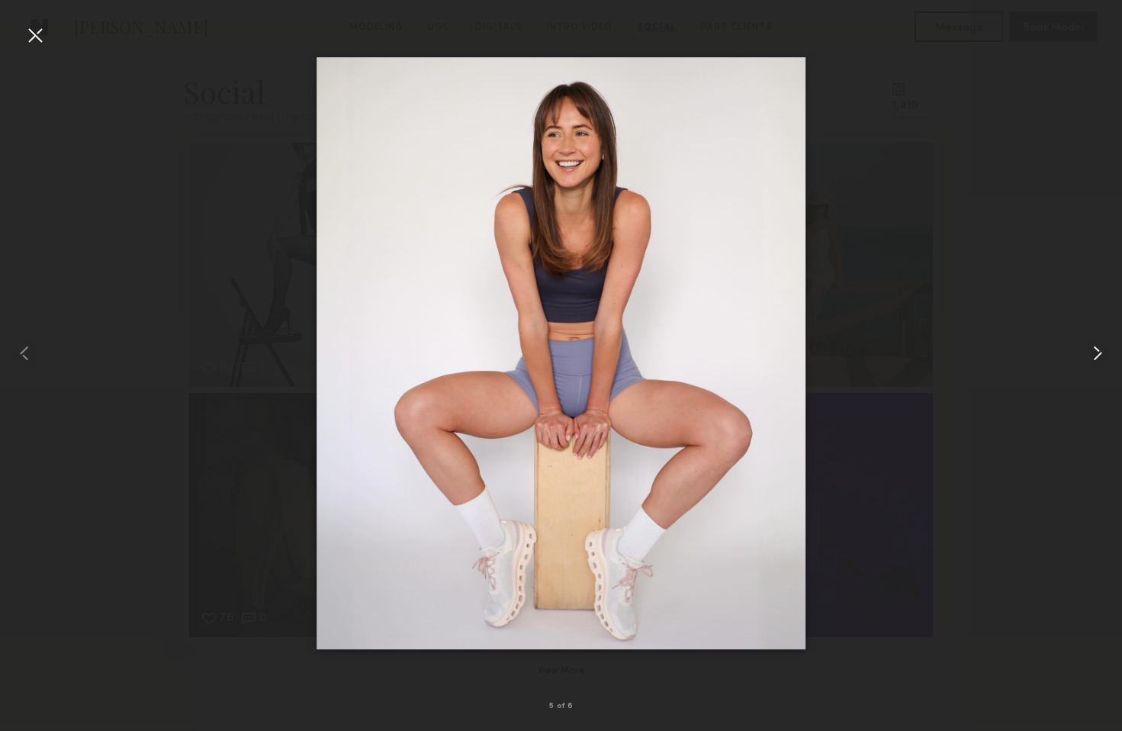
click at [1102, 349] on common-icon at bounding box center [1098, 353] width 24 height 24
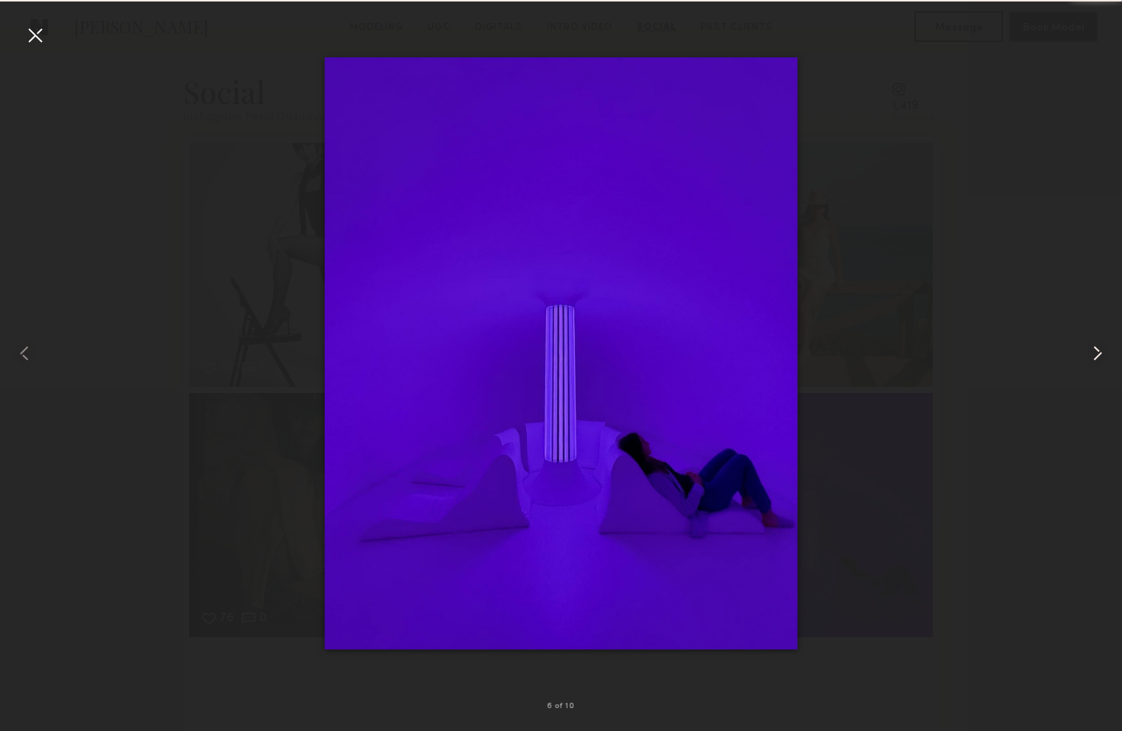
click at [1102, 349] on common-icon at bounding box center [1098, 353] width 24 height 24
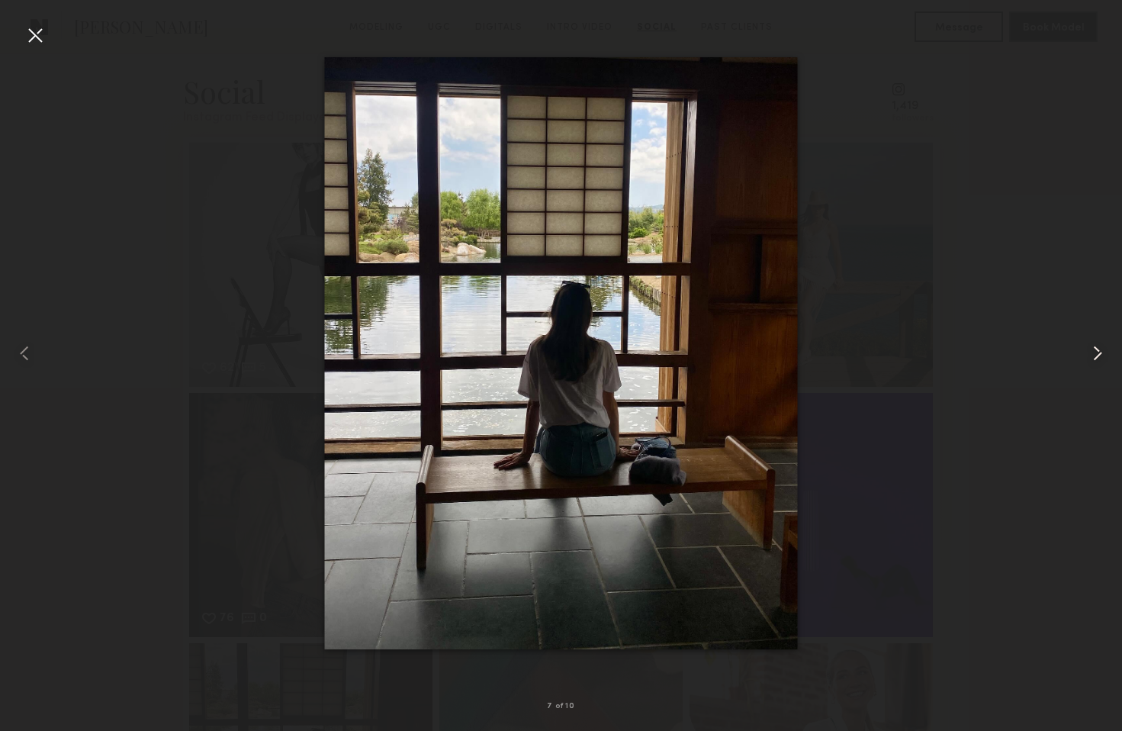
click at [1102, 349] on common-icon at bounding box center [1098, 353] width 24 height 24
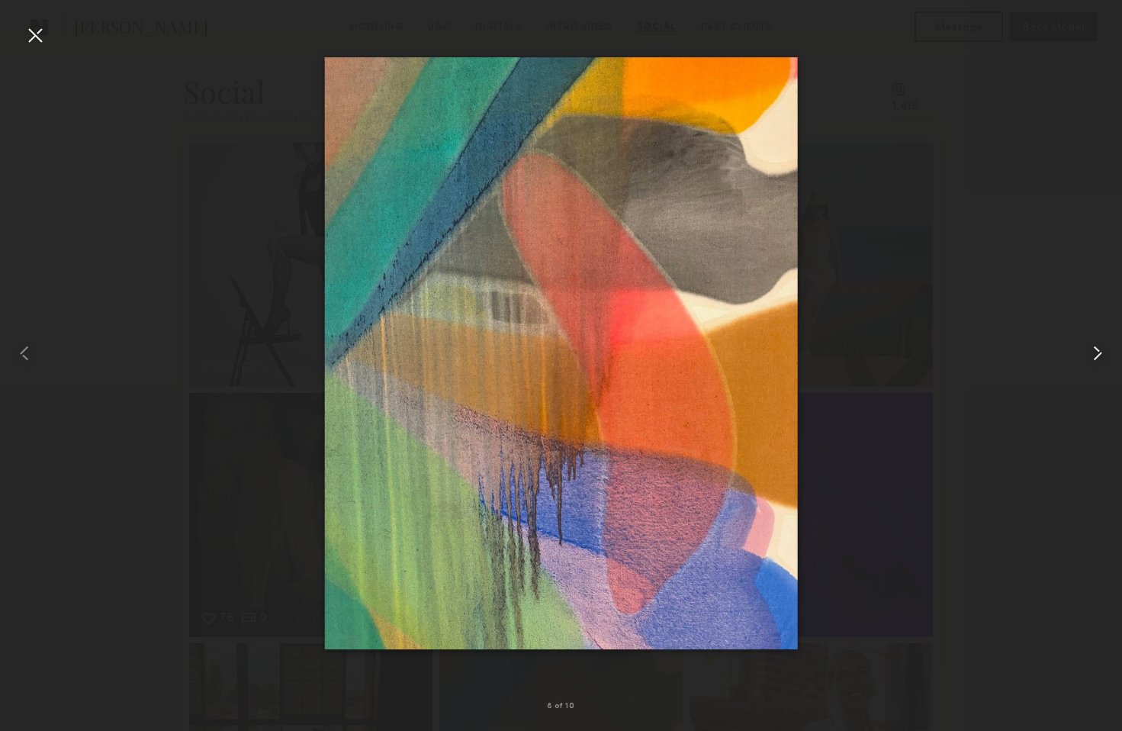
click at [1102, 349] on common-icon at bounding box center [1098, 353] width 24 height 24
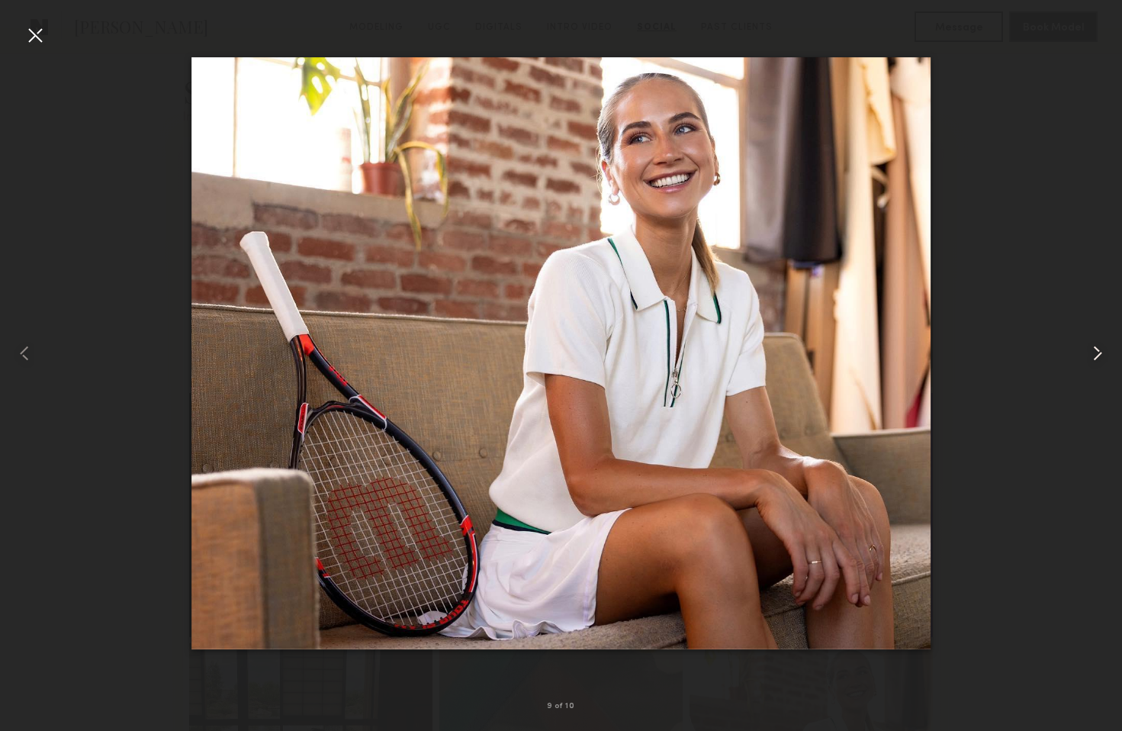
click at [1102, 349] on common-icon at bounding box center [1098, 353] width 24 height 24
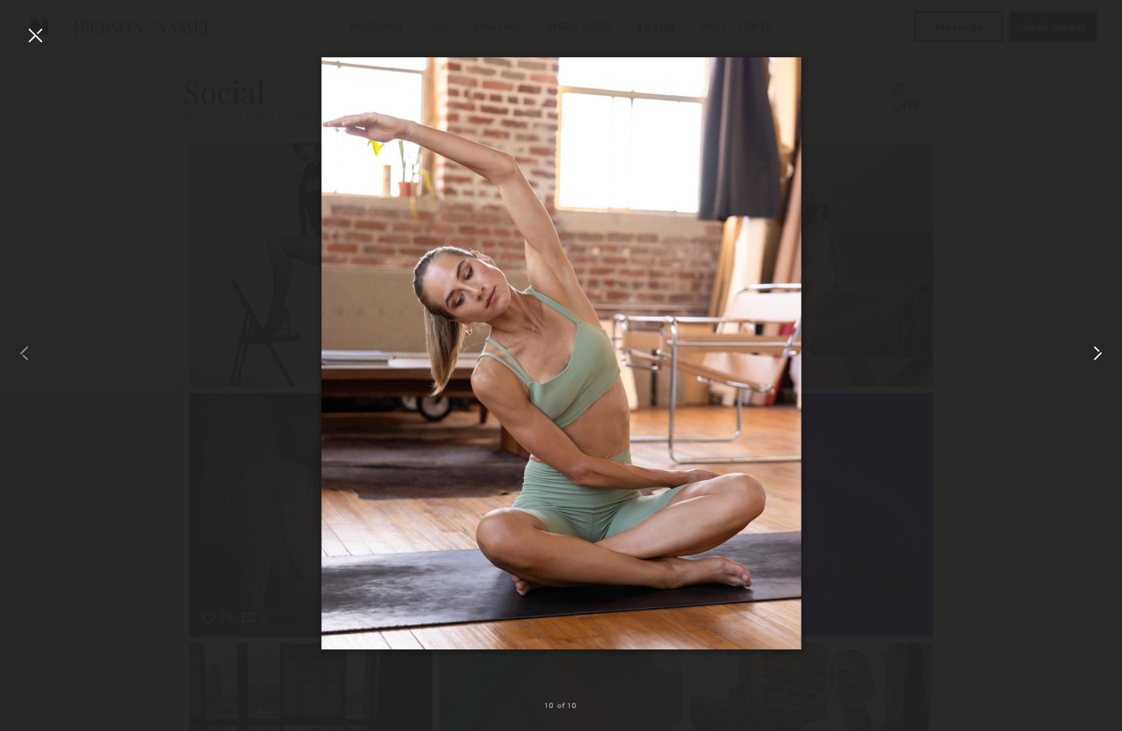
click at [1102, 349] on common-icon at bounding box center [1098, 353] width 24 height 24
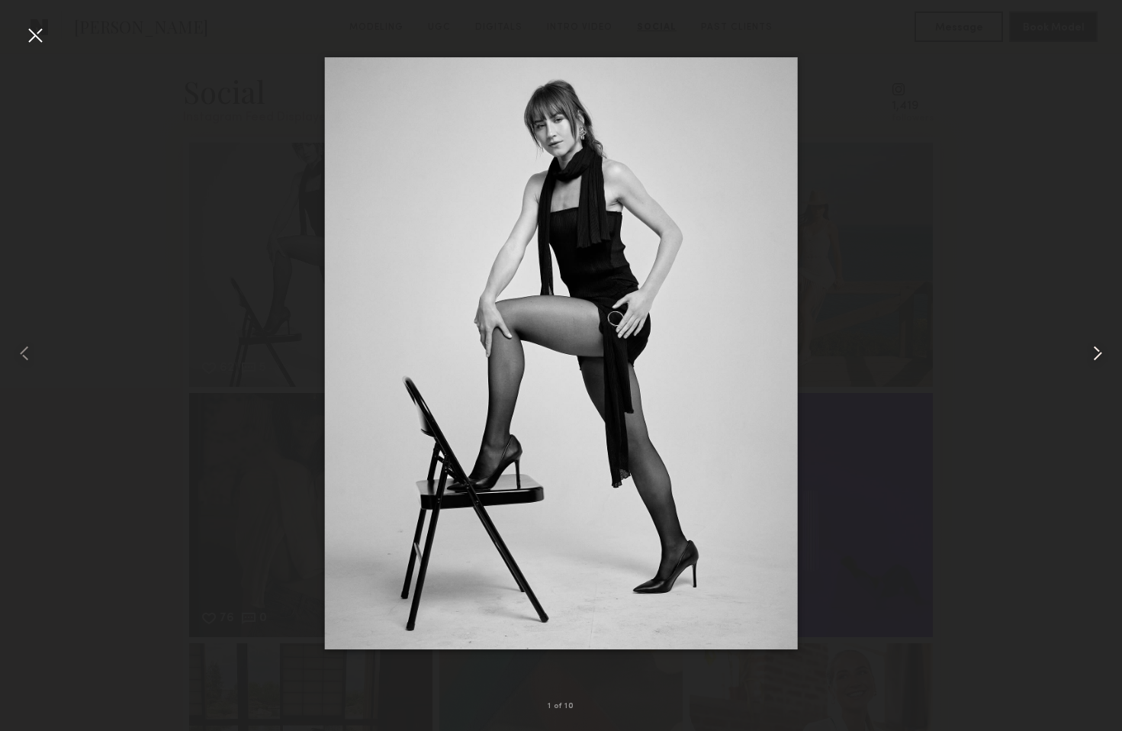
click at [1102, 349] on common-icon at bounding box center [1098, 353] width 24 height 24
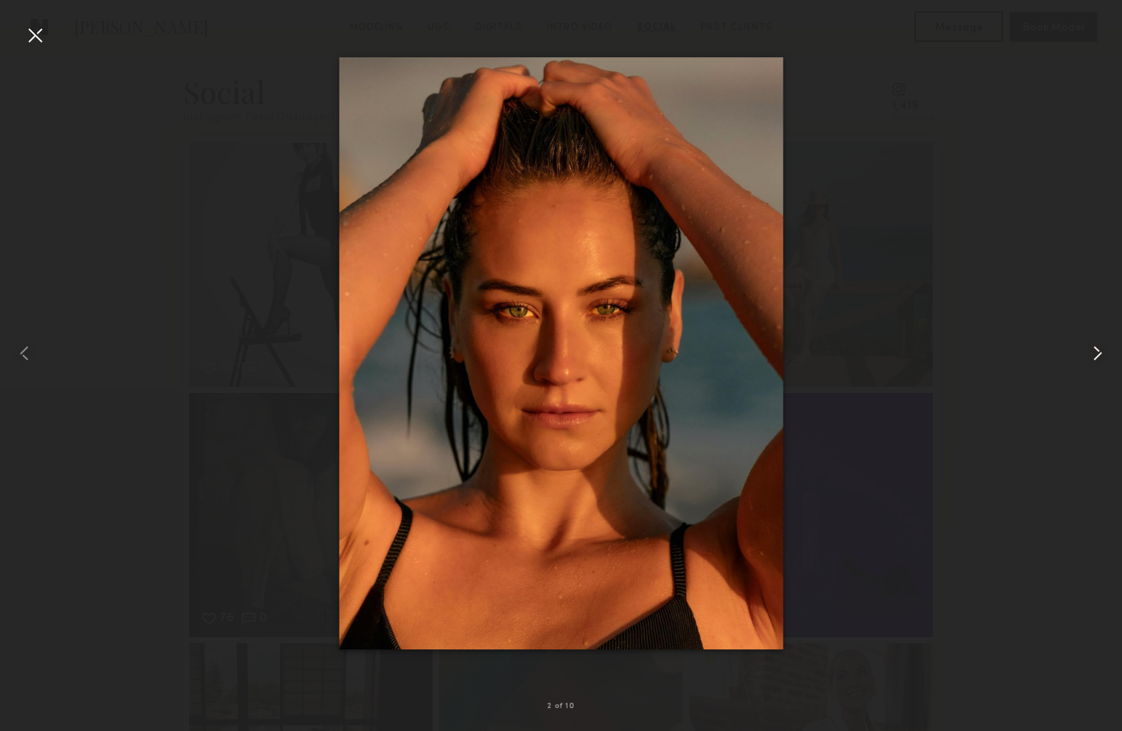
click at [1102, 349] on common-icon at bounding box center [1098, 353] width 24 height 24
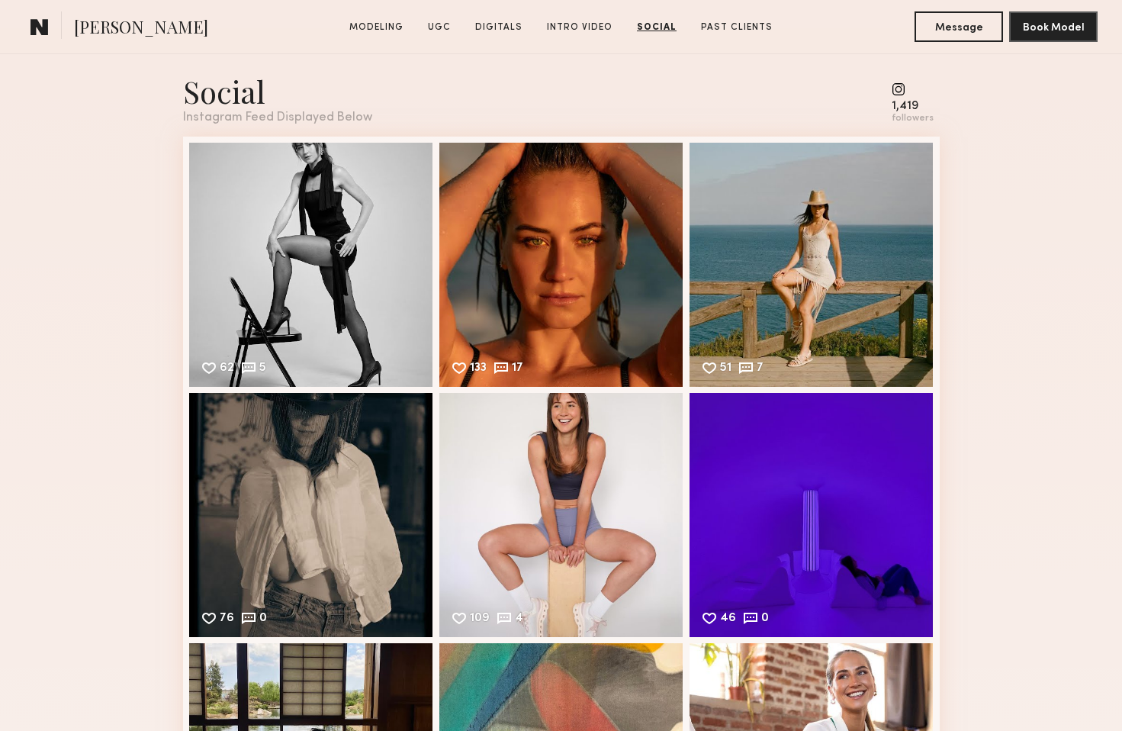
scroll to position [3398, 0]
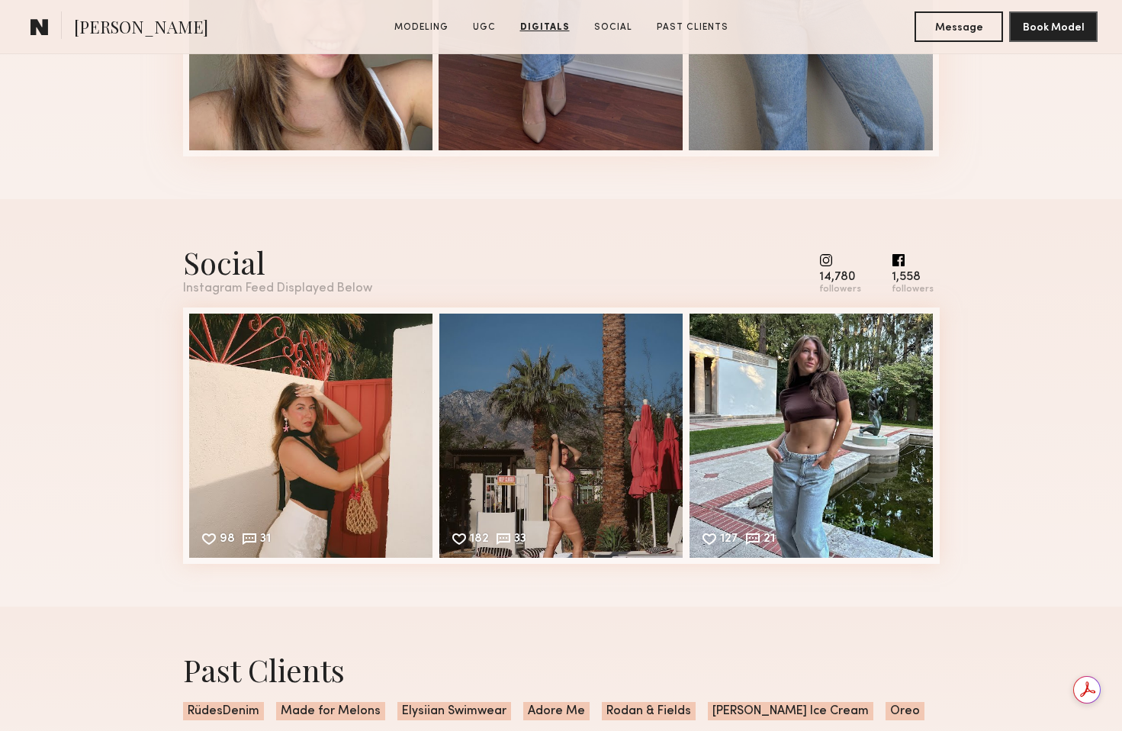
scroll to position [4145, 0]
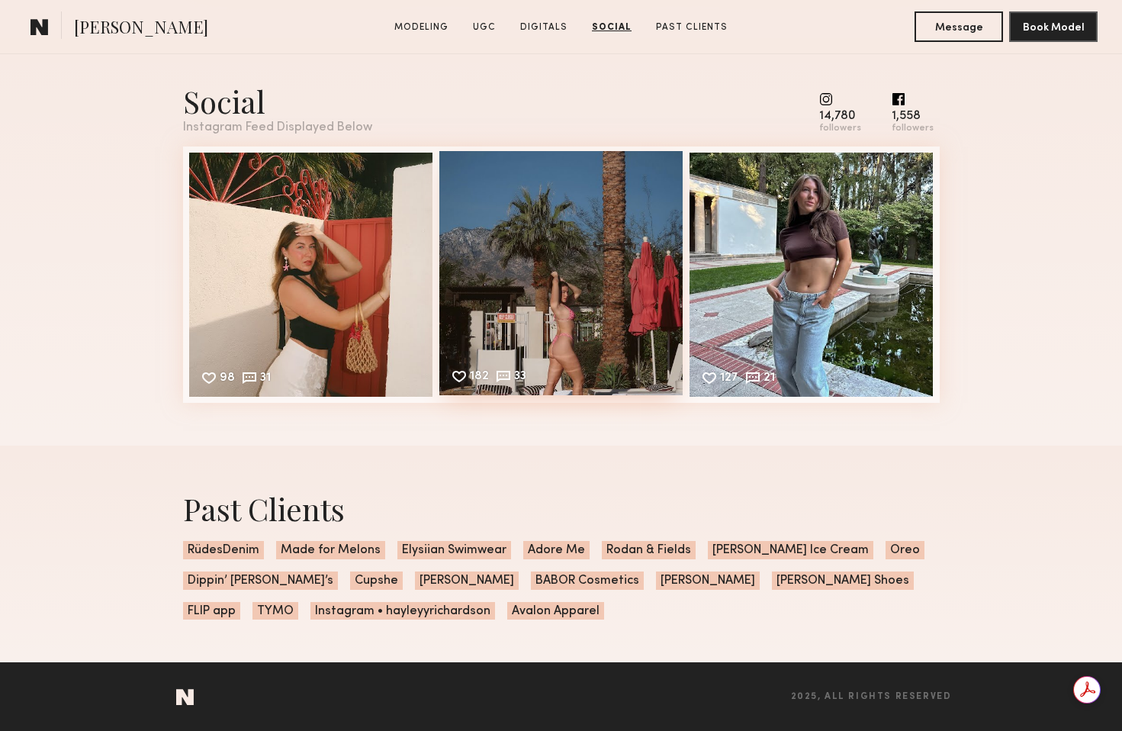
click at [552, 307] on div "182 33 Likes & comments displayed to show model’s engagement" at bounding box center [561, 273] width 244 height 244
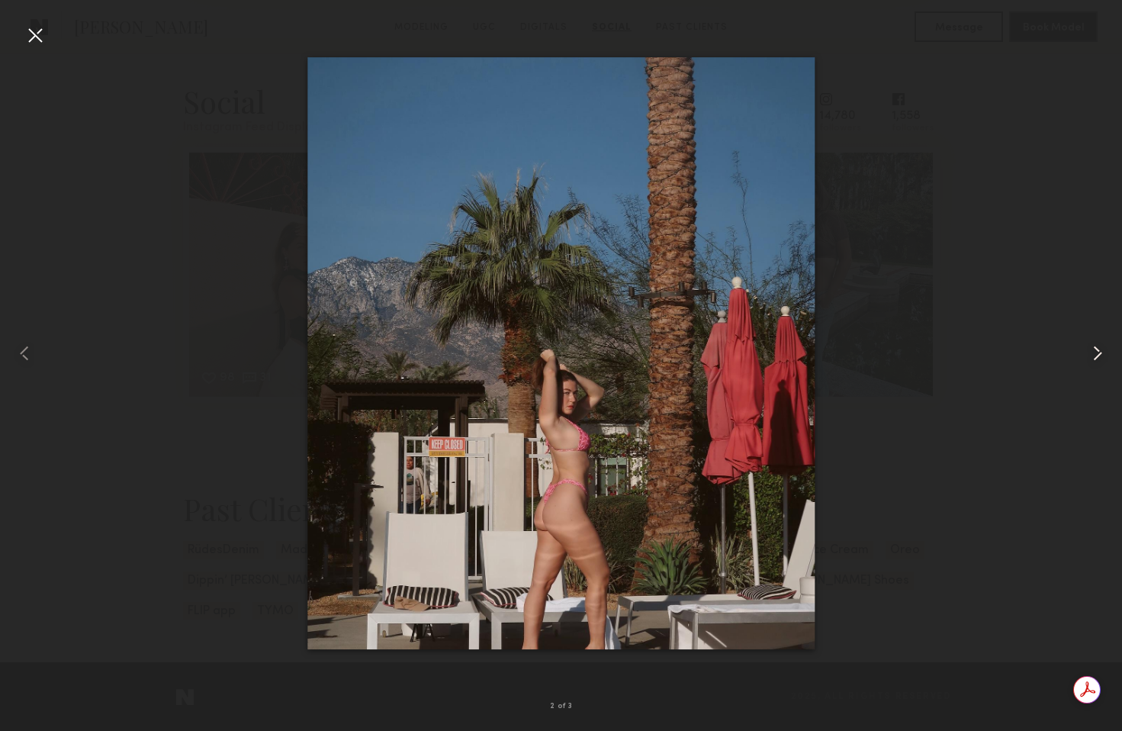
click at [1102, 352] on common-icon at bounding box center [1098, 353] width 24 height 24
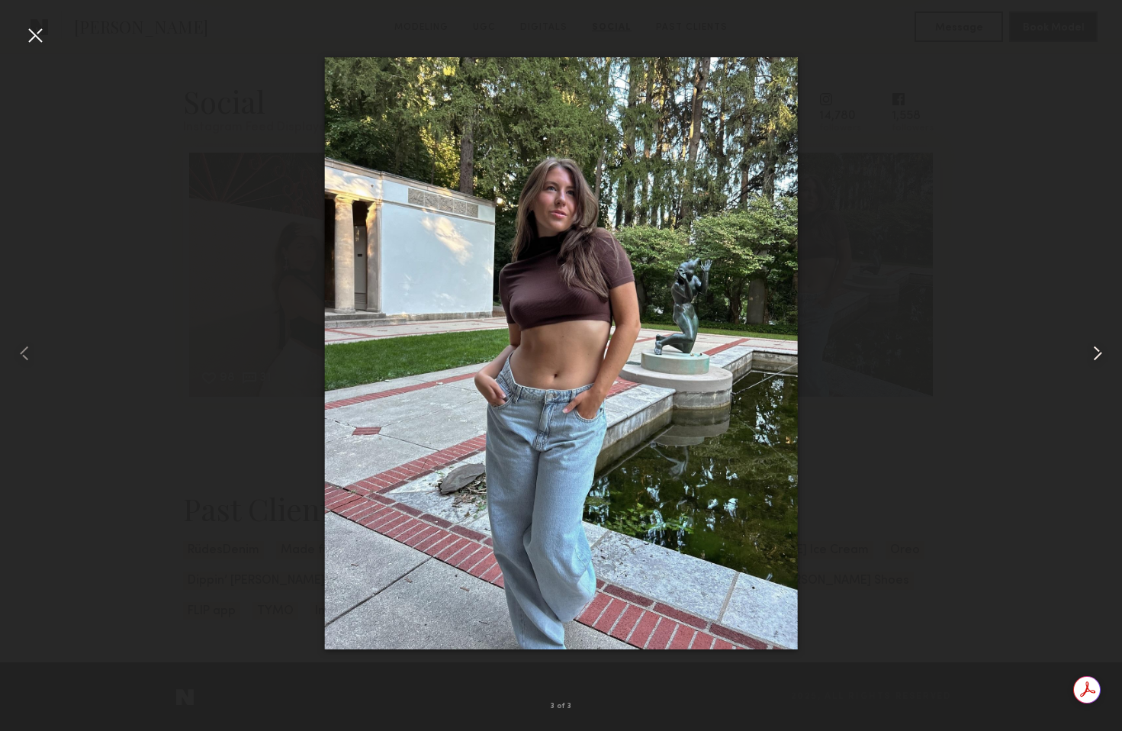
click at [1102, 352] on common-icon at bounding box center [1098, 353] width 24 height 24
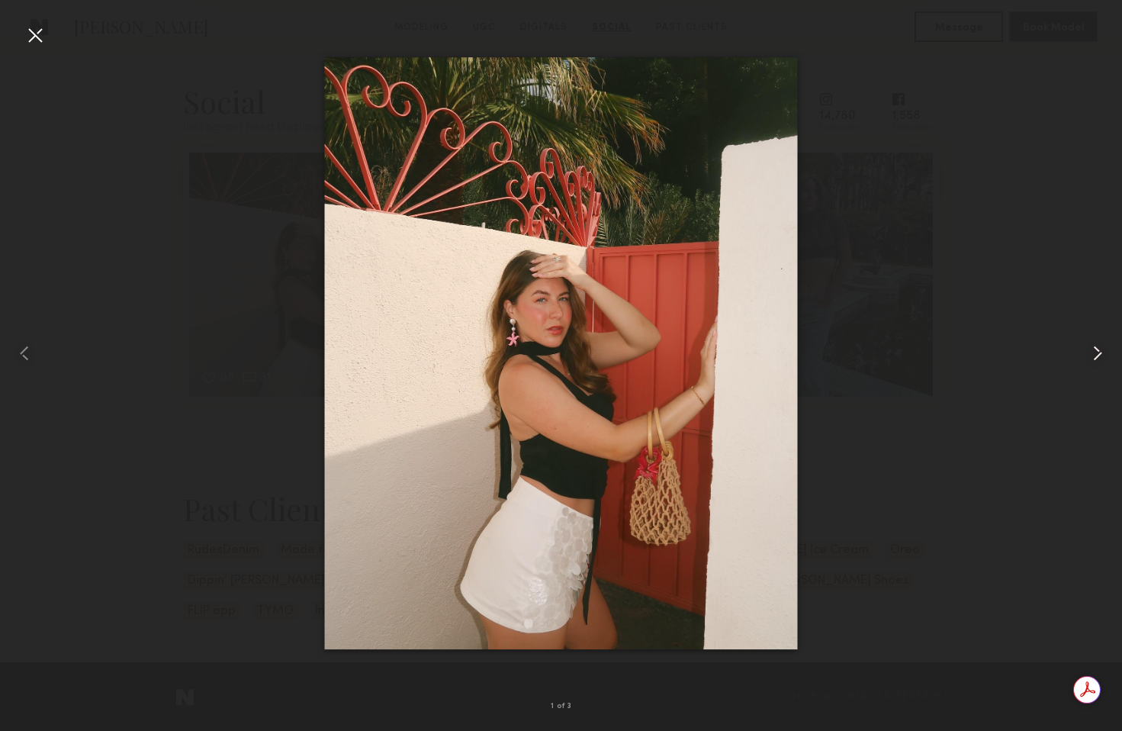
click at [1102, 354] on common-icon at bounding box center [1098, 353] width 24 height 24
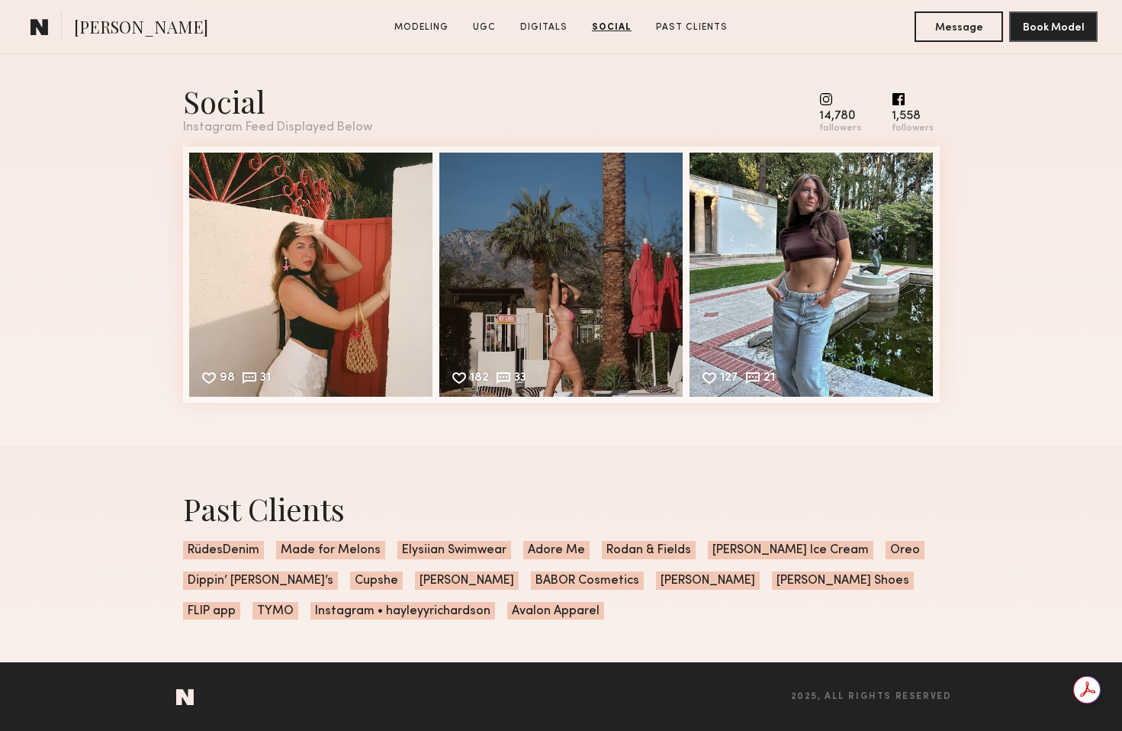
click at [900, 98] on common-icon at bounding box center [913, 99] width 42 height 14
click at [901, 123] on div "followers" at bounding box center [913, 128] width 42 height 11
click at [834, 100] on common-icon at bounding box center [840, 99] width 42 height 14
click at [834, 102] on common-icon at bounding box center [840, 99] width 42 height 14
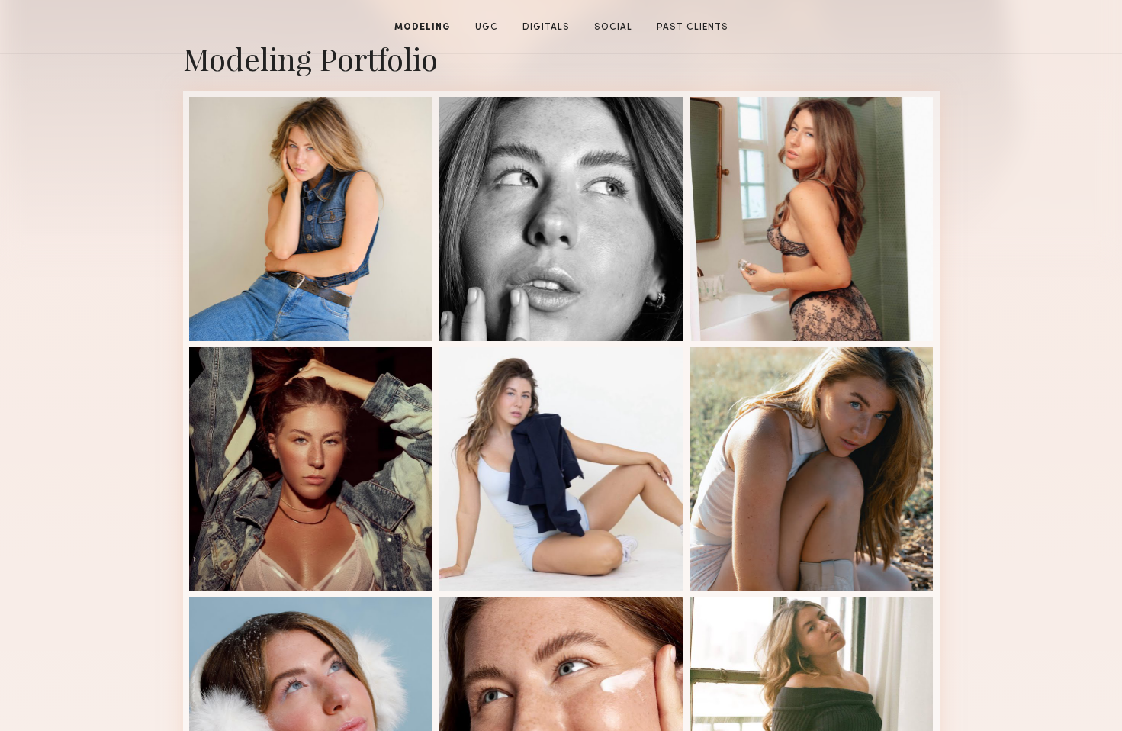
scroll to position [0, 0]
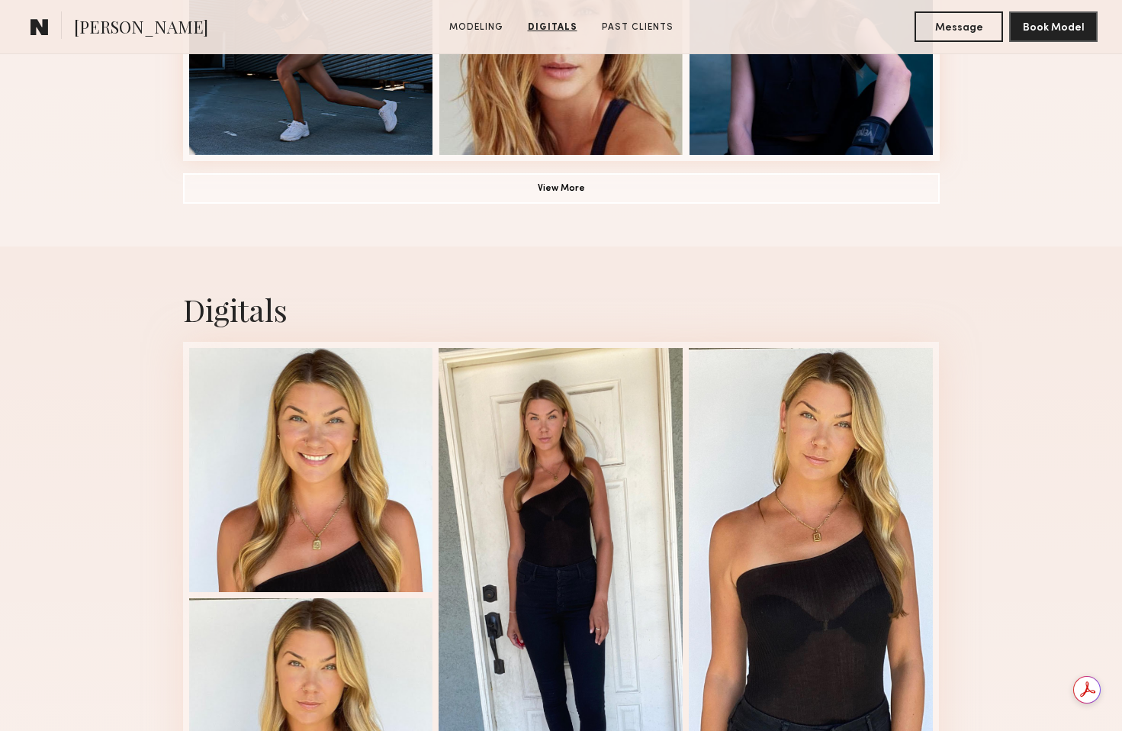
scroll to position [889, 0]
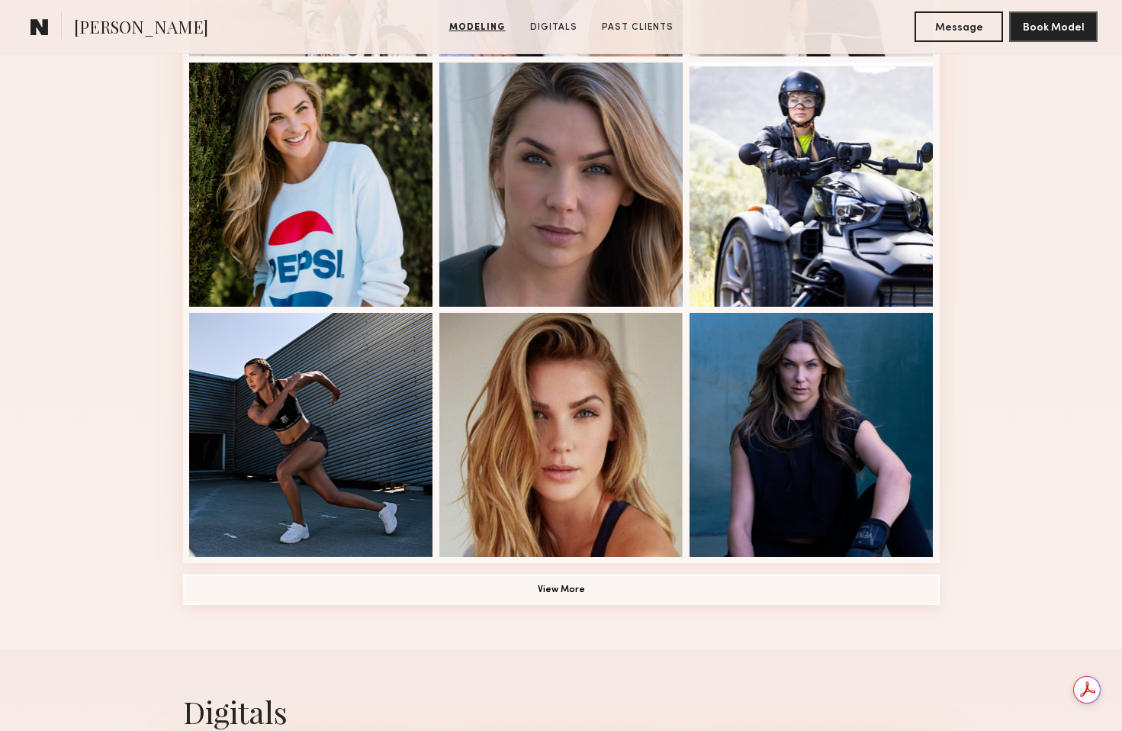
click at [533, 592] on button "View More" at bounding box center [561, 589] width 757 height 31
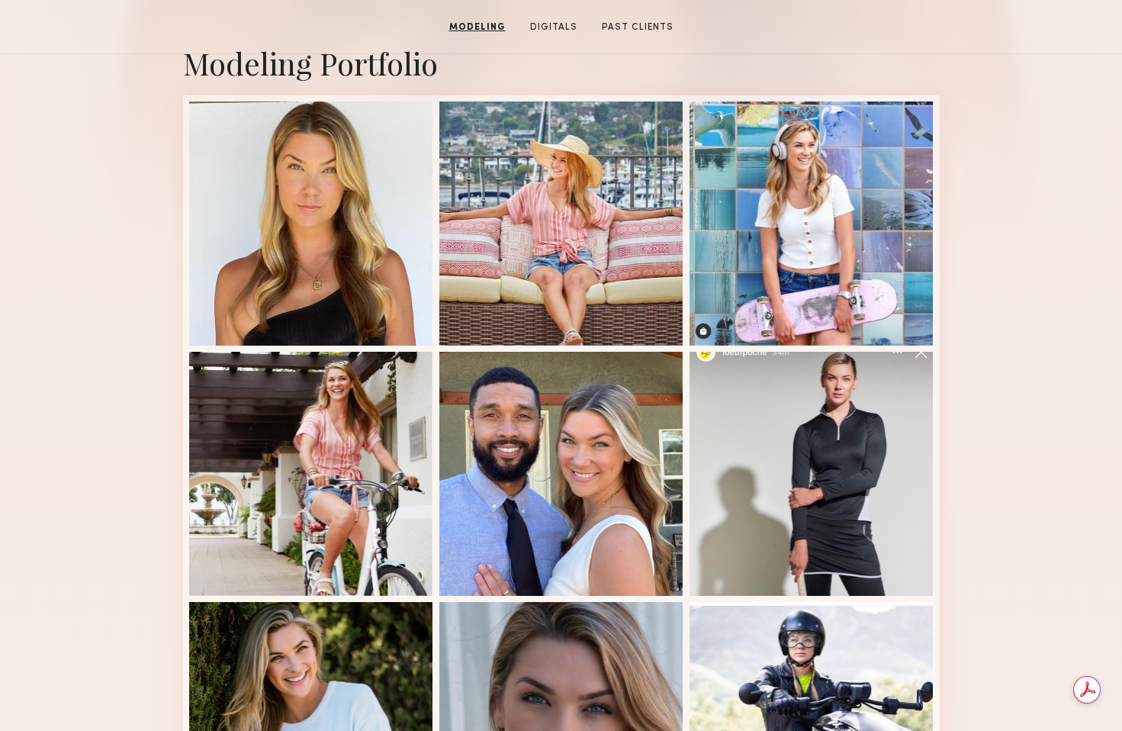
scroll to position [0, 0]
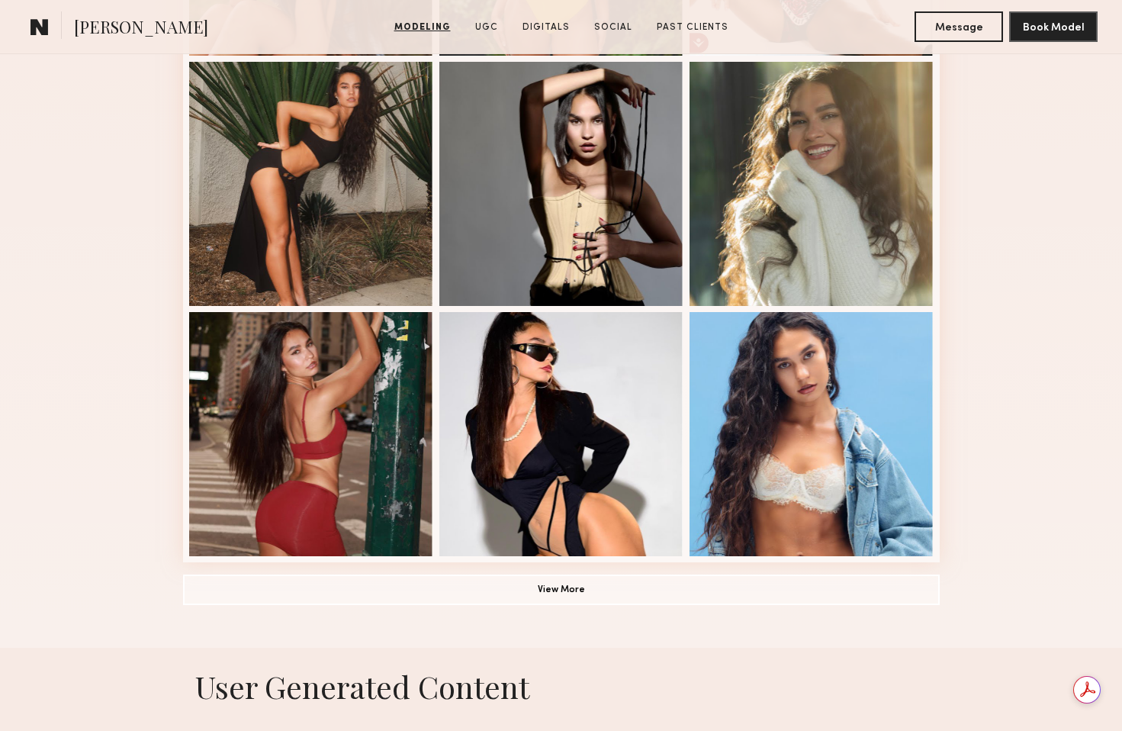
scroll to position [699, 0]
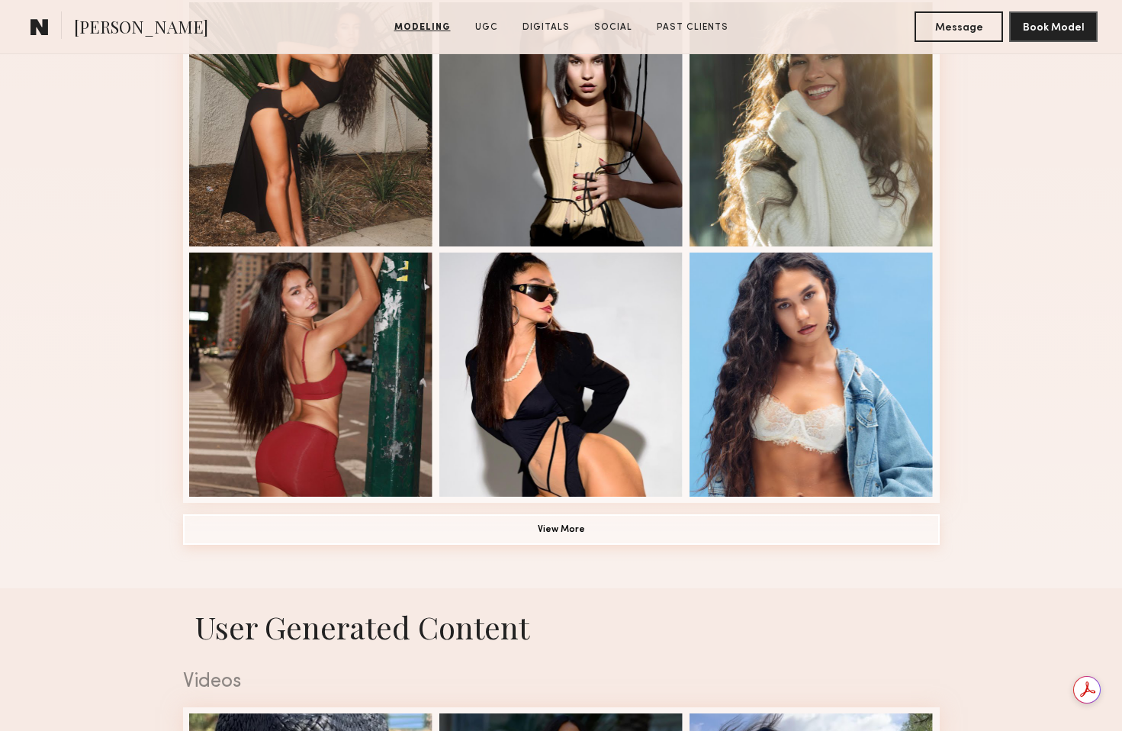
click at [566, 528] on button "View More" at bounding box center [561, 529] width 757 height 31
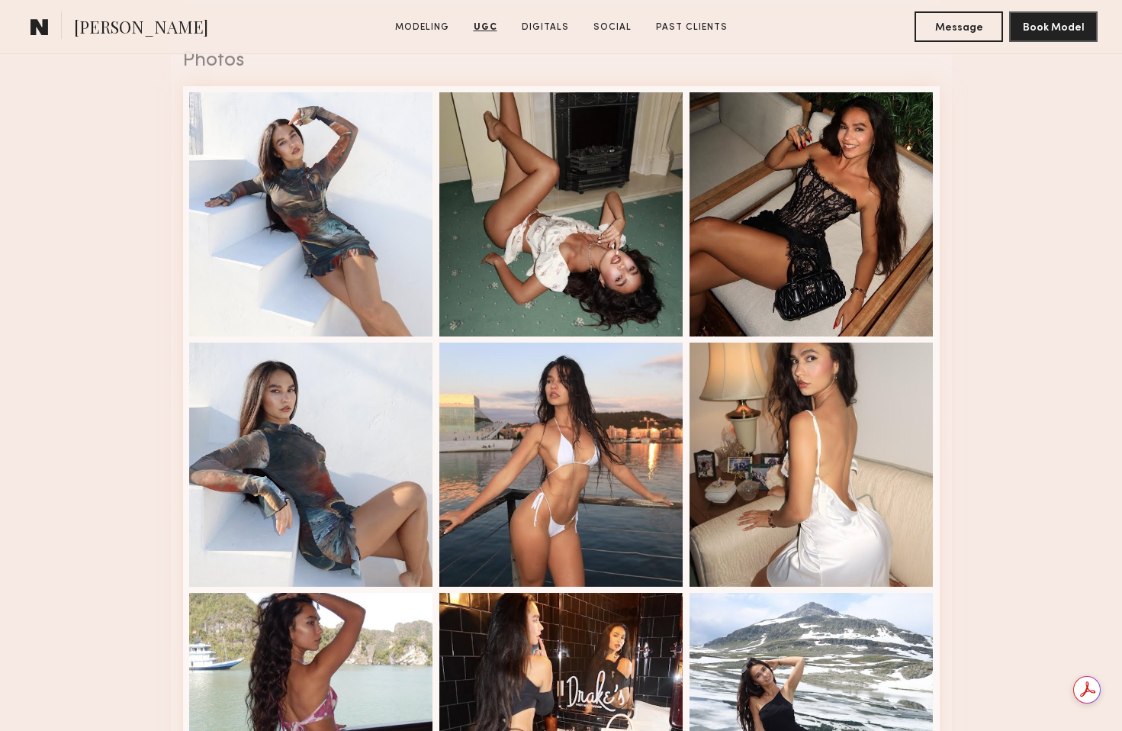
scroll to position [3367, 0]
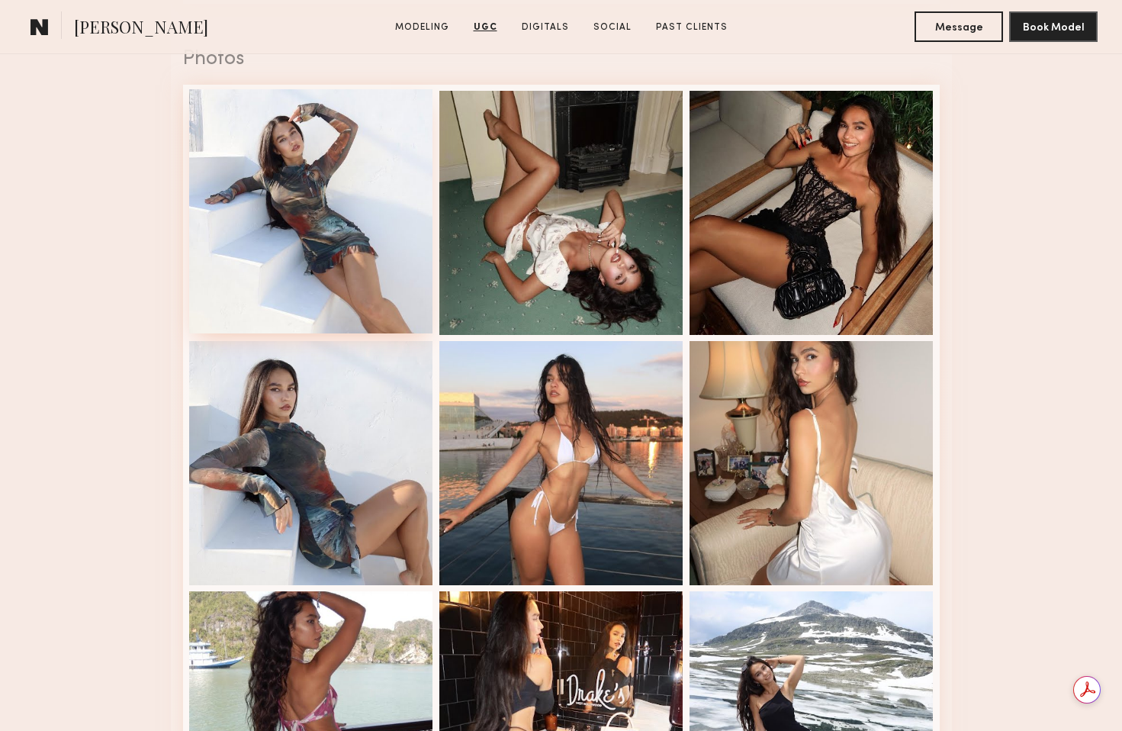
click at [311, 310] on div at bounding box center [311, 211] width 244 height 244
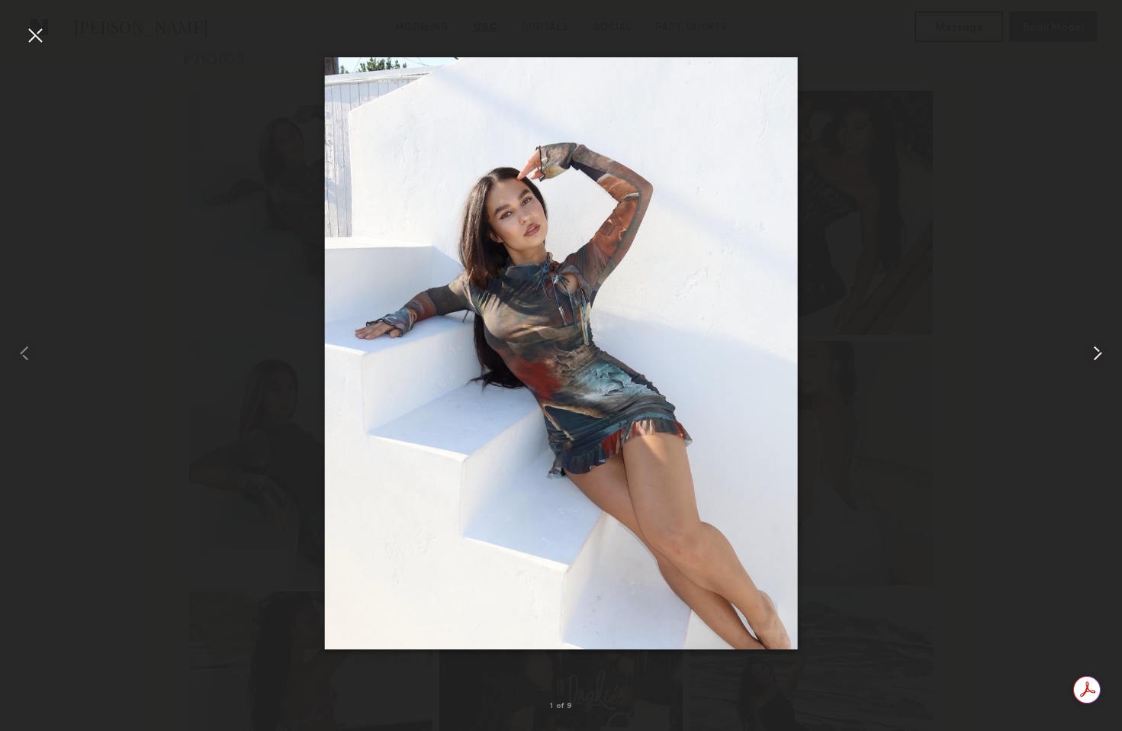
click at [1096, 349] on common-icon at bounding box center [1098, 353] width 24 height 24
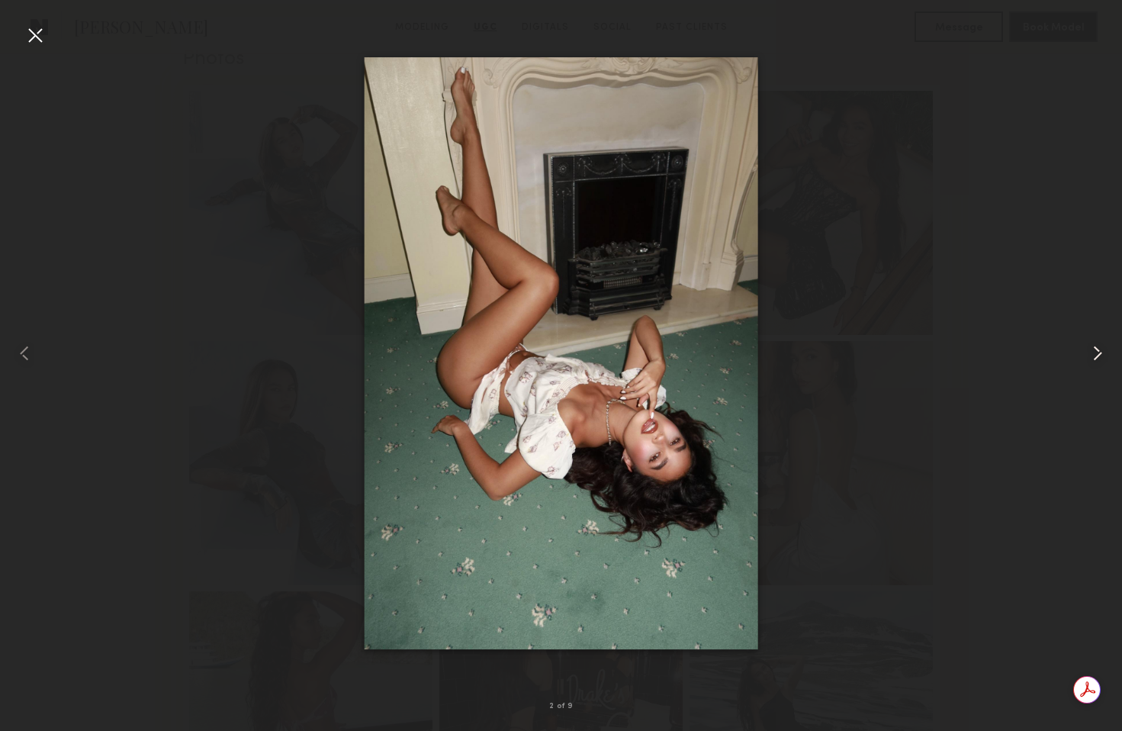
click at [1096, 349] on common-icon at bounding box center [1098, 353] width 24 height 24
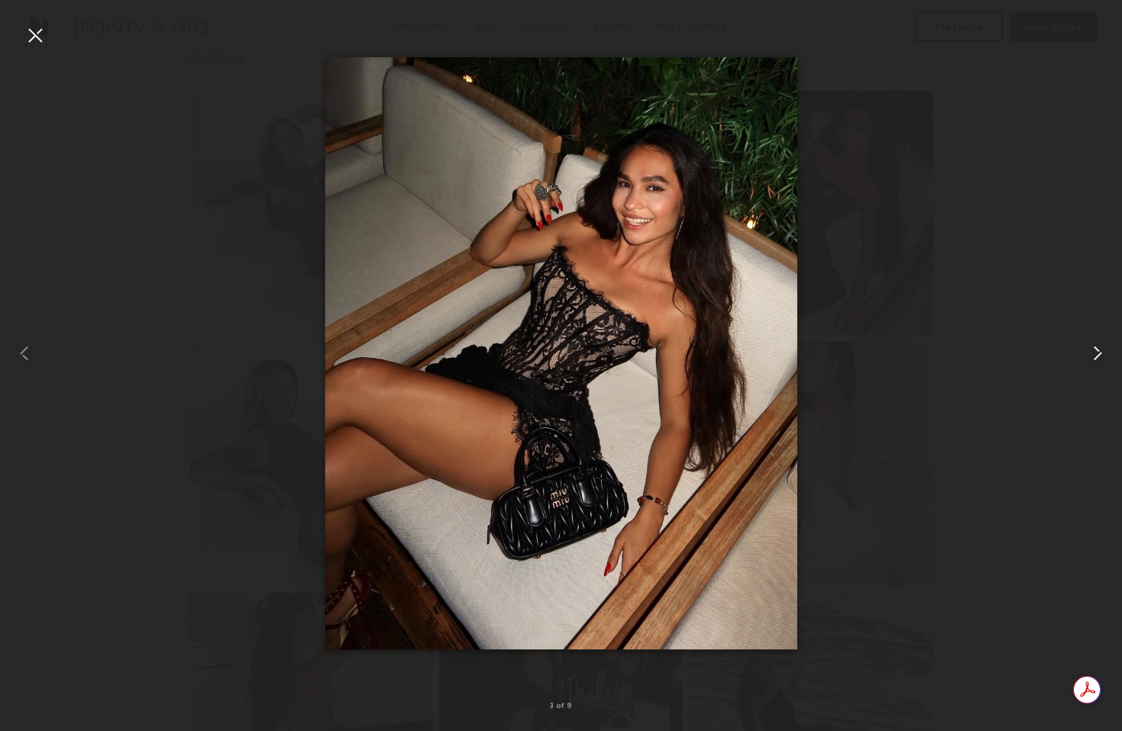
click at [1096, 349] on common-icon at bounding box center [1098, 353] width 24 height 24
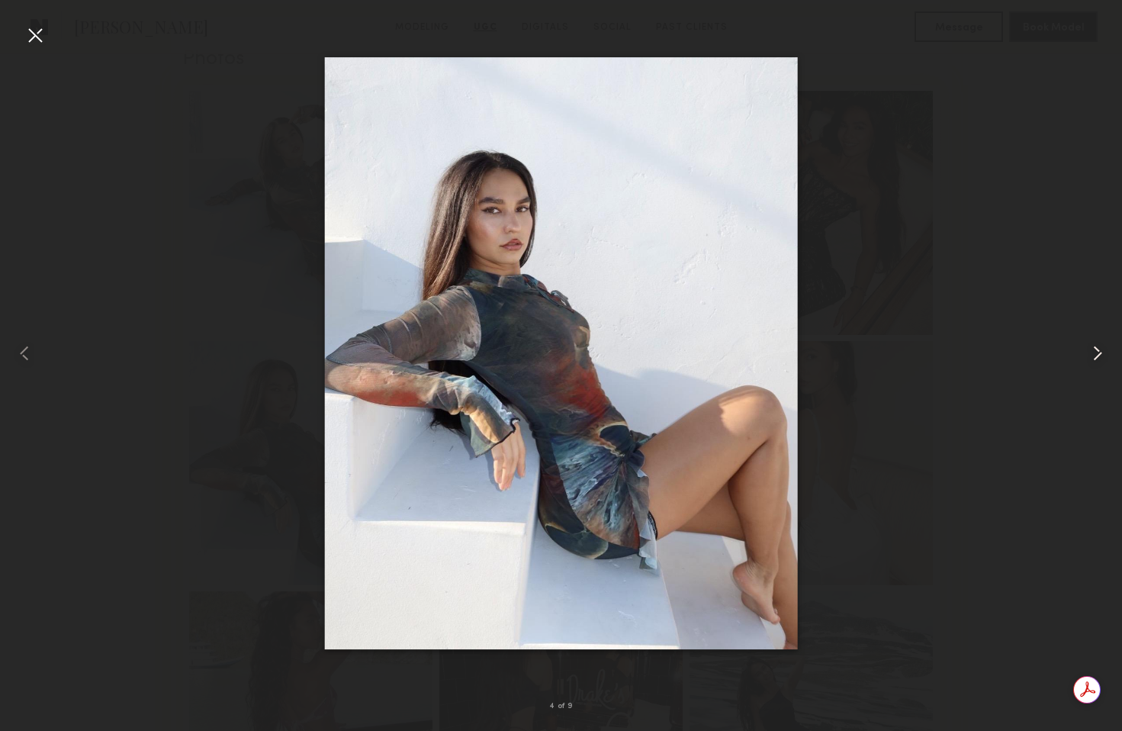
click at [1095, 350] on common-icon at bounding box center [1098, 353] width 24 height 24
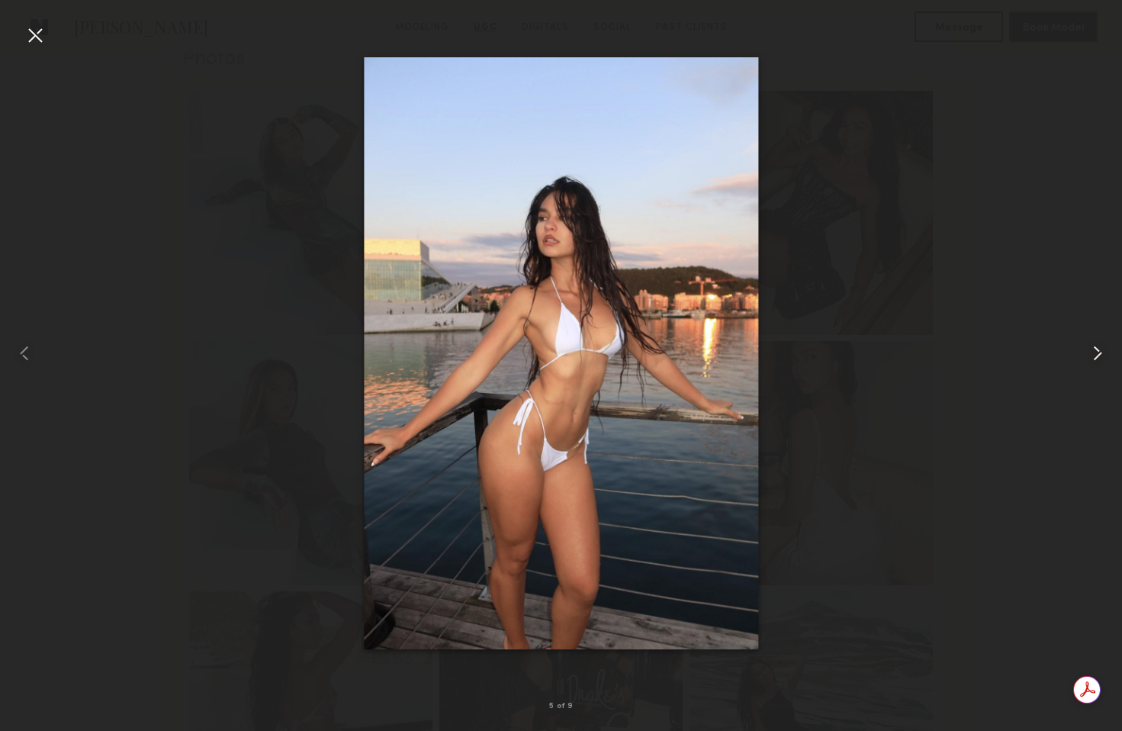
click at [1094, 352] on common-icon at bounding box center [1098, 353] width 24 height 24
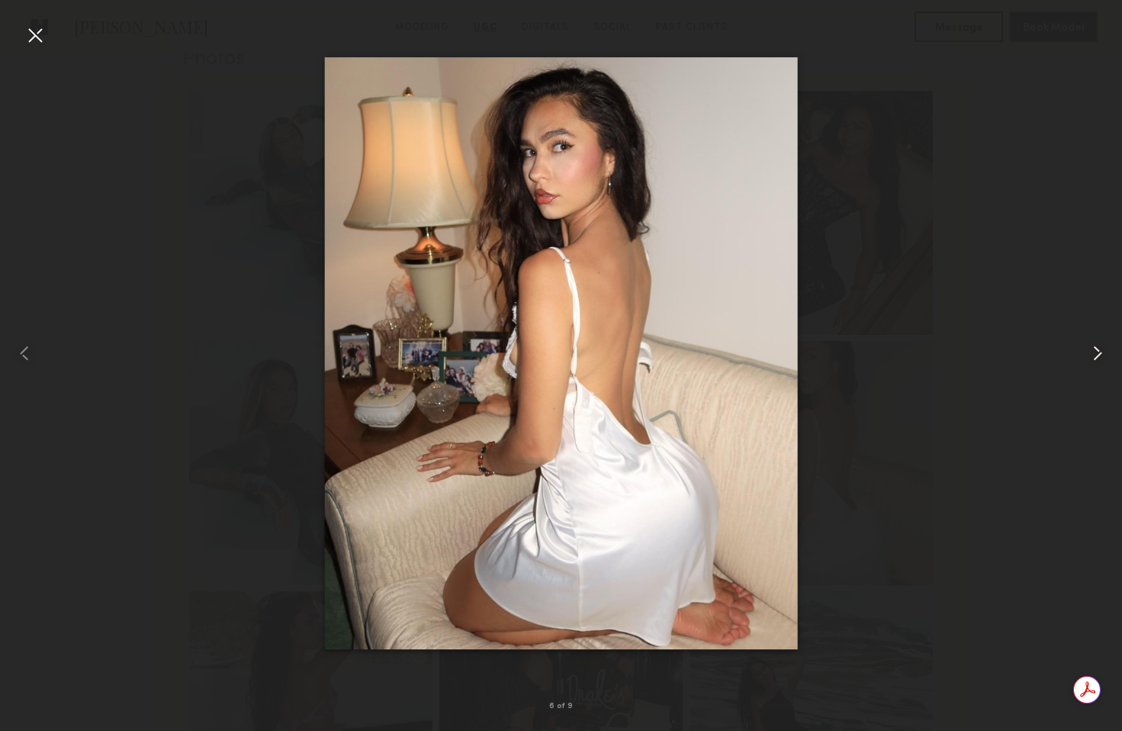
click at [1093, 353] on common-icon at bounding box center [1098, 353] width 24 height 24
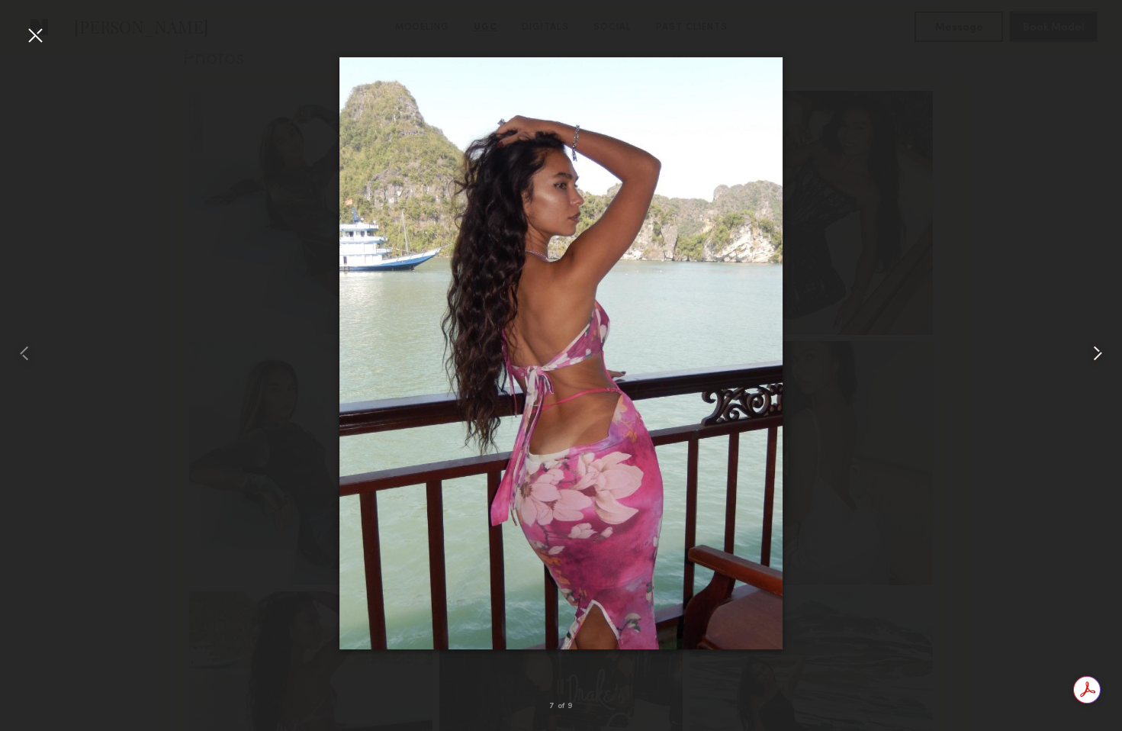
click at [1093, 353] on common-icon at bounding box center [1098, 353] width 24 height 24
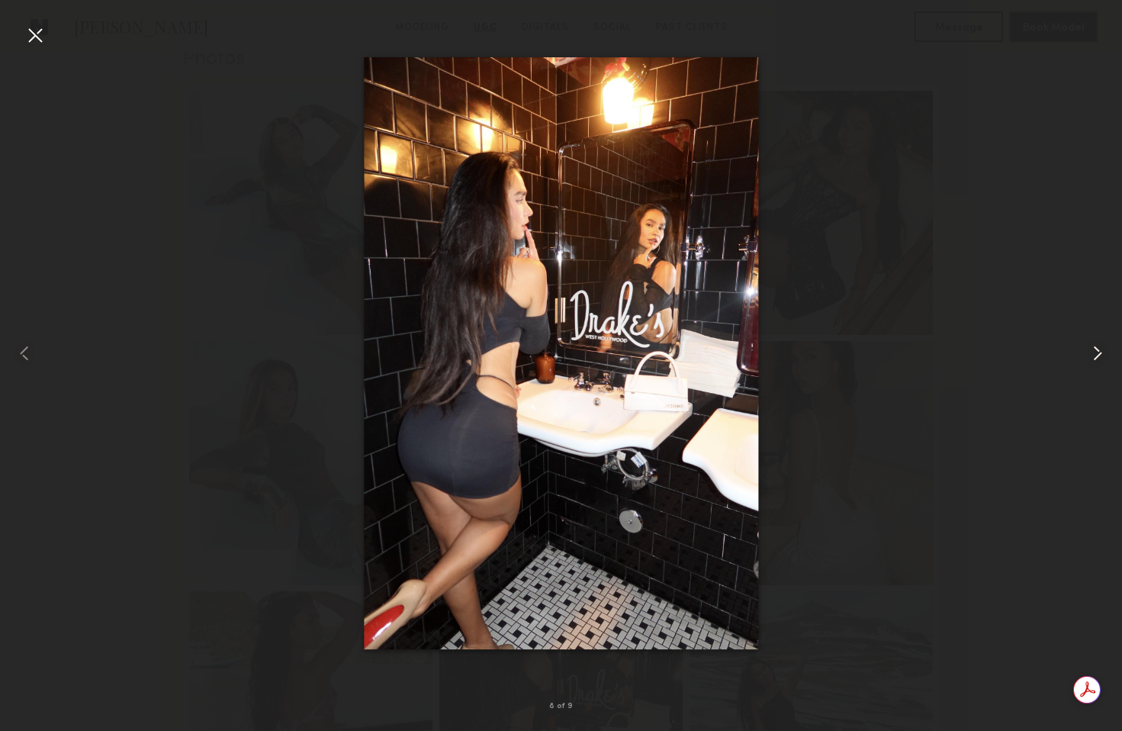
click at [1092, 355] on common-icon at bounding box center [1098, 353] width 24 height 24
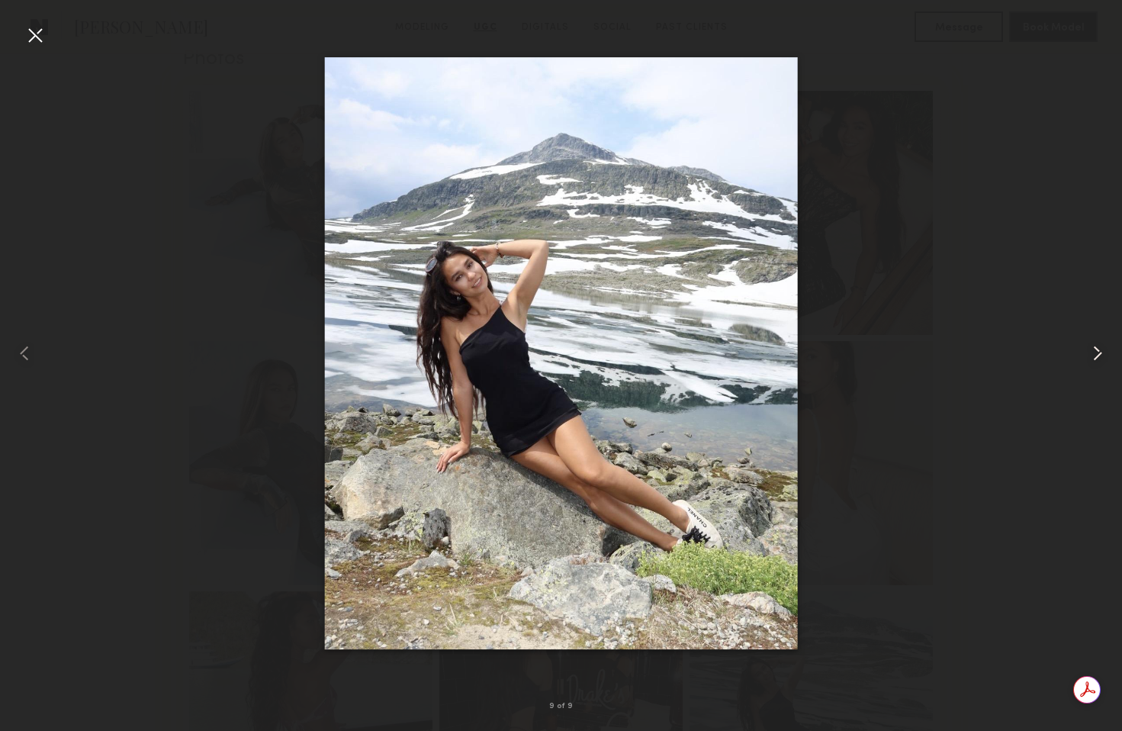
click at [1089, 359] on common-icon at bounding box center [1098, 353] width 24 height 24
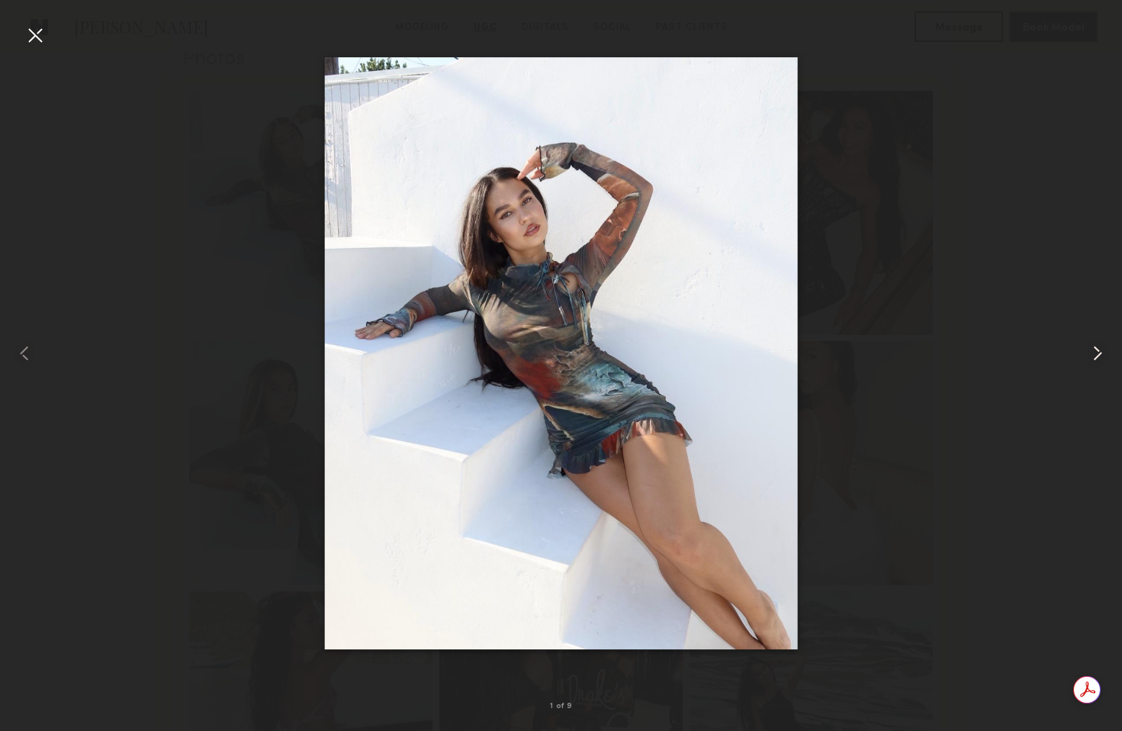
click at [1089, 359] on common-icon at bounding box center [1098, 353] width 24 height 24
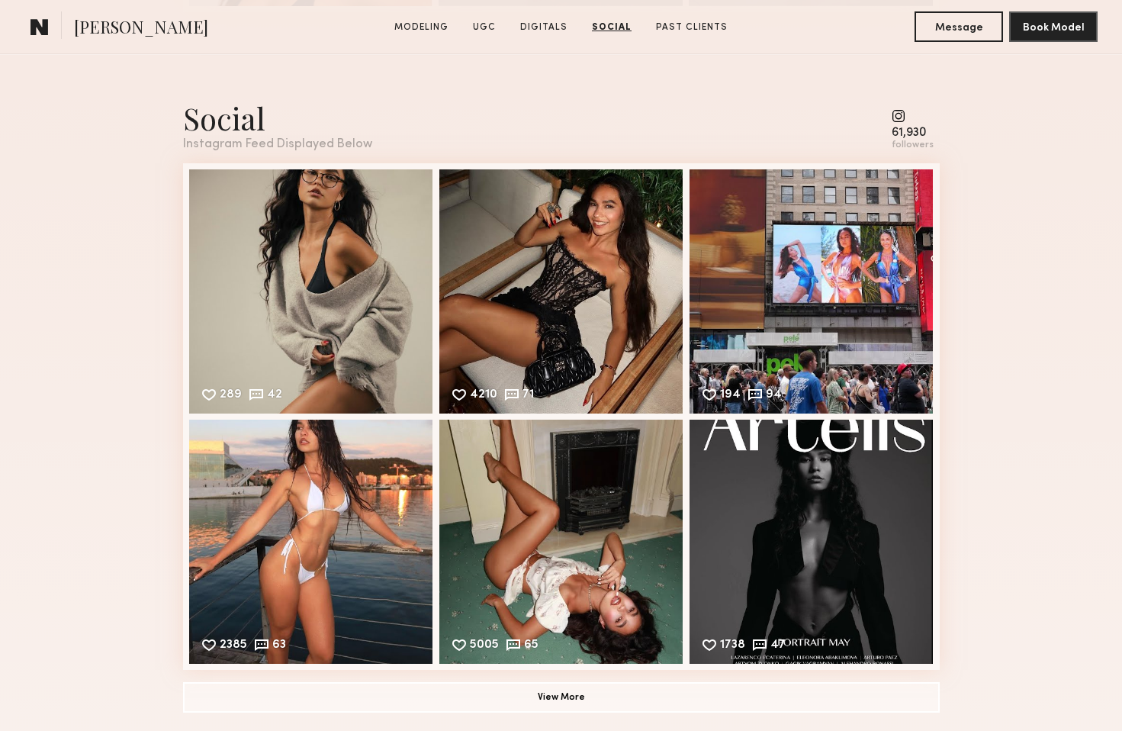
scroll to position [4840, 0]
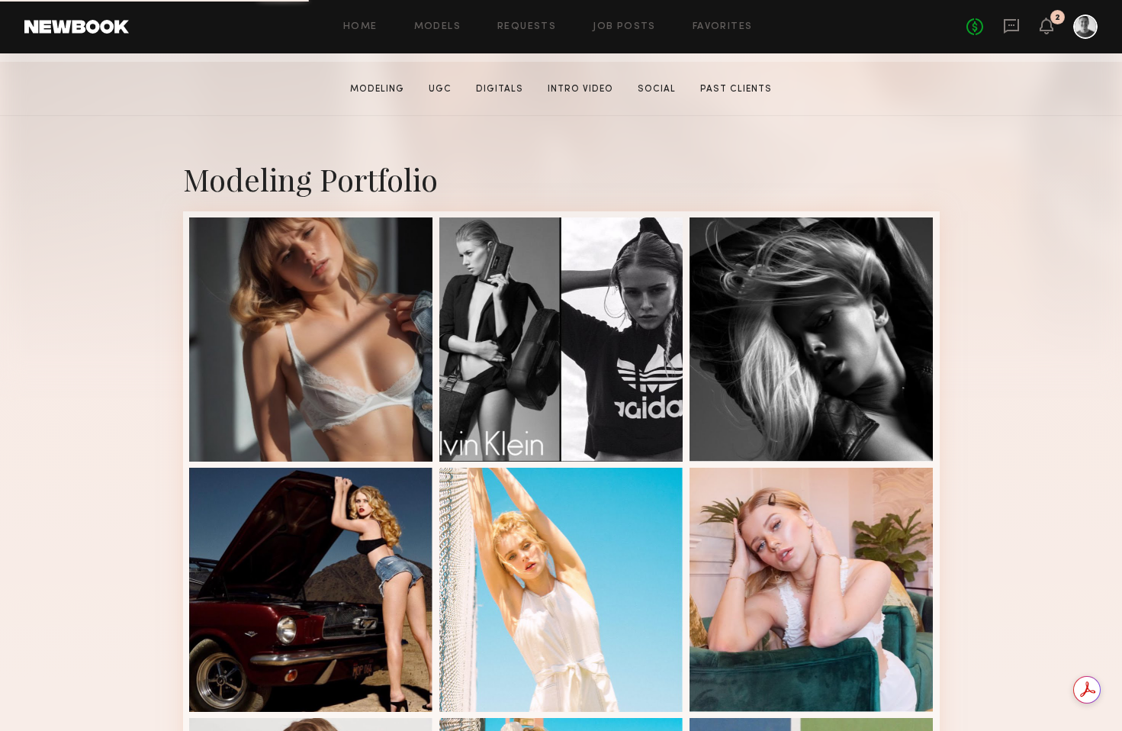
scroll to position [241, 0]
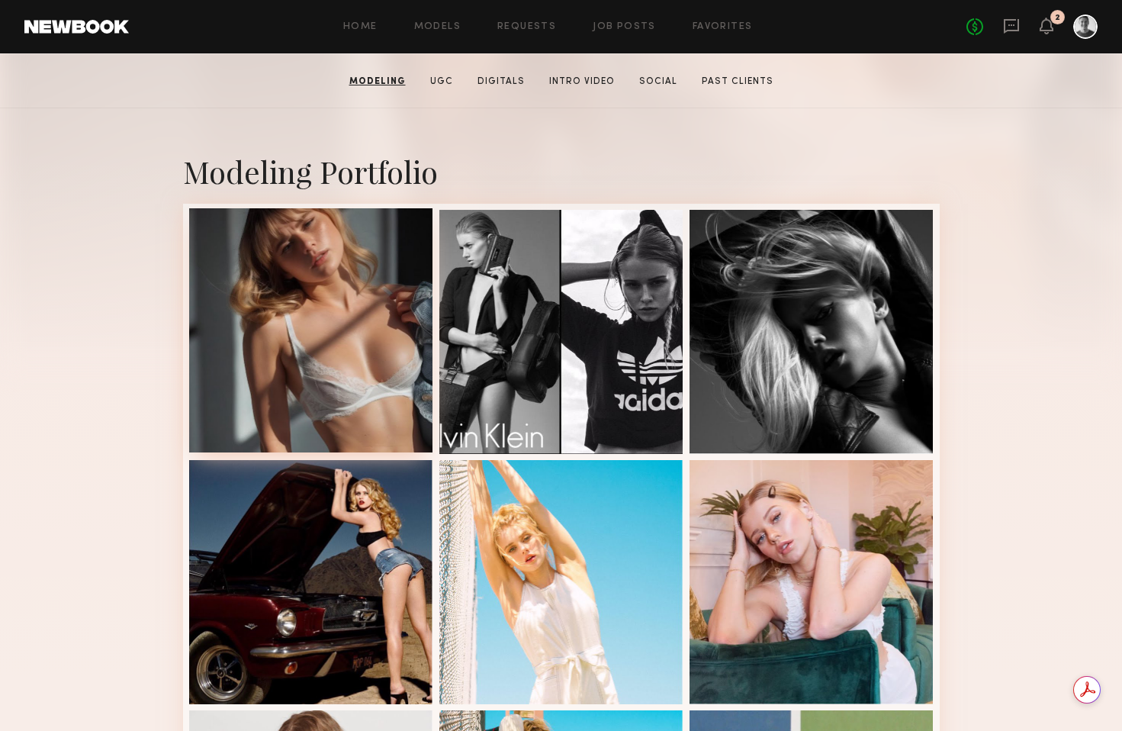
click at [287, 378] on div at bounding box center [311, 330] width 244 height 244
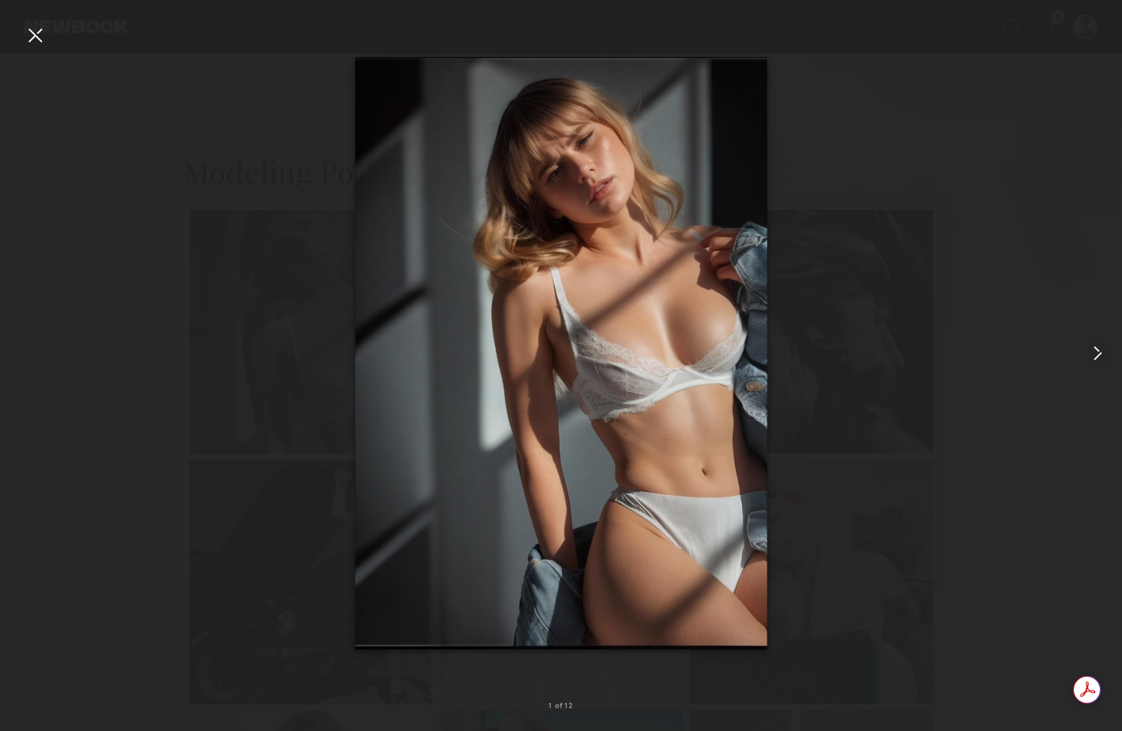
click at [1099, 349] on common-icon at bounding box center [1098, 353] width 24 height 24
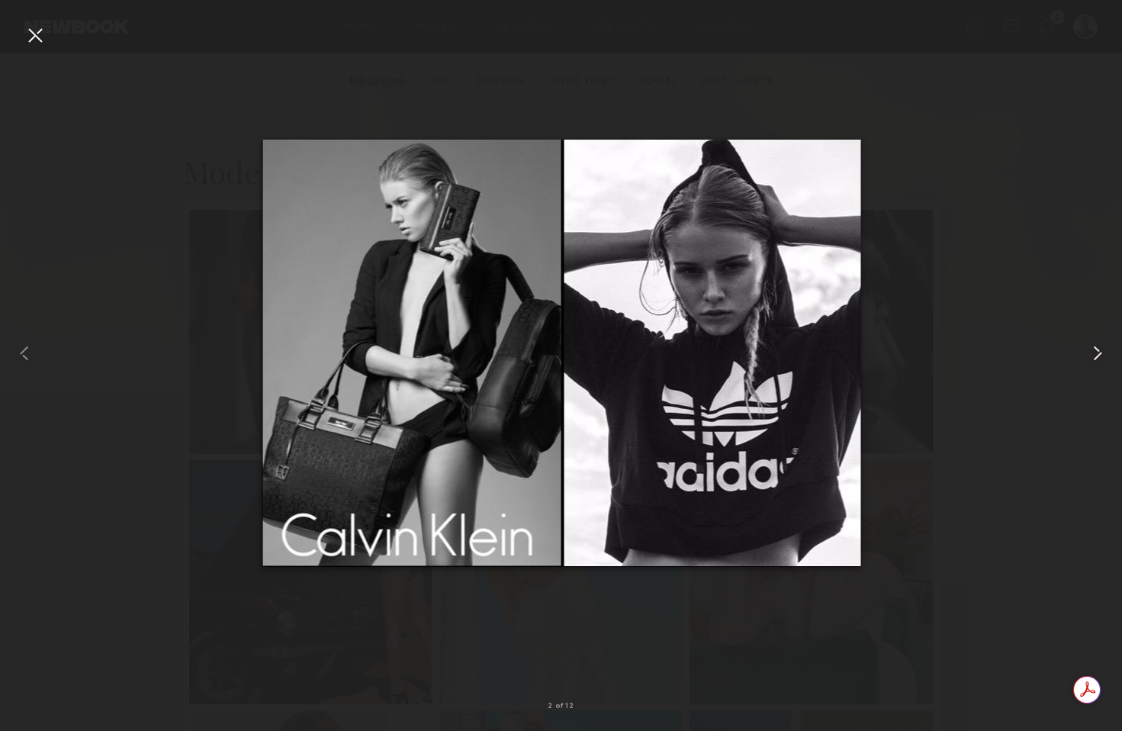
click at [1099, 349] on common-icon at bounding box center [1098, 353] width 24 height 24
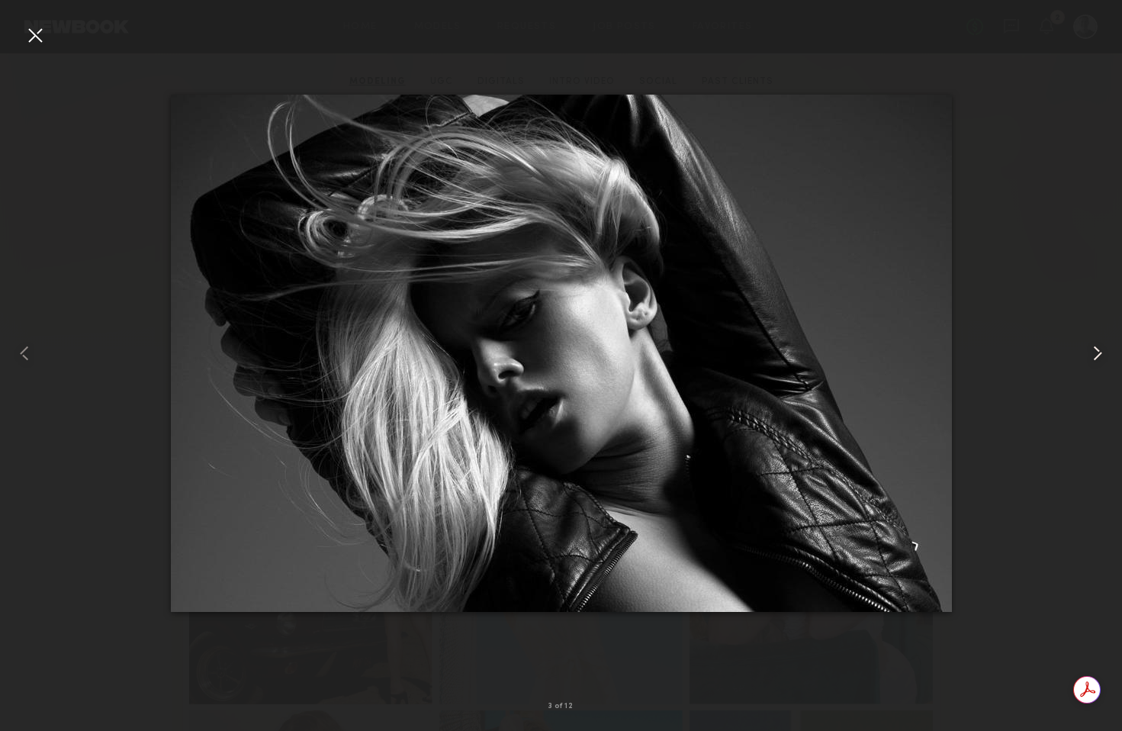
click at [1099, 349] on common-icon at bounding box center [1098, 353] width 24 height 24
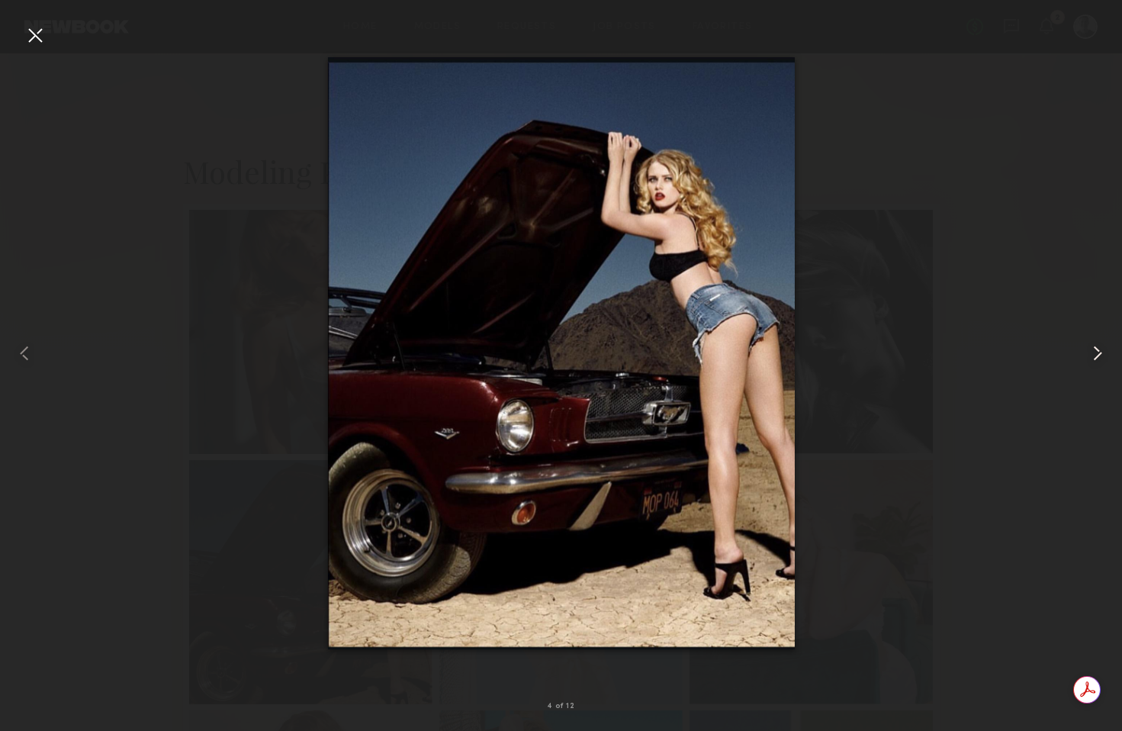
click at [1097, 352] on common-icon at bounding box center [1098, 353] width 24 height 24
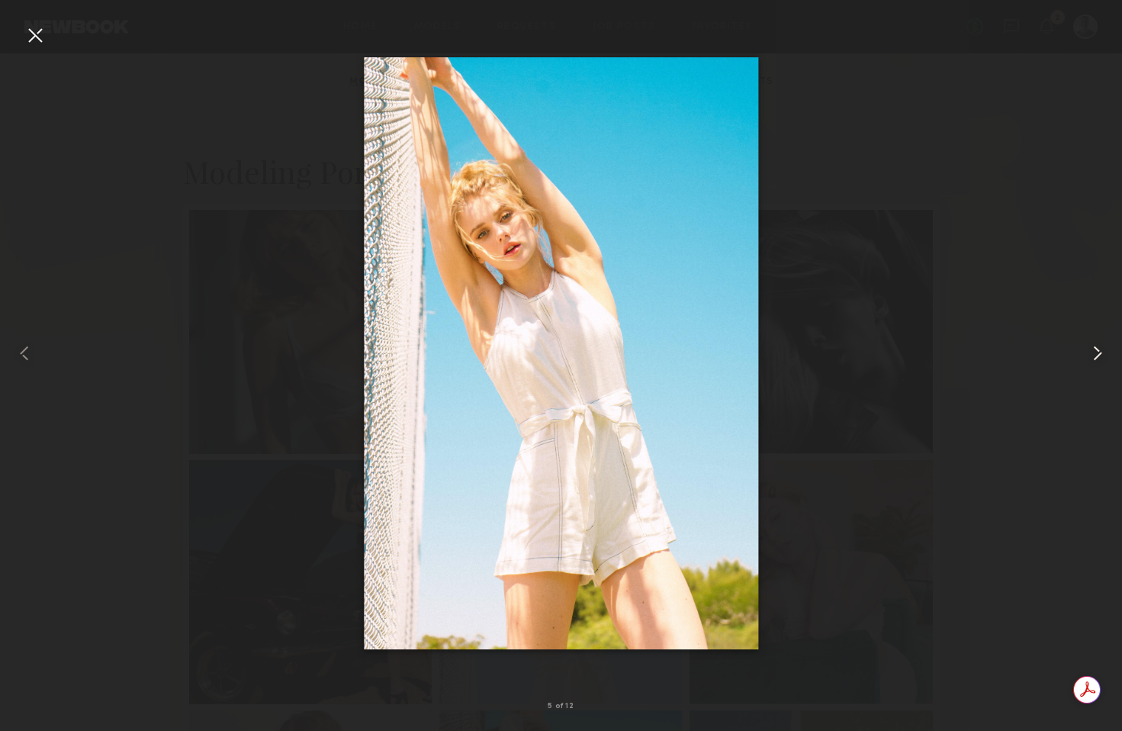
click at [1097, 352] on common-icon at bounding box center [1098, 353] width 24 height 24
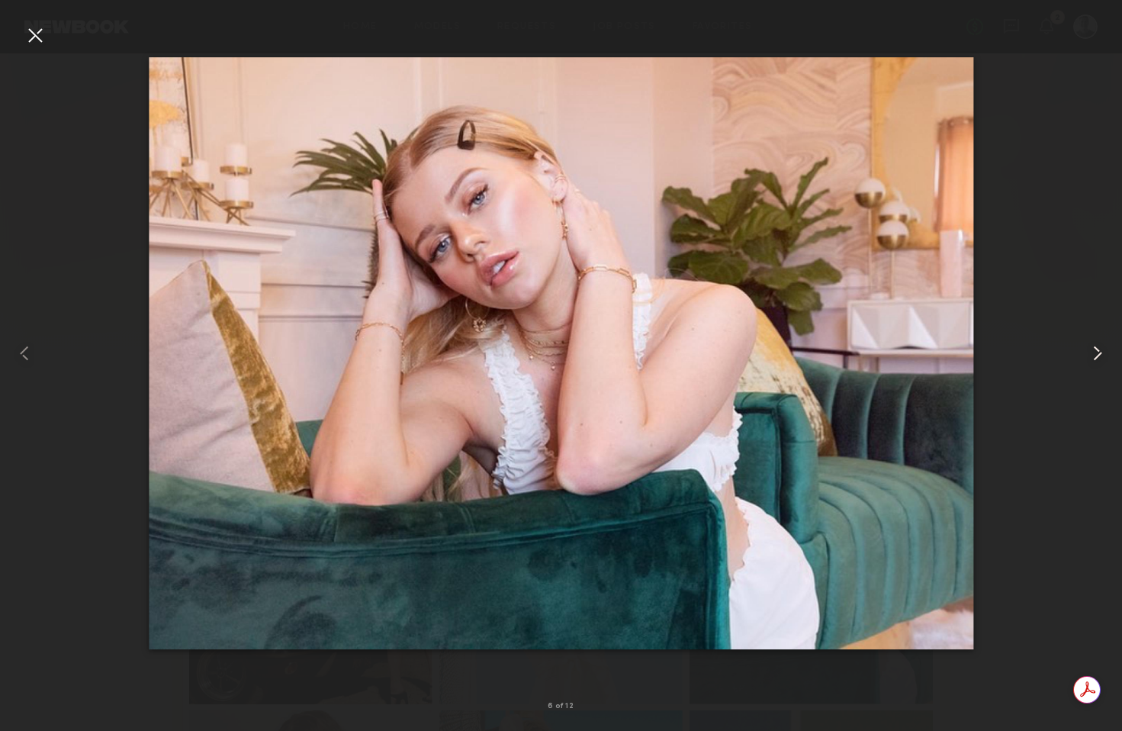
click at [1096, 354] on common-icon at bounding box center [1098, 353] width 24 height 24
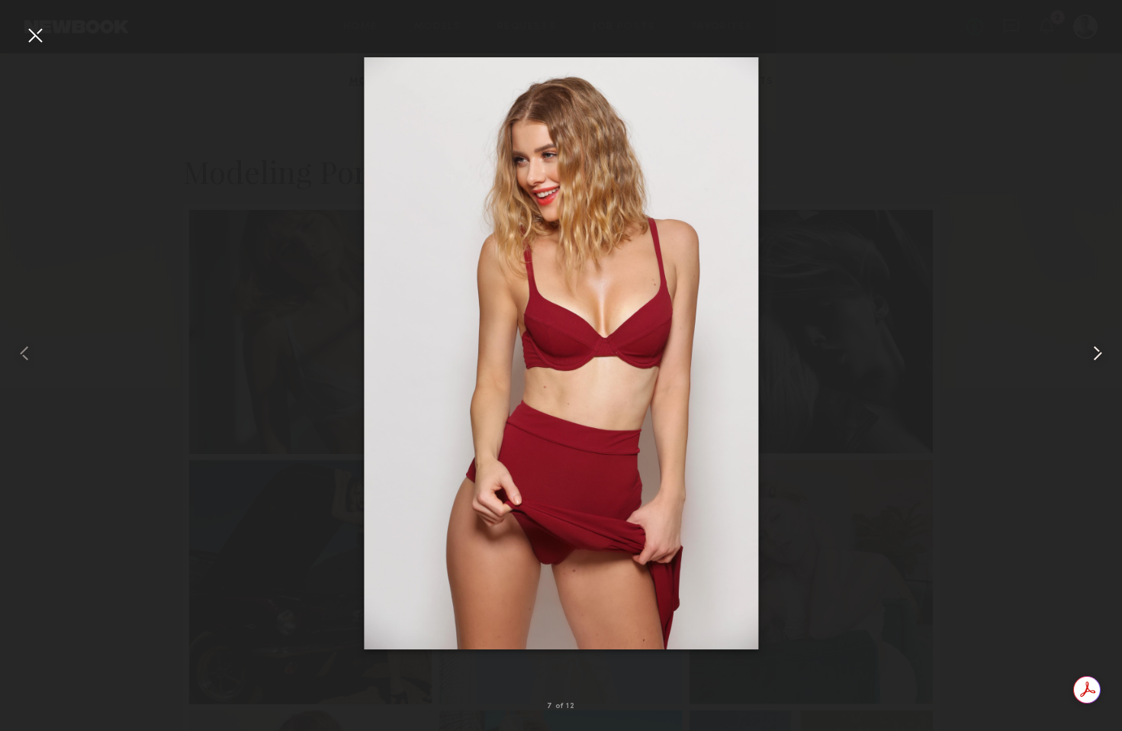
click at [1096, 354] on common-icon at bounding box center [1098, 353] width 24 height 24
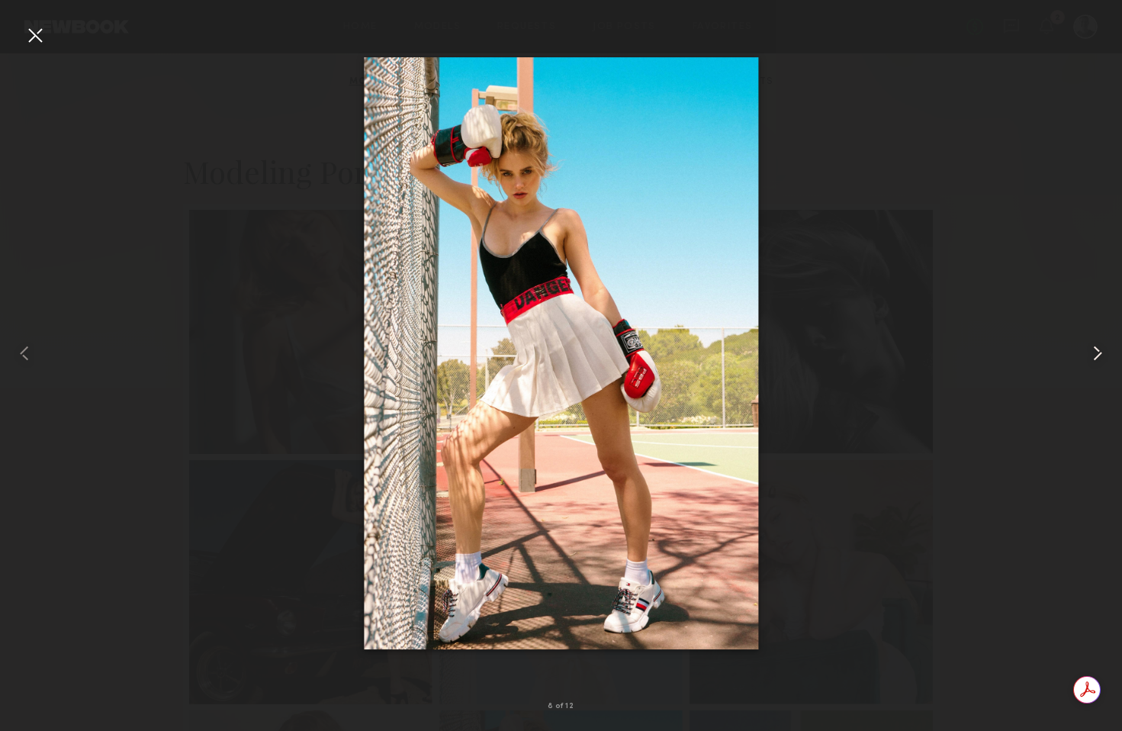
click at [1096, 354] on common-icon at bounding box center [1098, 353] width 24 height 24
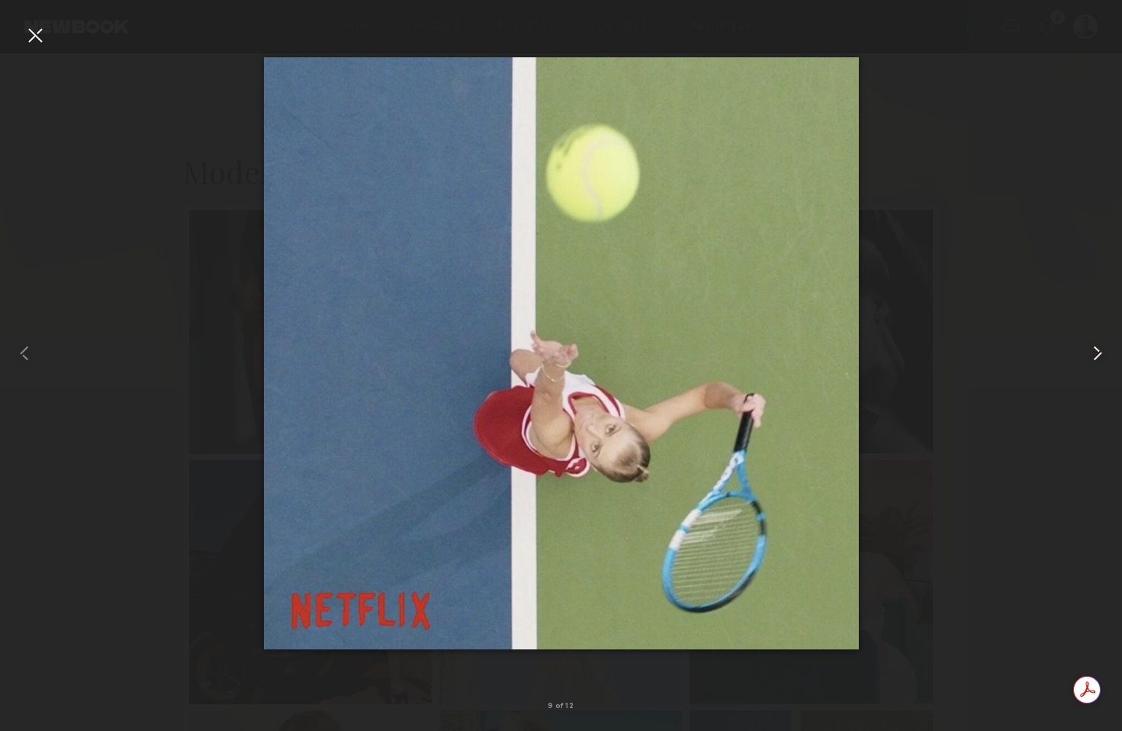
click at [1096, 354] on common-icon at bounding box center [1098, 353] width 24 height 24
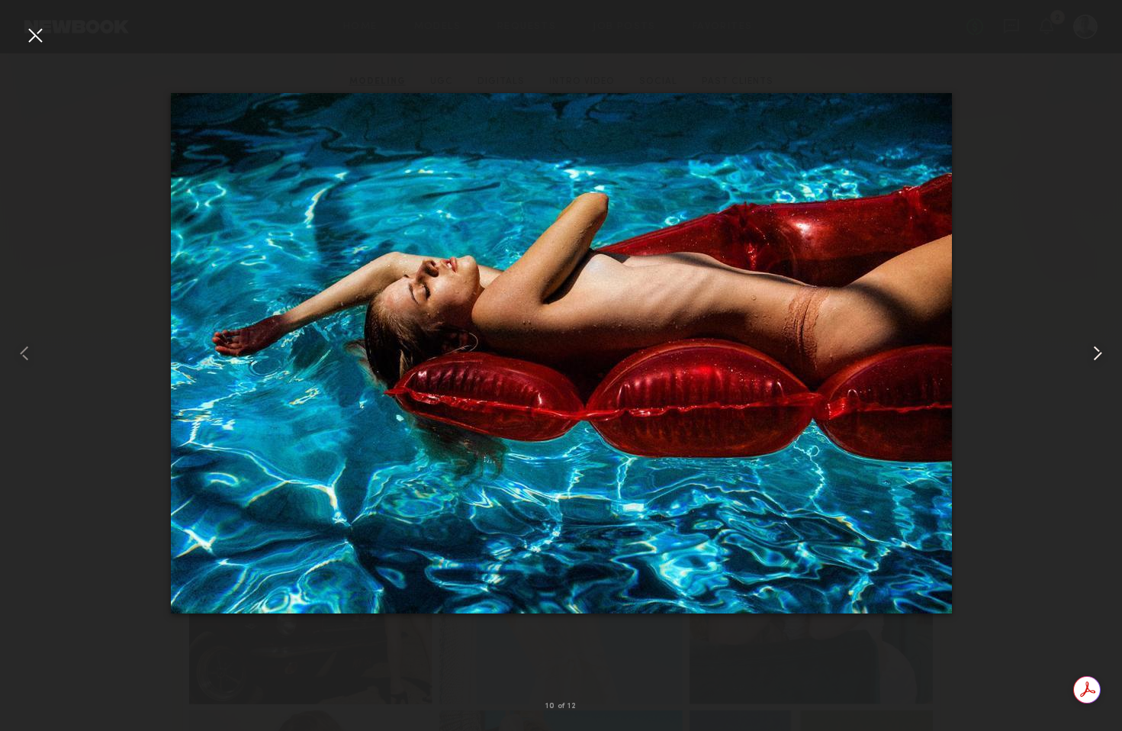
click at [1096, 354] on common-icon at bounding box center [1098, 353] width 24 height 24
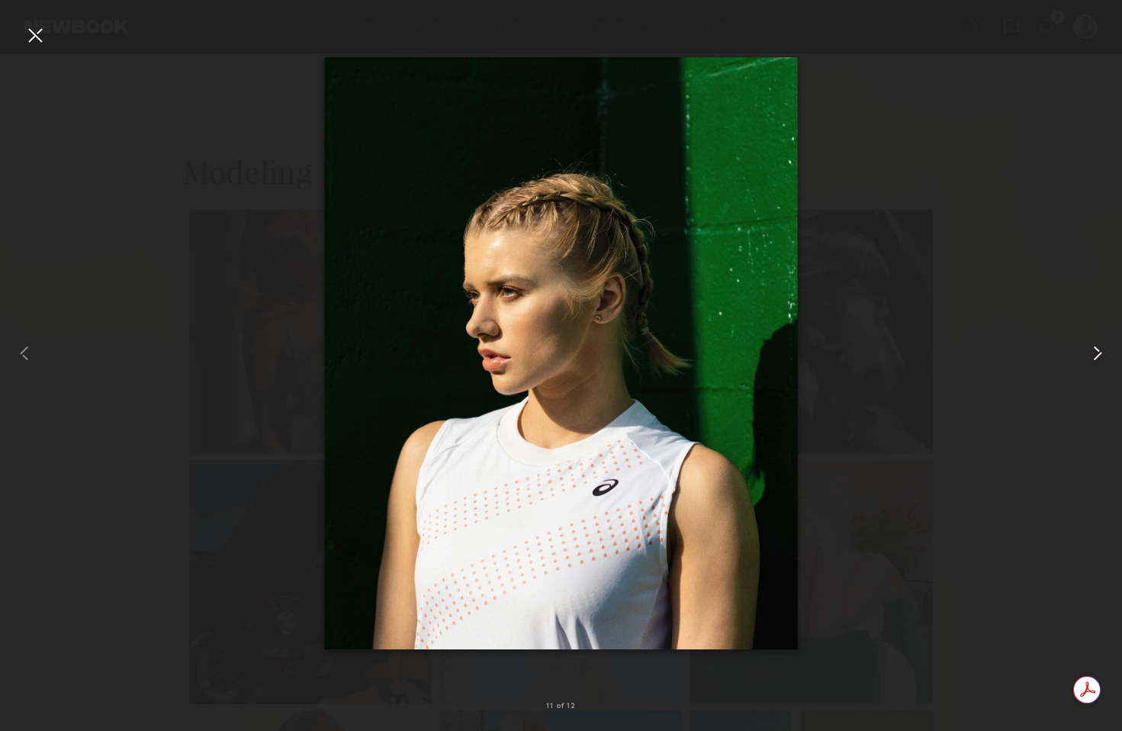
click at [1096, 354] on common-icon at bounding box center [1098, 353] width 24 height 24
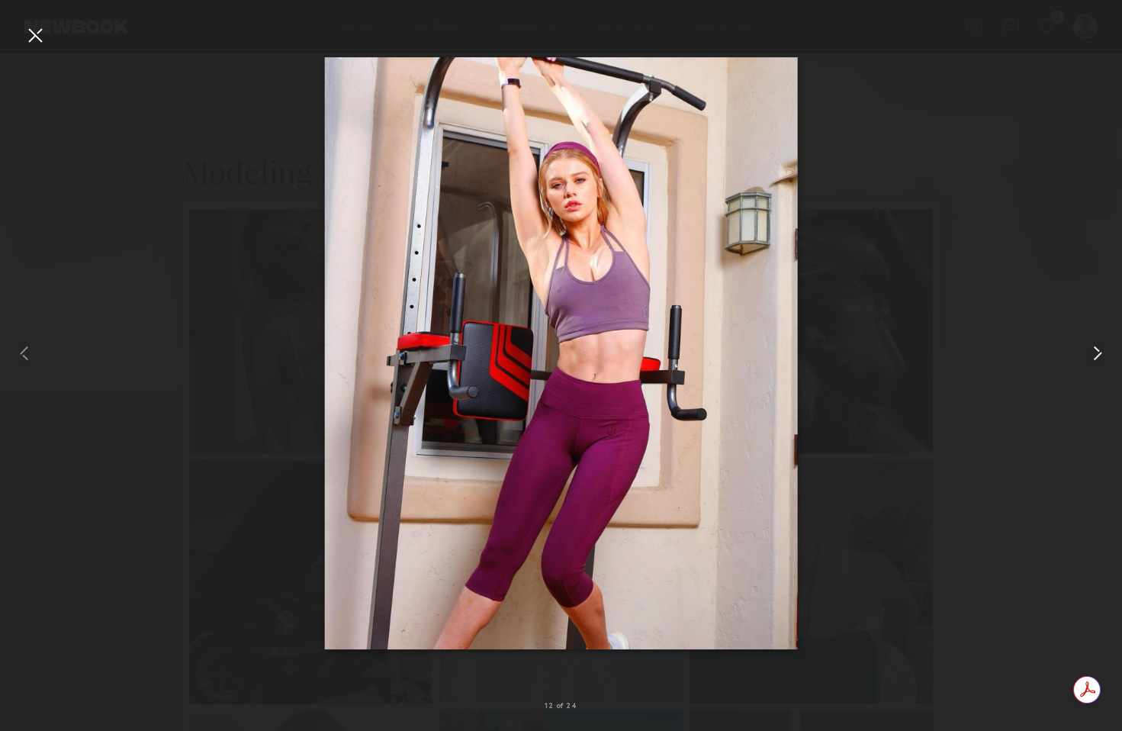
click at [1096, 354] on common-icon at bounding box center [1098, 353] width 24 height 24
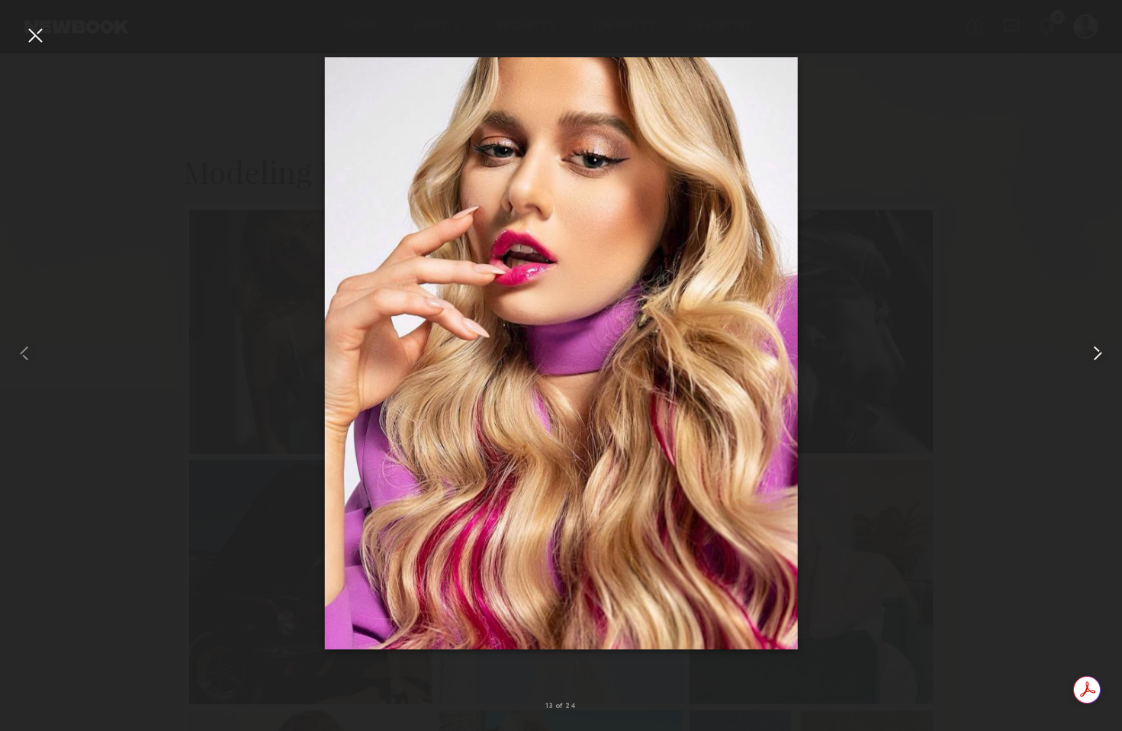
click at [1096, 354] on common-icon at bounding box center [1098, 353] width 24 height 24
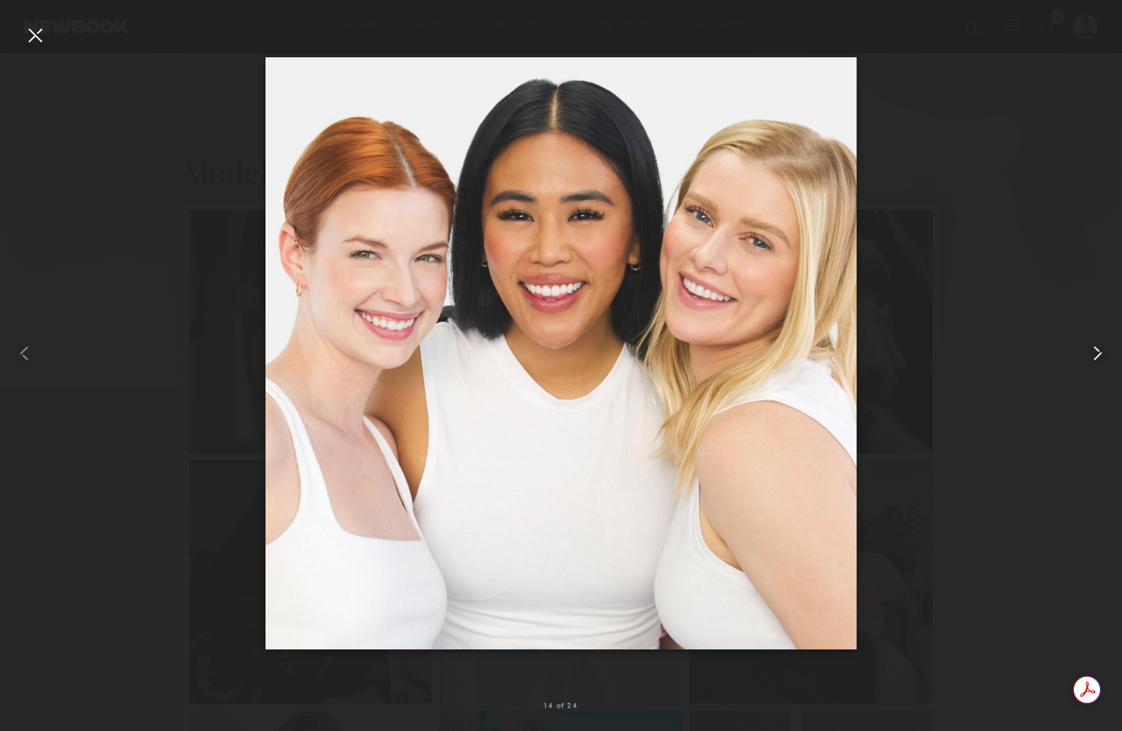
click at [1096, 354] on common-icon at bounding box center [1098, 353] width 24 height 24
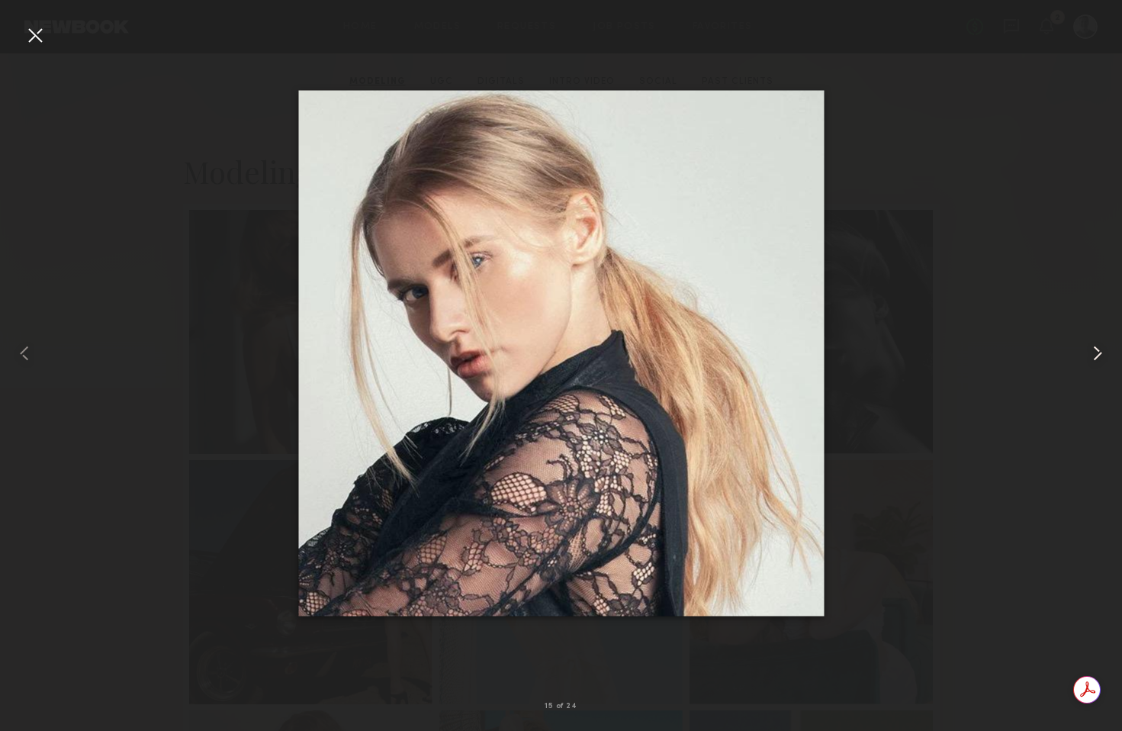
click at [1096, 354] on common-icon at bounding box center [1098, 353] width 24 height 24
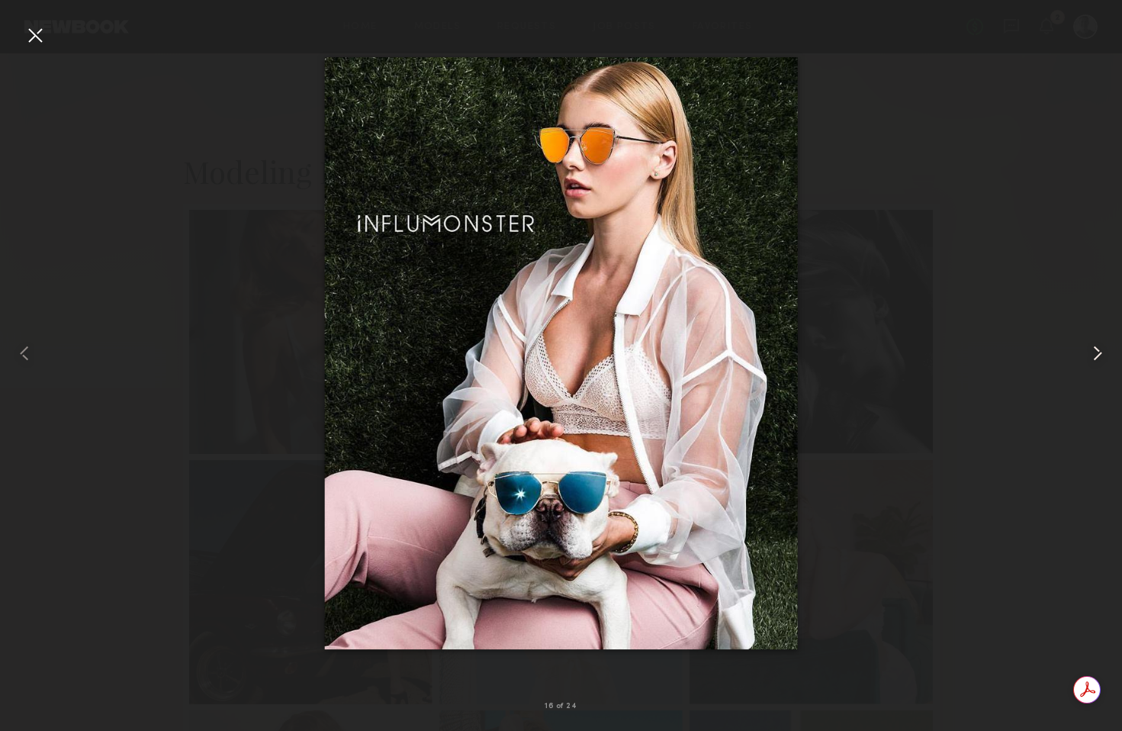
click at [1096, 354] on common-icon at bounding box center [1098, 353] width 24 height 24
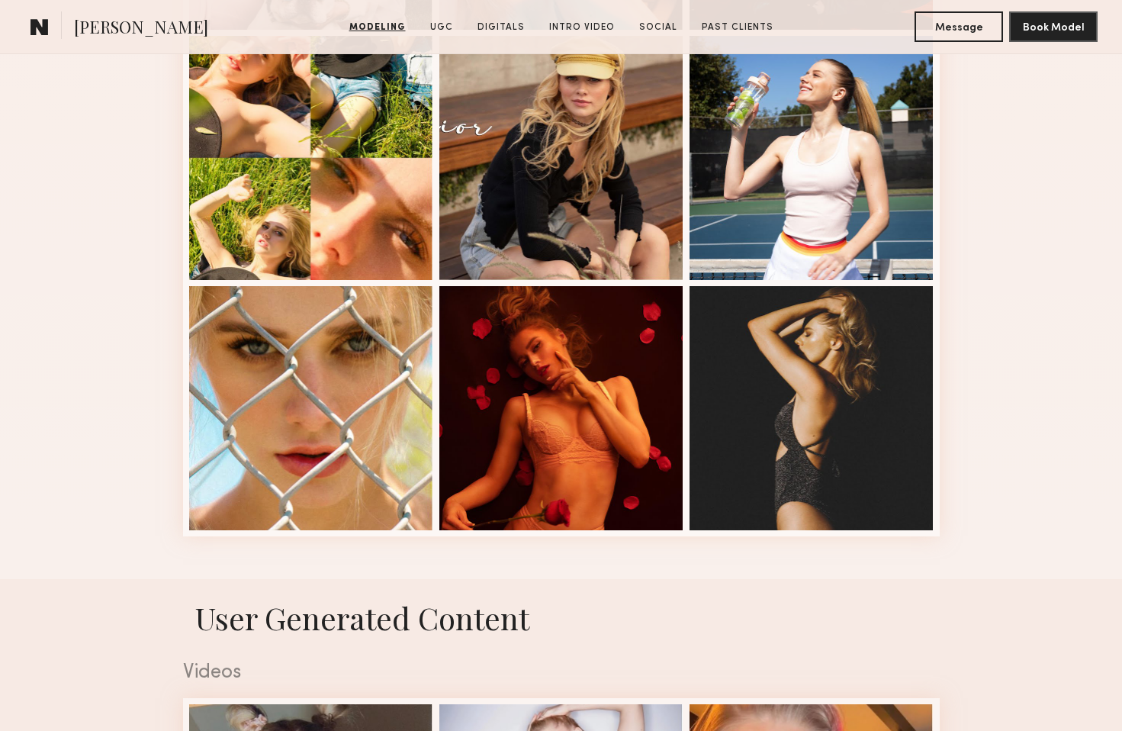
scroll to position [1931, 0]
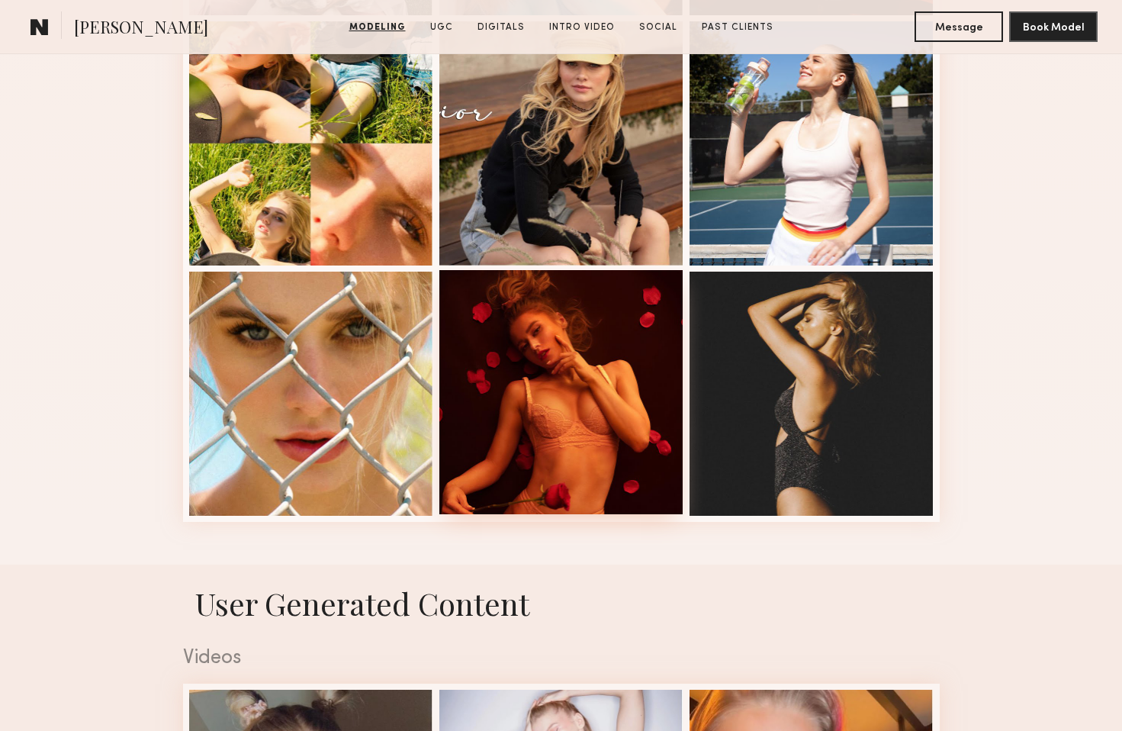
click at [571, 371] on div at bounding box center [561, 392] width 244 height 244
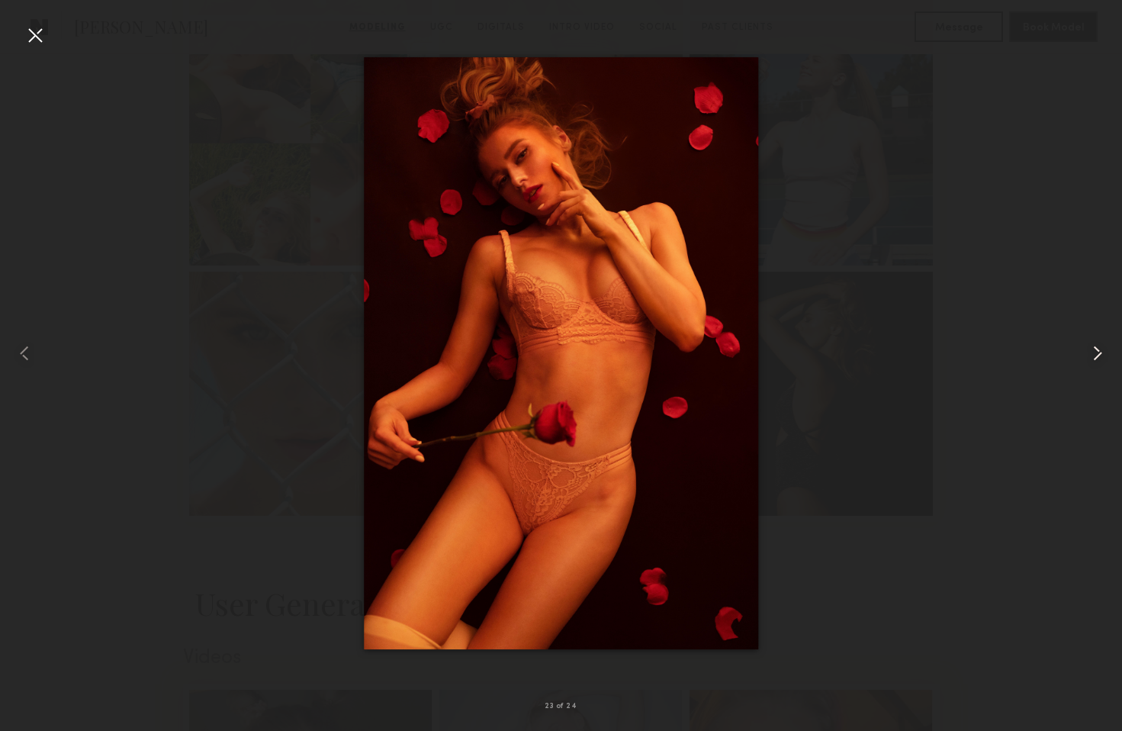
click at [1097, 352] on common-icon at bounding box center [1098, 353] width 24 height 24
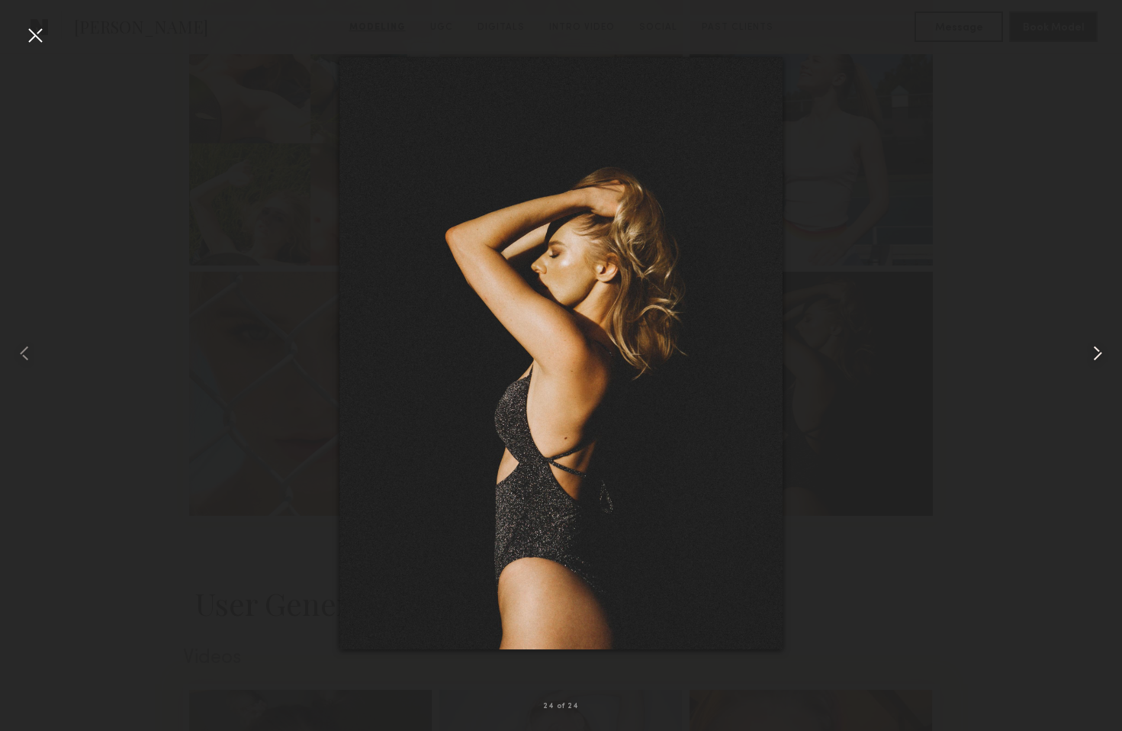
click at [1096, 352] on common-icon at bounding box center [1098, 353] width 24 height 24
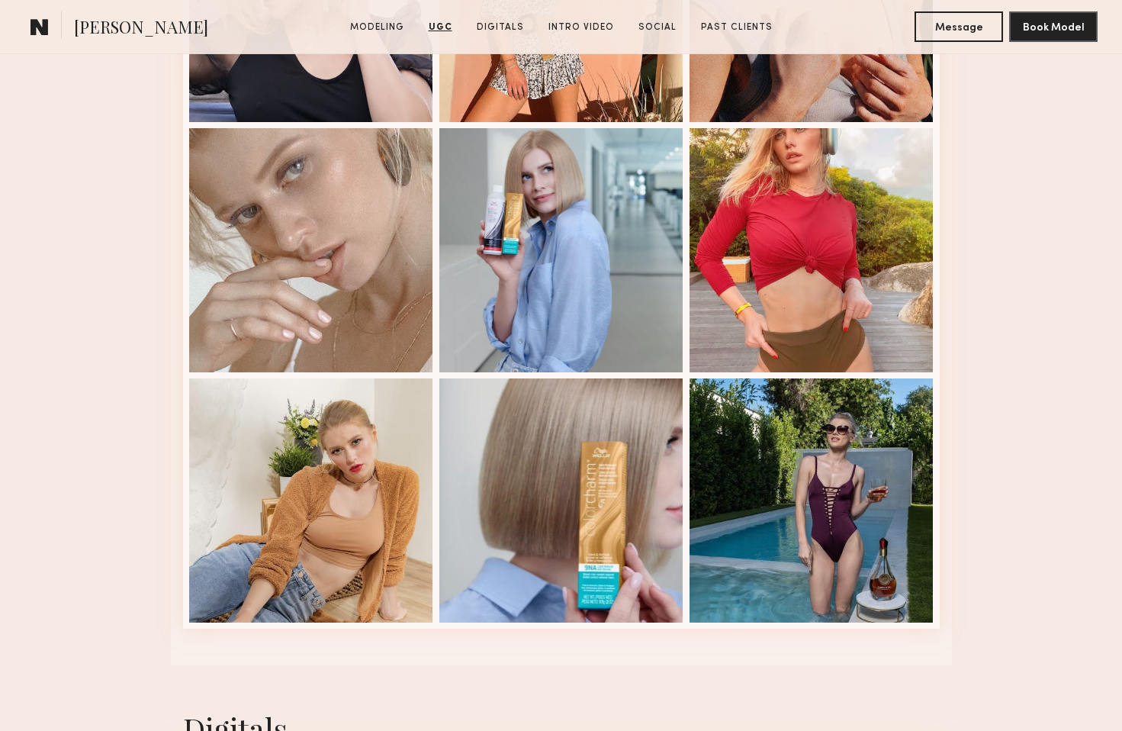
scroll to position [4084, 0]
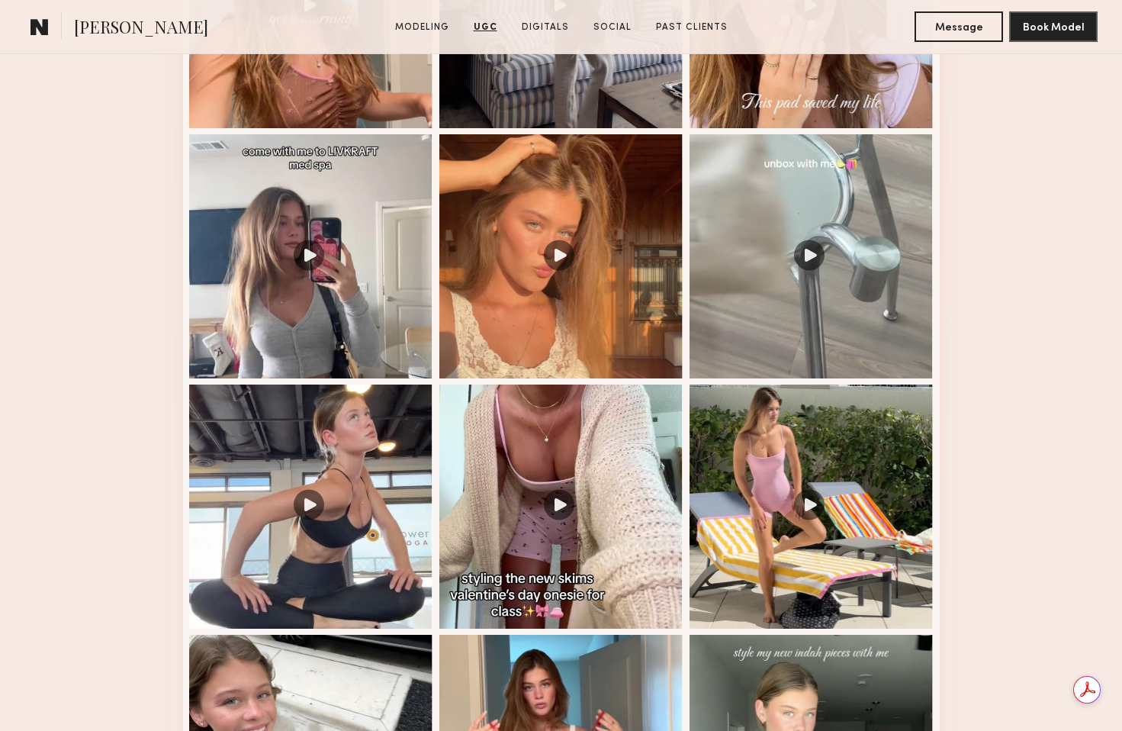
scroll to position [1779, 0]
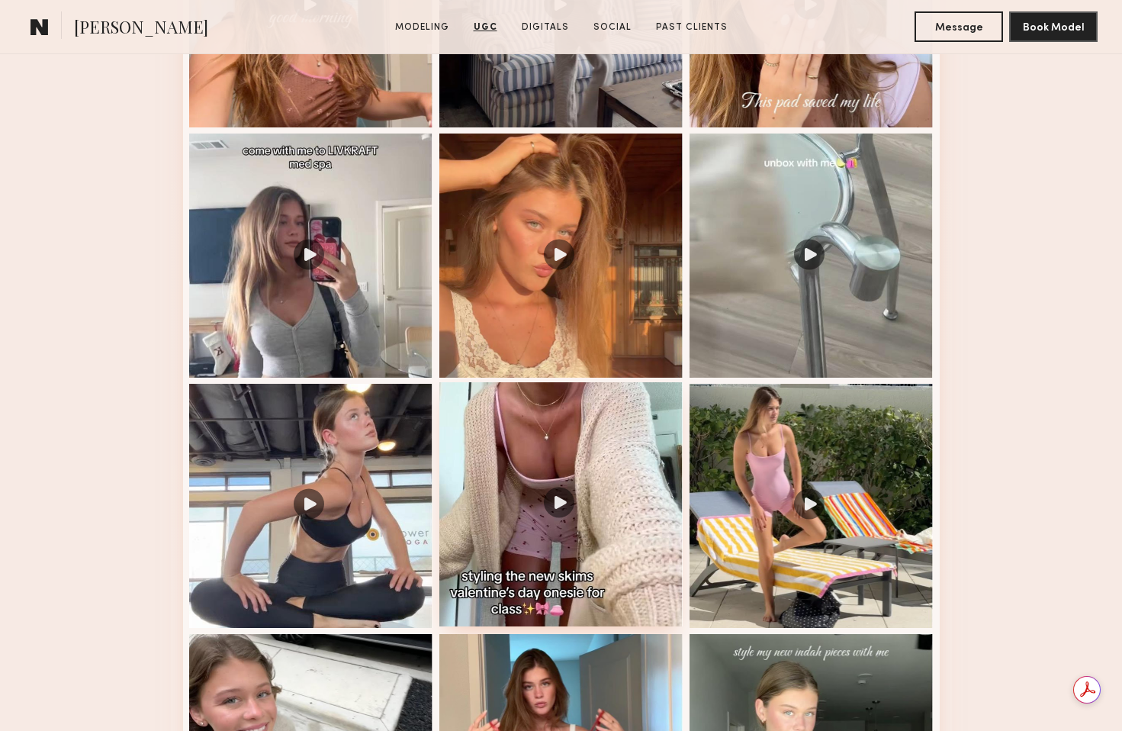
click at [534, 542] on div at bounding box center [561, 504] width 244 height 244
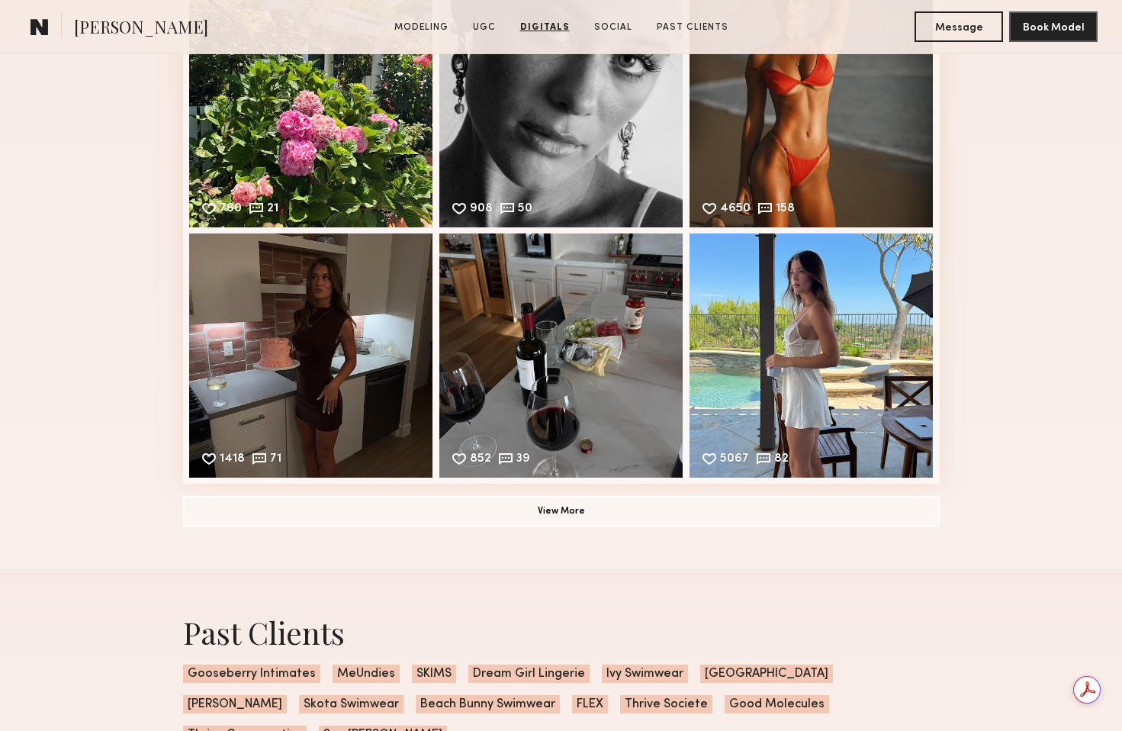
scroll to position [4106, 0]
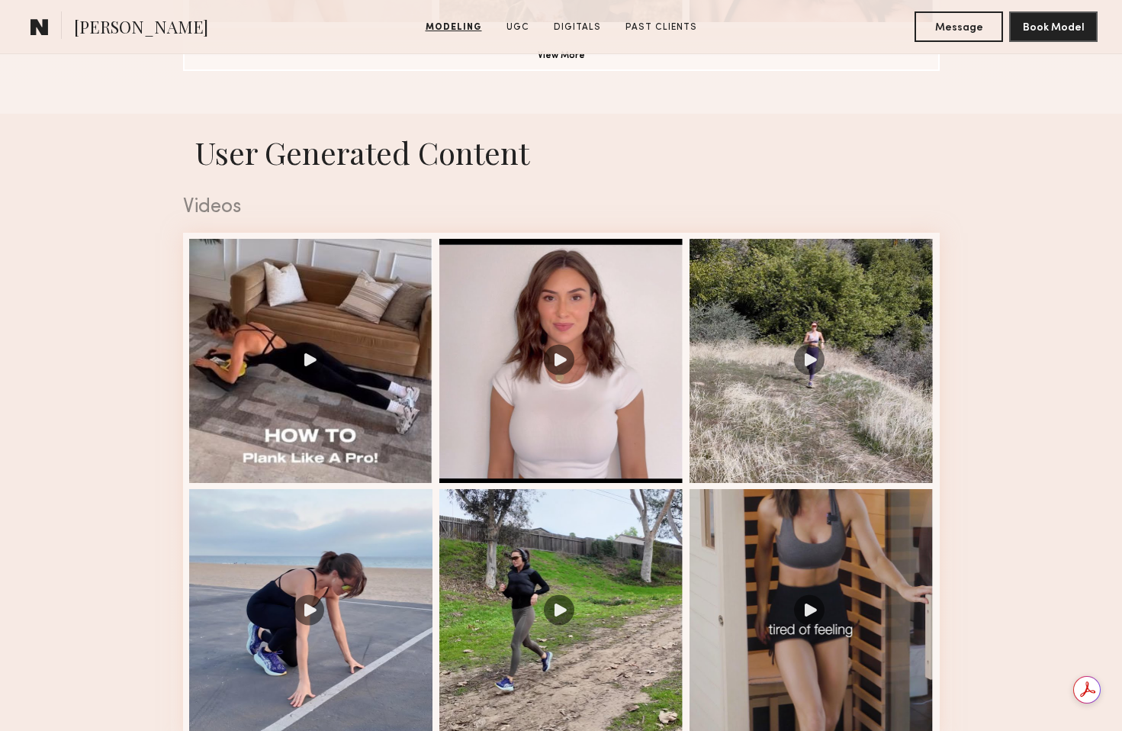
scroll to position [1447, 0]
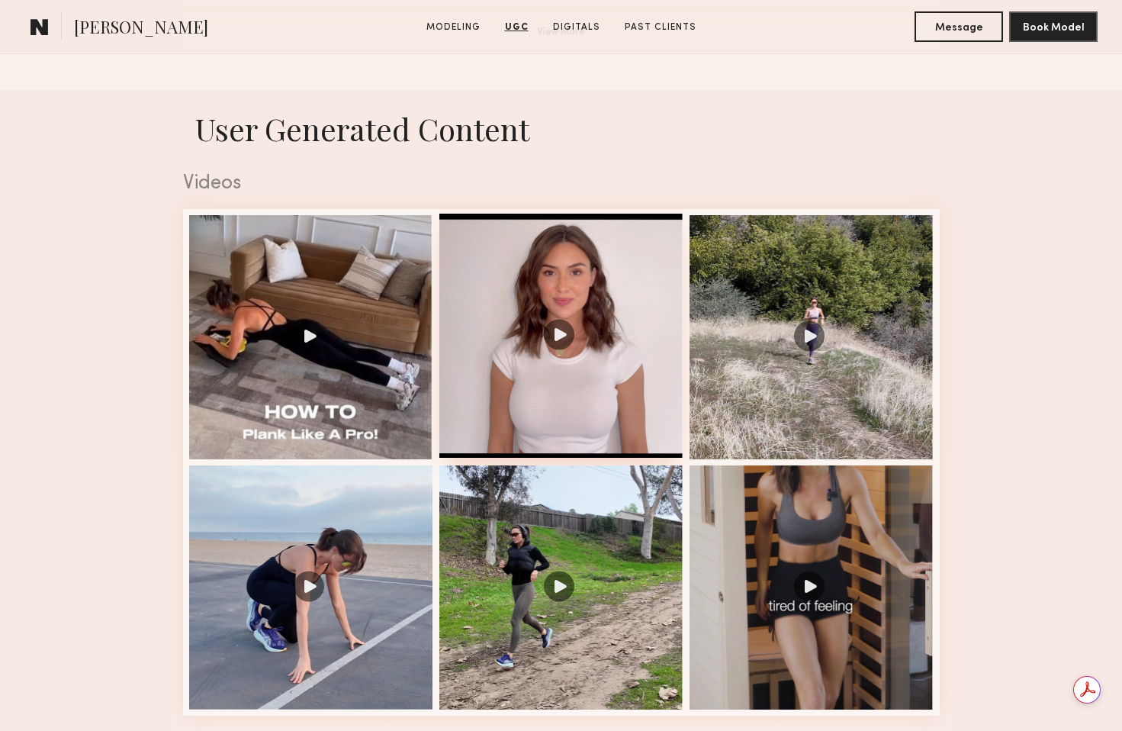
click at [622, 395] on div at bounding box center [561, 336] width 244 height 244
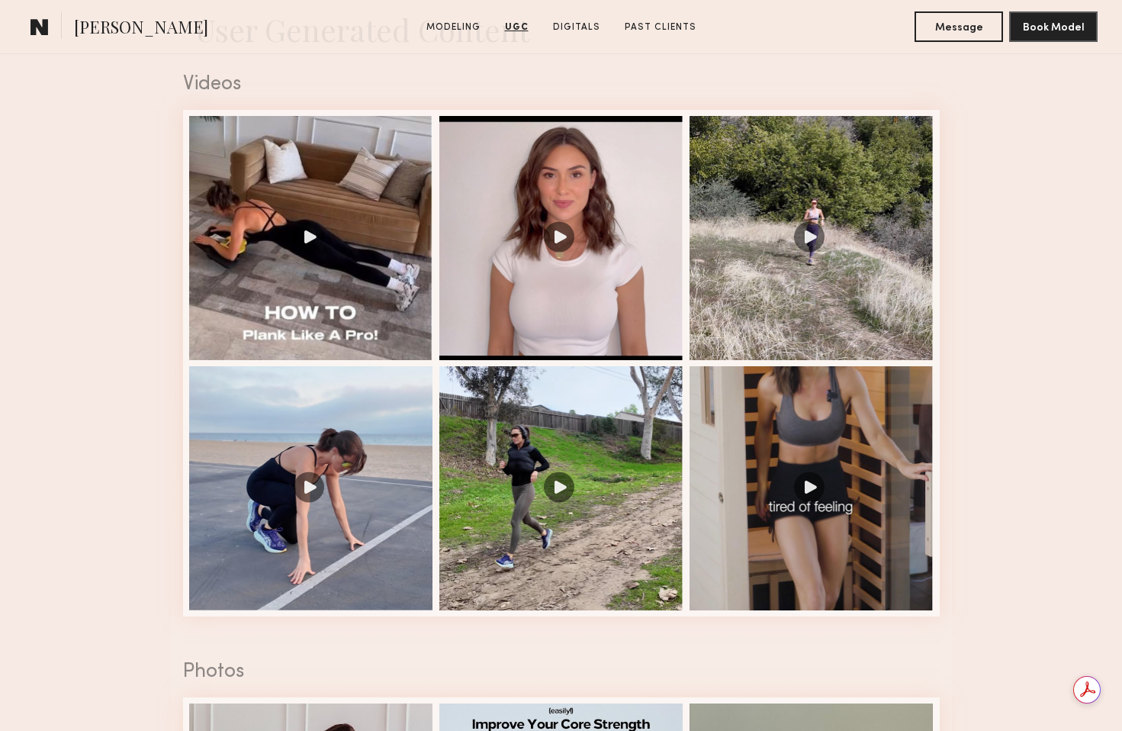
scroll to position [1560, 0]
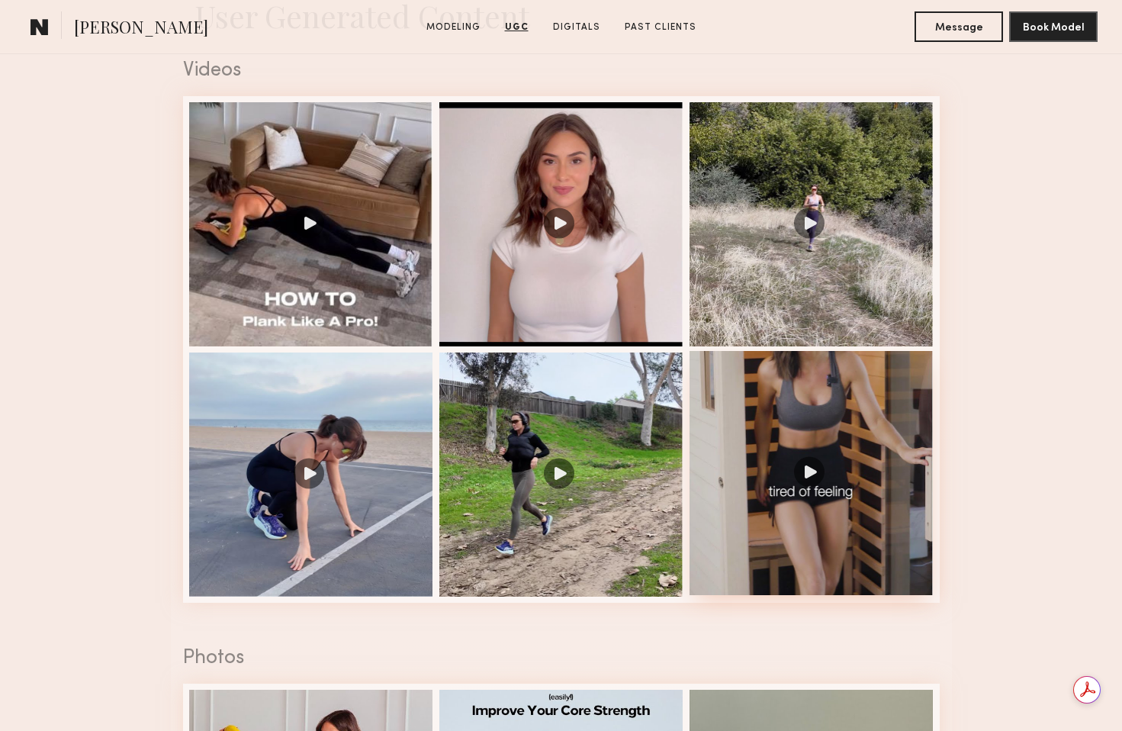
click at [857, 502] on div at bounding box center [812, 473] width 244 height 244
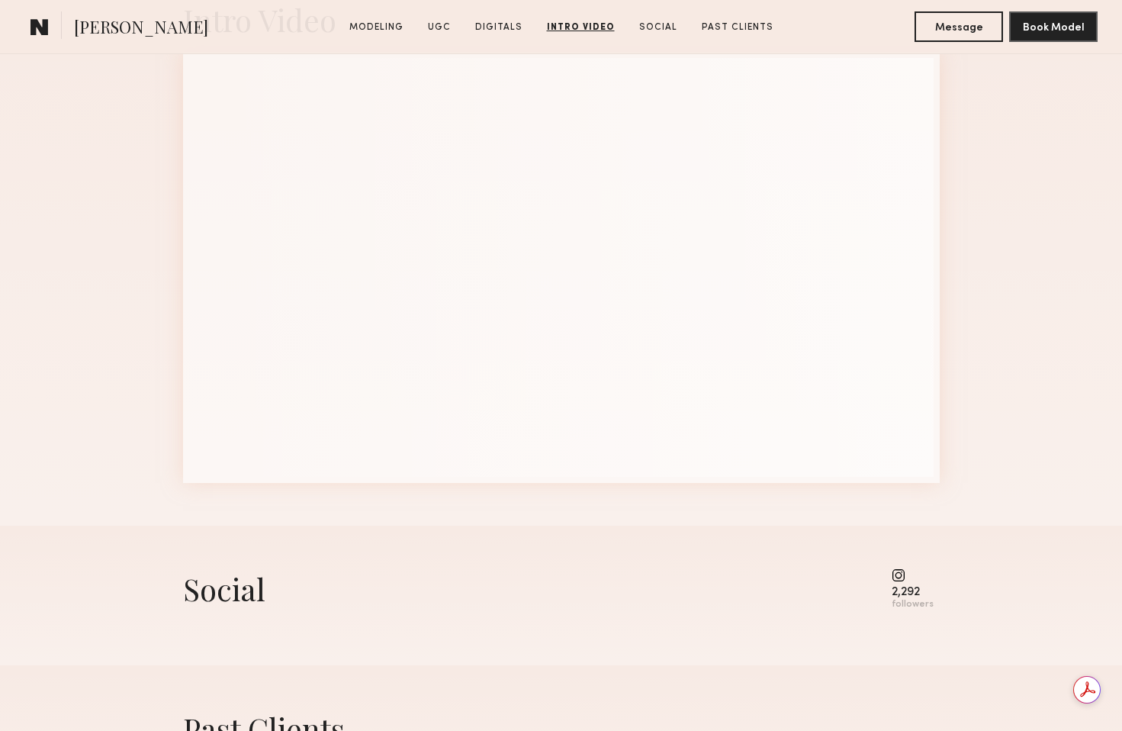
scroll to position [2905, 0]
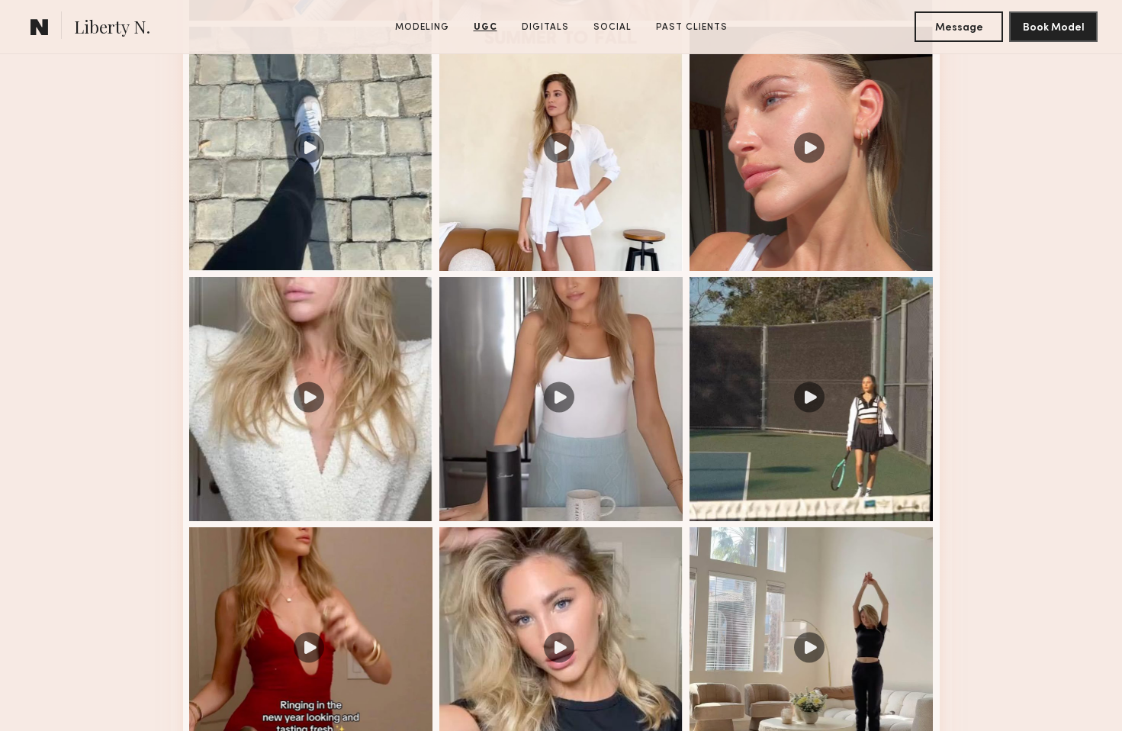
scroll to position [1890, 0]
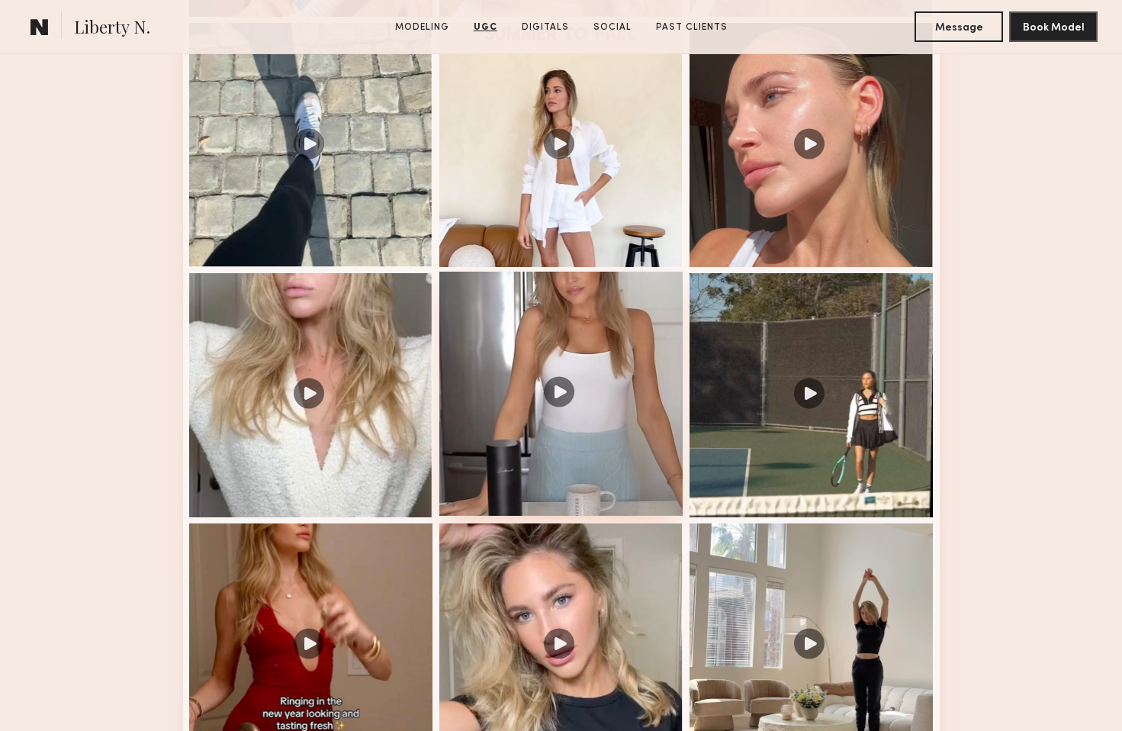
click at [555, 384] on div at bounding box center [561, 394] width 244 height 244
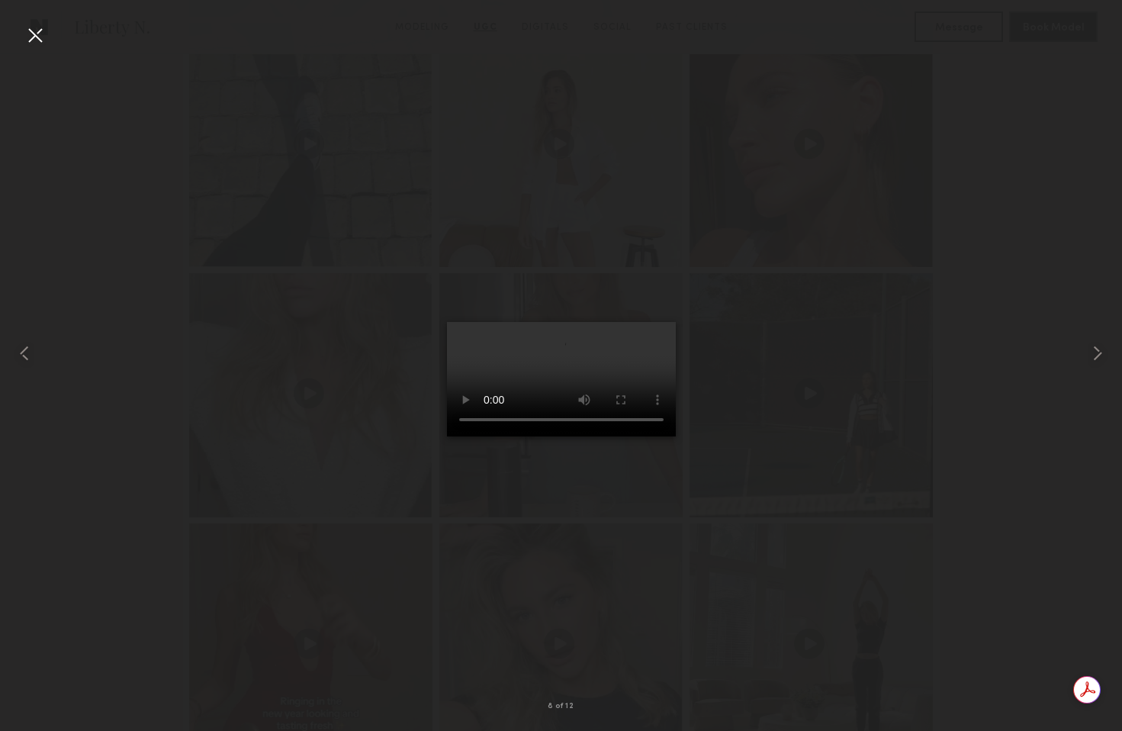
scroll to position [0, 0]
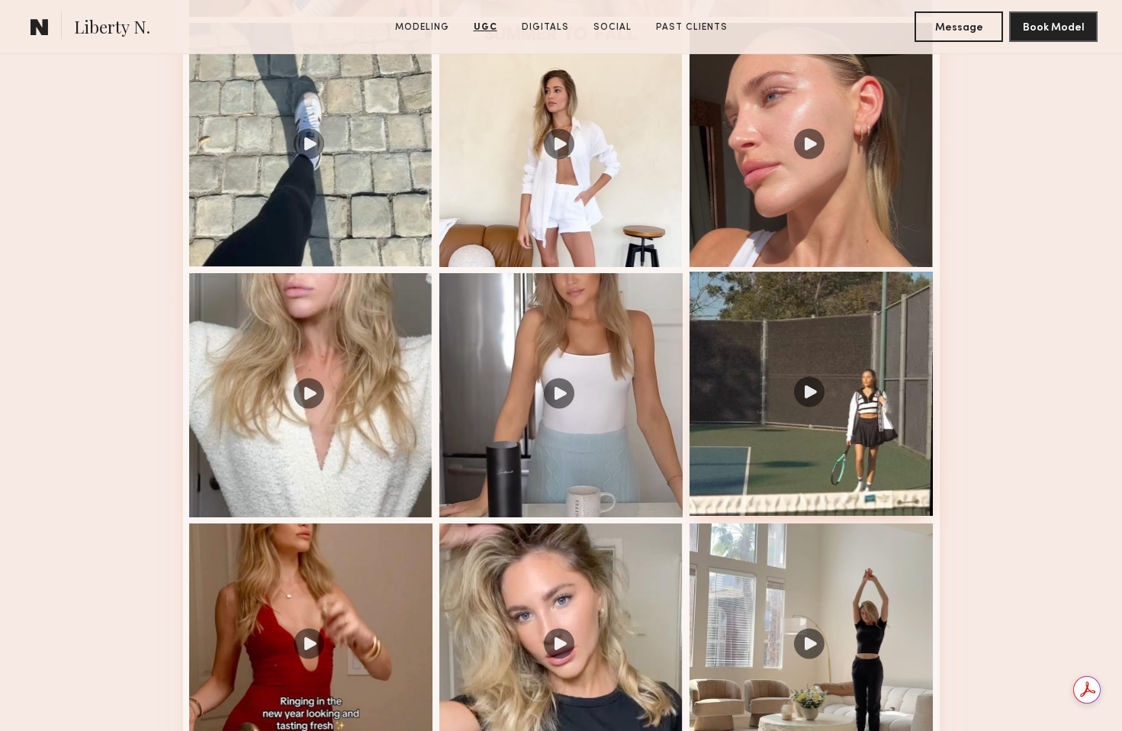
click at [853, 442] on div at bounding box center [812, 394] width 244 height 244
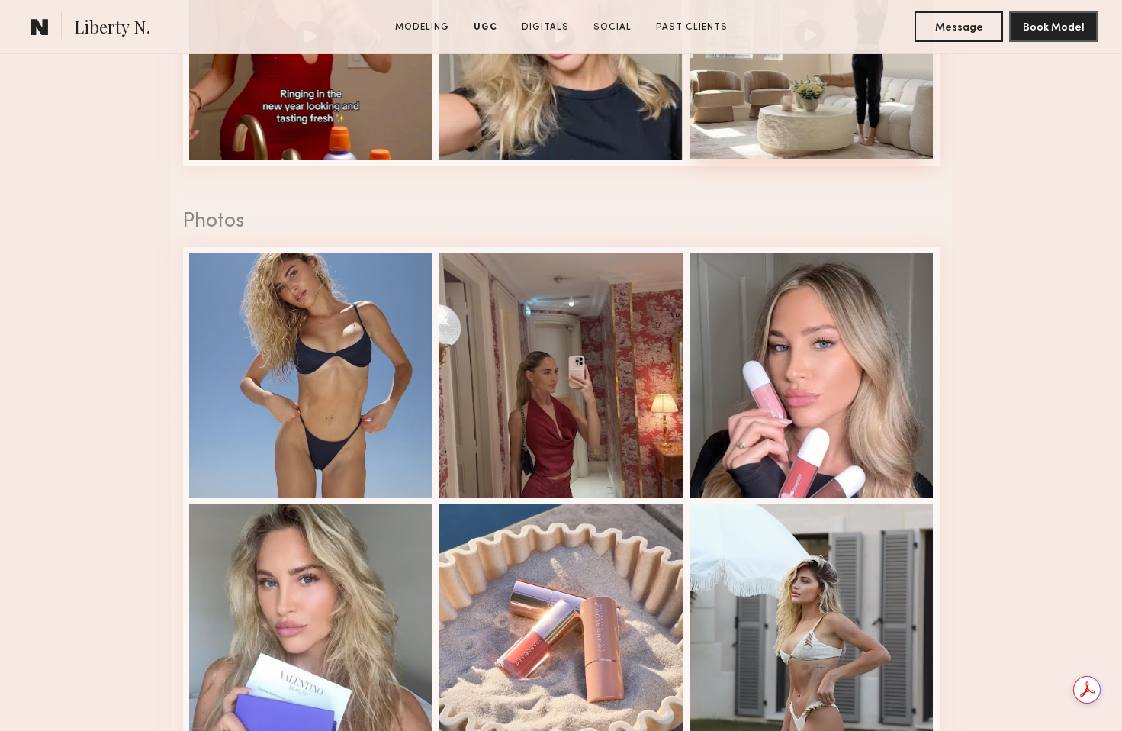
scroll to position [2533, 0]
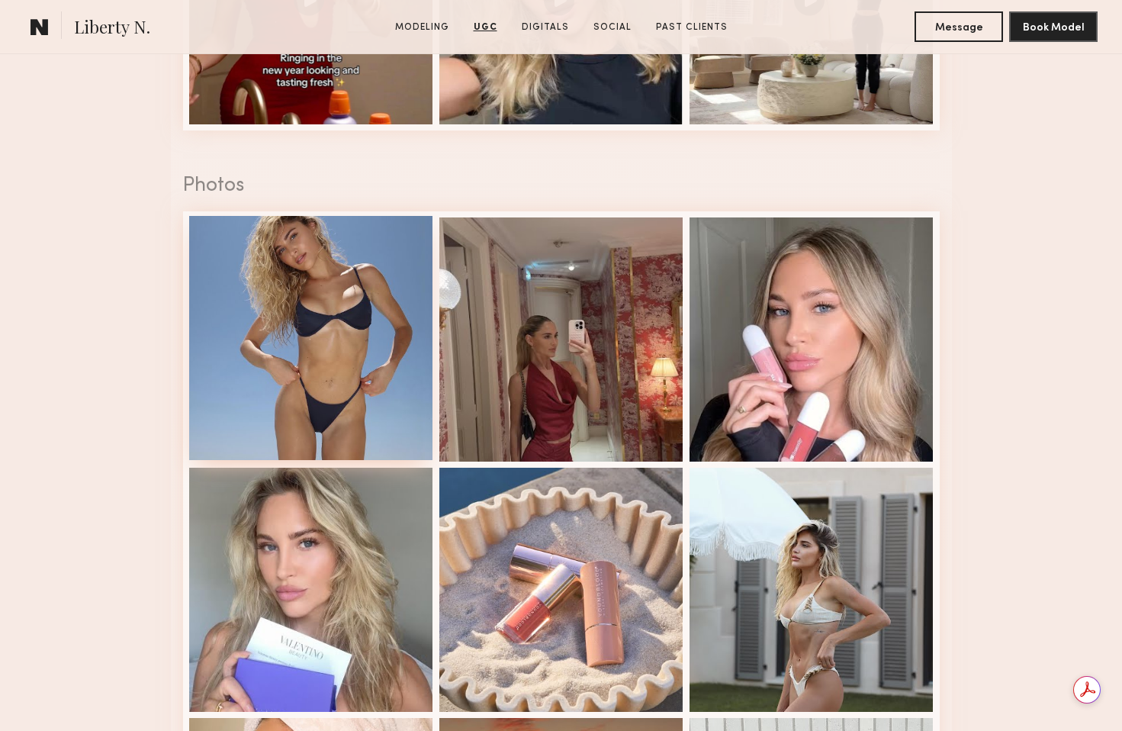
click at [384, 397] on div at bounding box center [311, 338] width 244 height 244
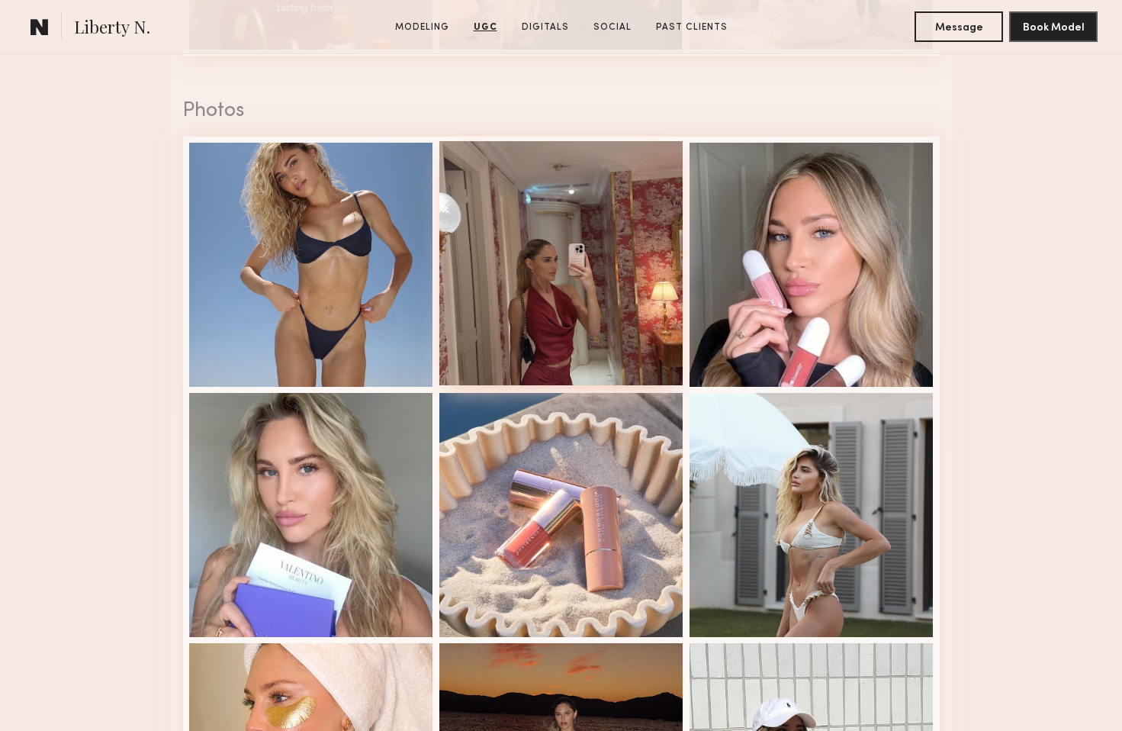
scroll to position [2608, 0]
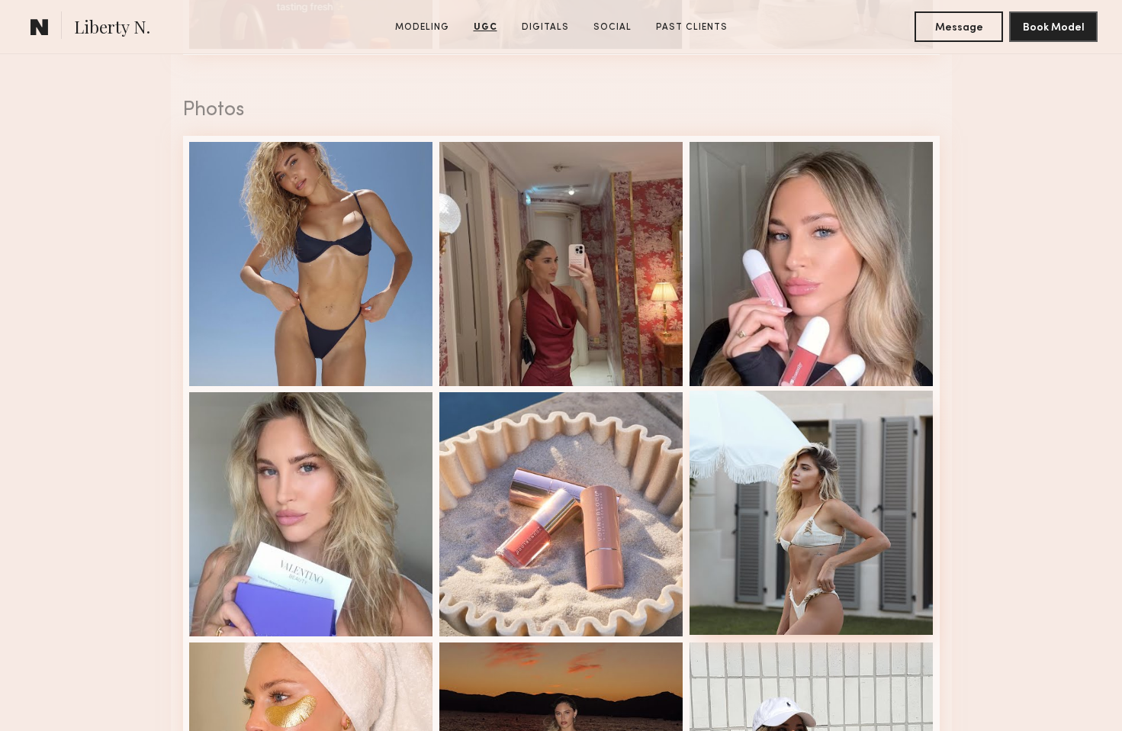
click at [764, 509] on div at bounding box center [812, 513] width 244 height 244
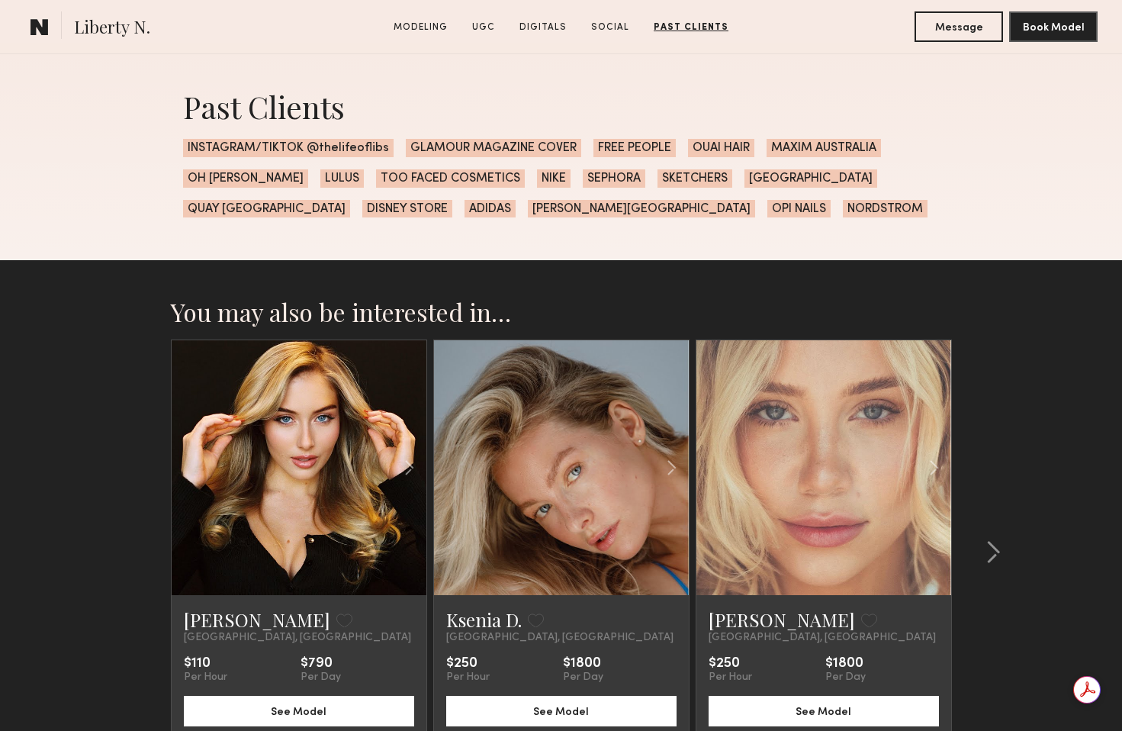
scroll to position [4288, 0]
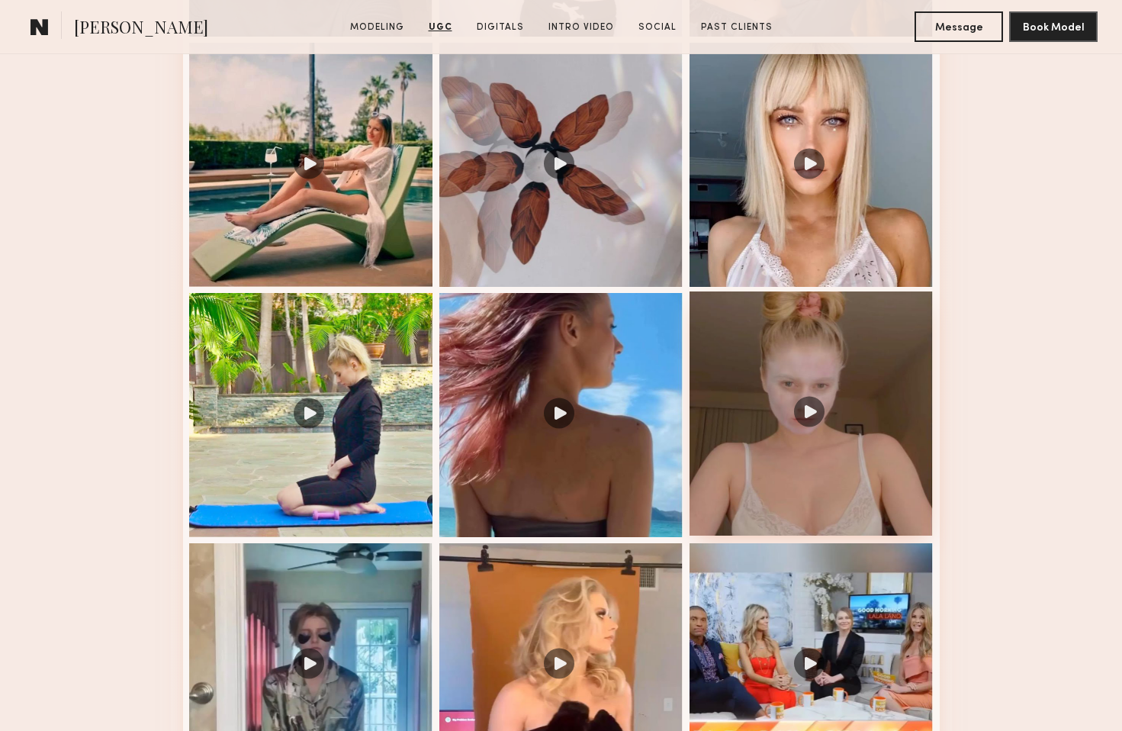
scroll to position [1864, 0]
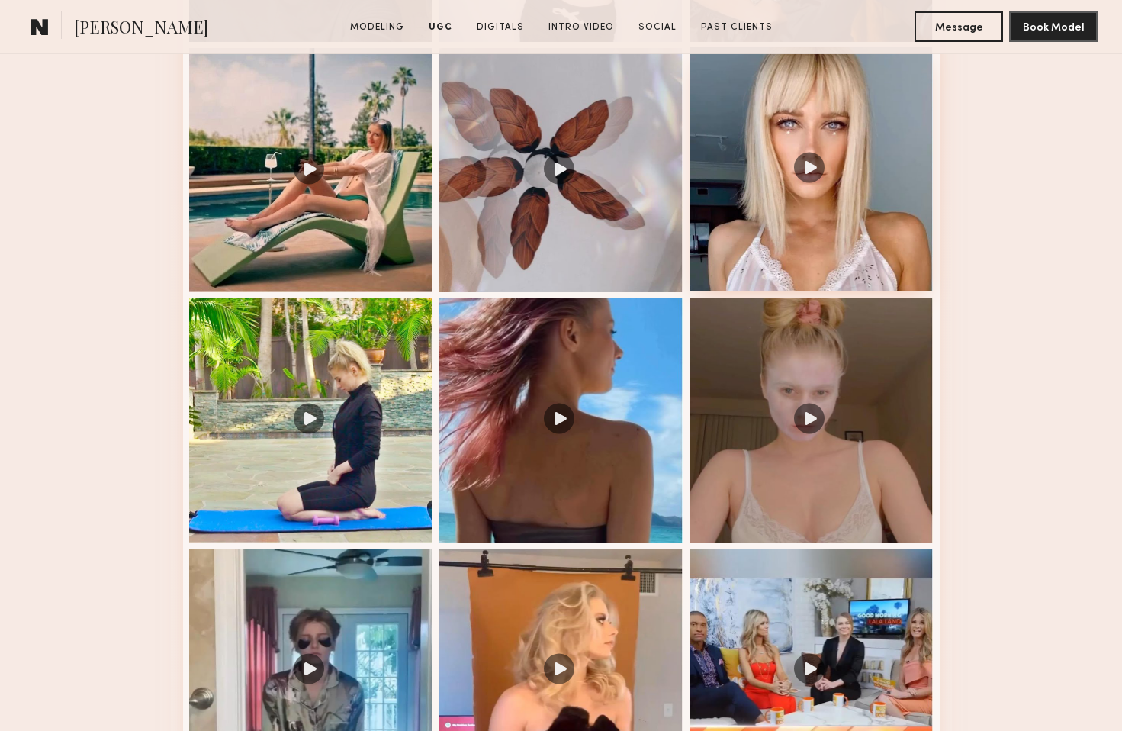
click at [806, 163] on div at bounding box center [812, 169] width 244 height 244
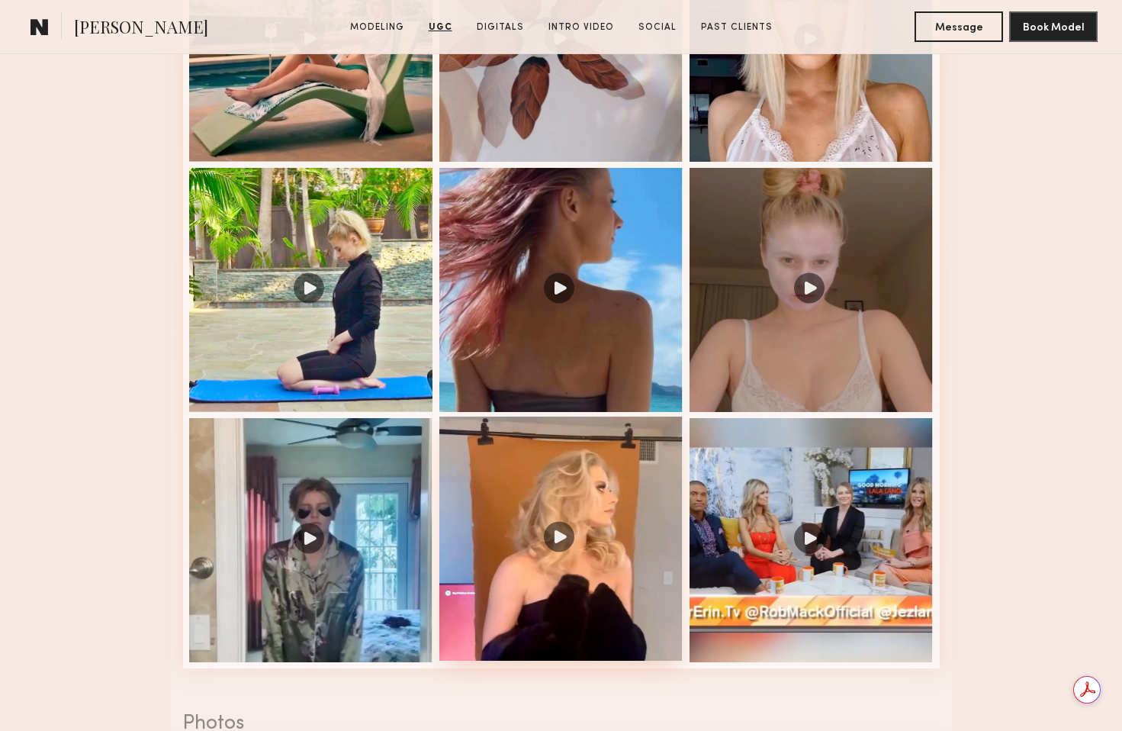
scroll to position [0, 0]
click at [581, 528] on div at bounding box center [561, 539] width 244 height 244
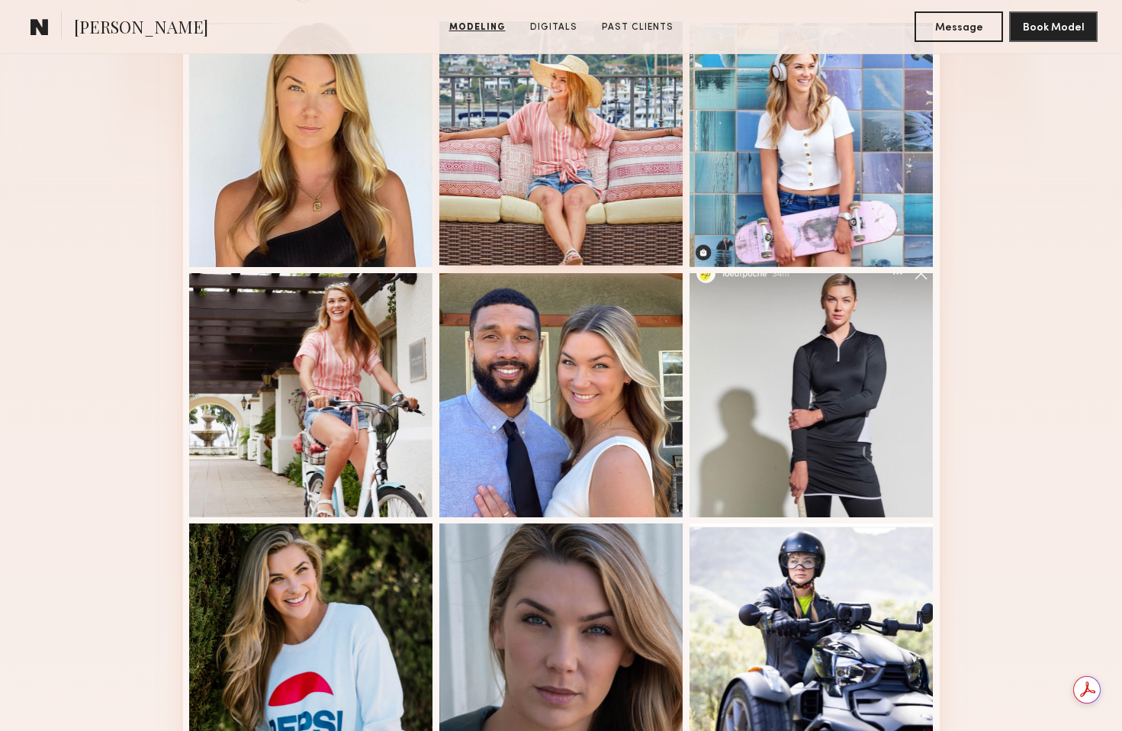
scroll to position [431, 0]
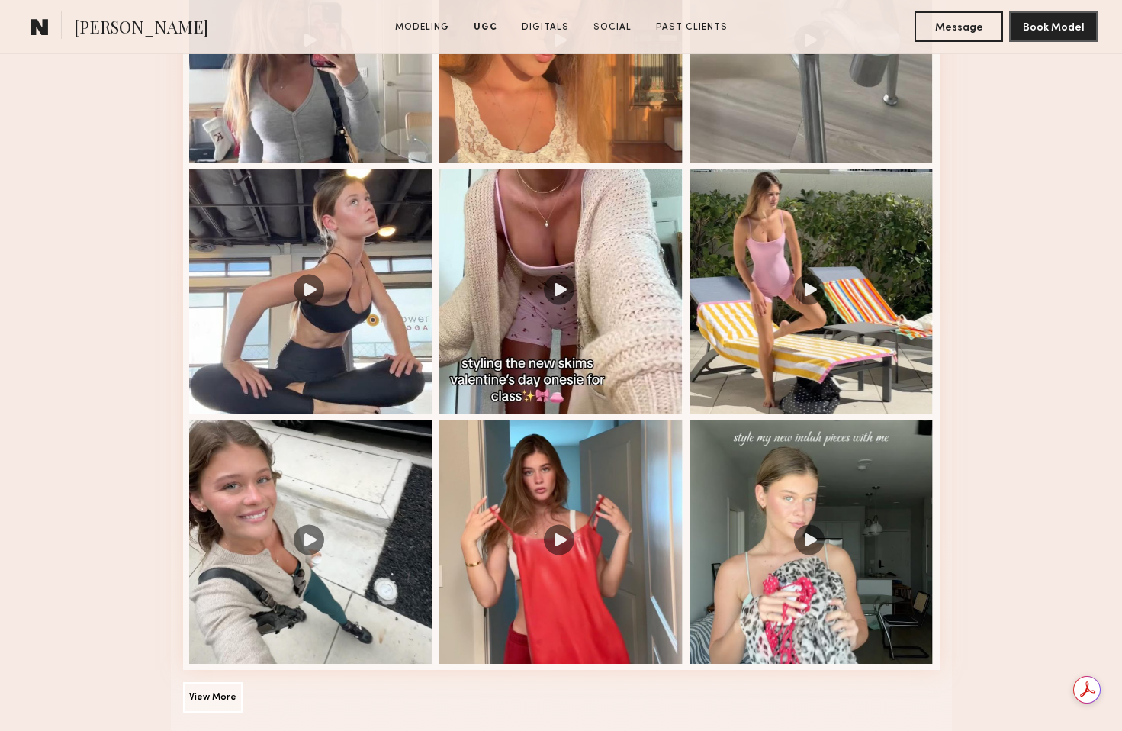
scroll to position [2000, 0]
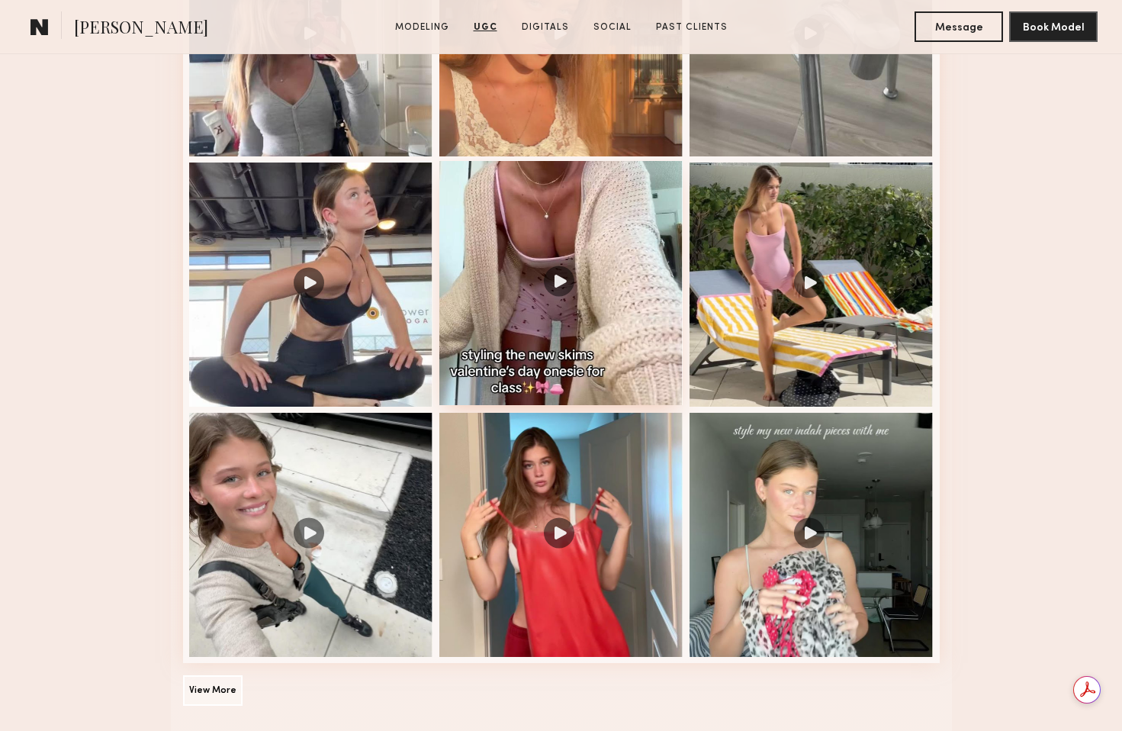
click at [603, 327] on div at bounding box center [561, 283] width 244 height 244
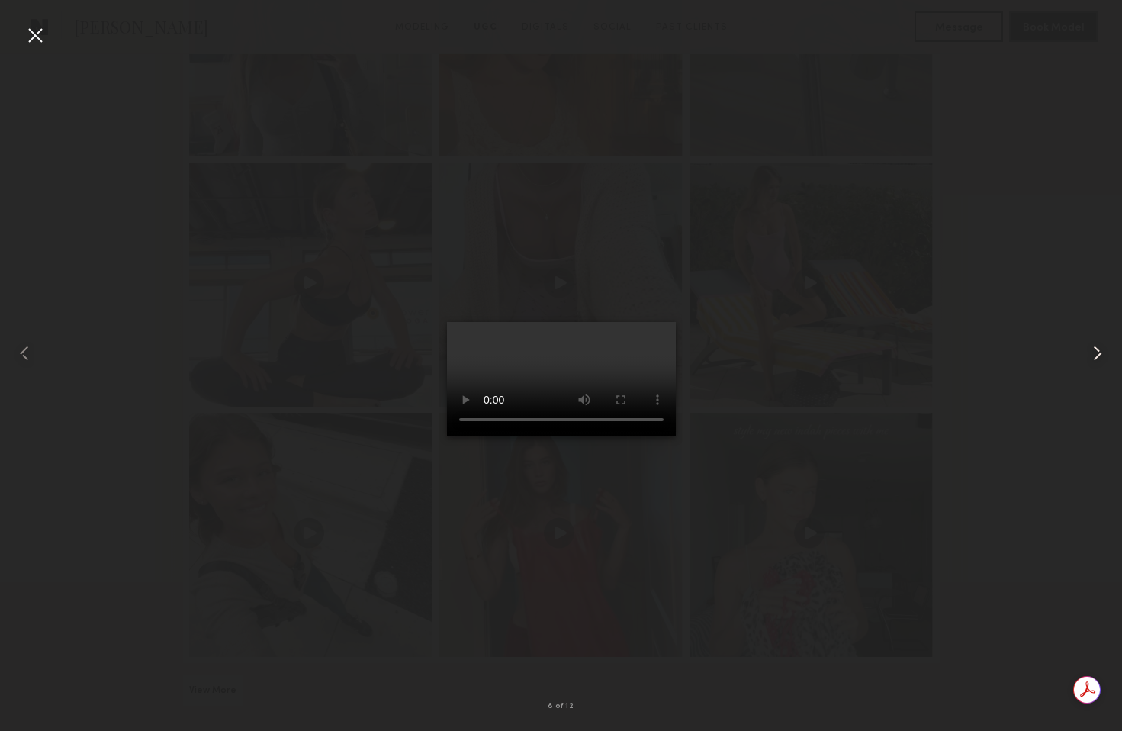
click at [1102, 349] on common-icon at bounding box center [1098, 353] width 24 height 24
click at [1095, 349] on common-icon at bounding box center [1098, 353] width 24 height 24
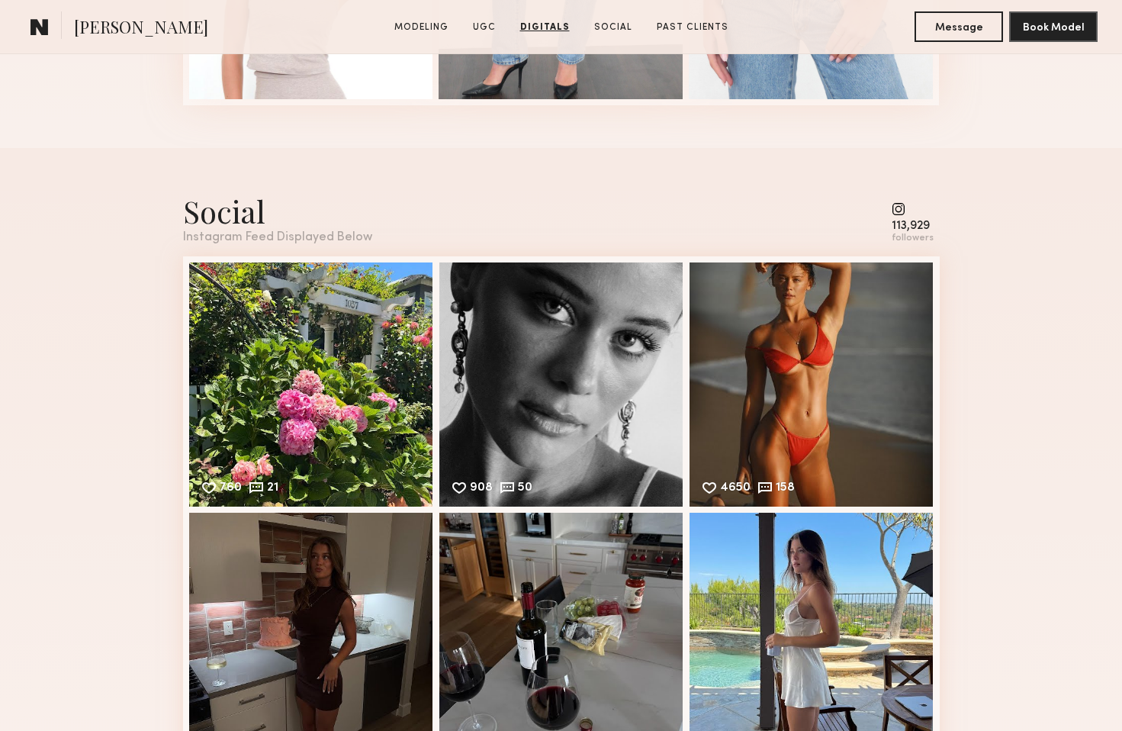
scroll to position [3920, 0]
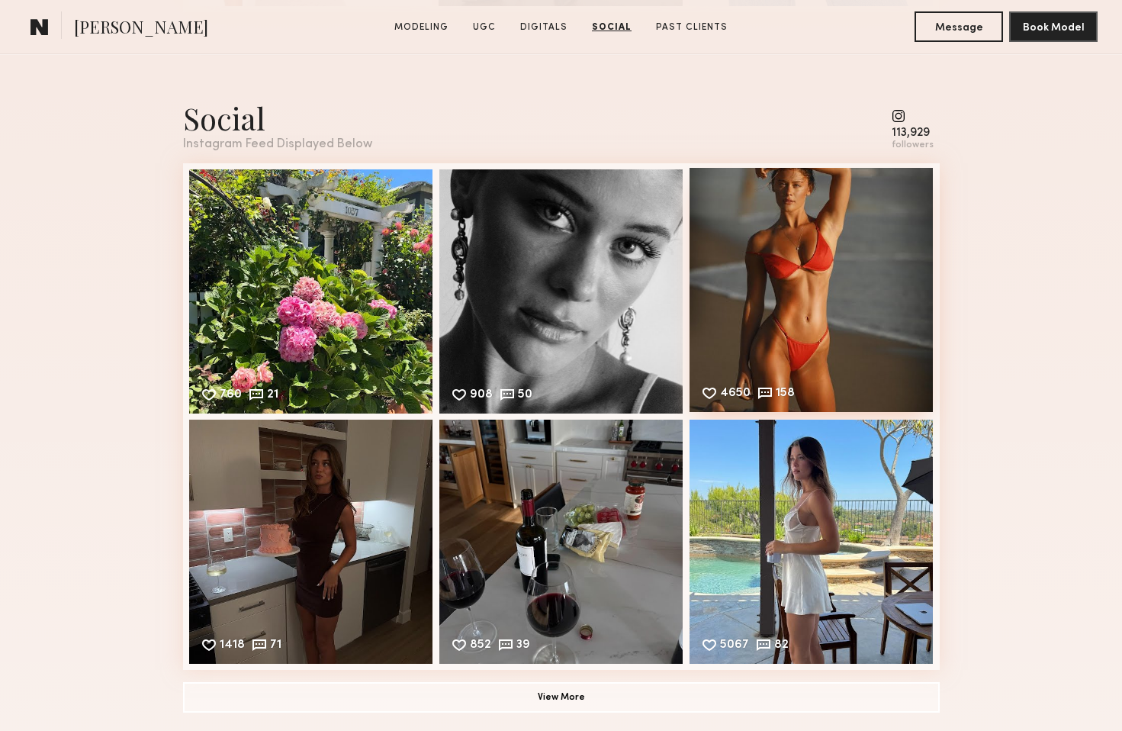
click at [819, 289] on div "4650 158 Likes & comments displayed to show model’s engagement" at bounding box center [812, 290] width 244 height 244
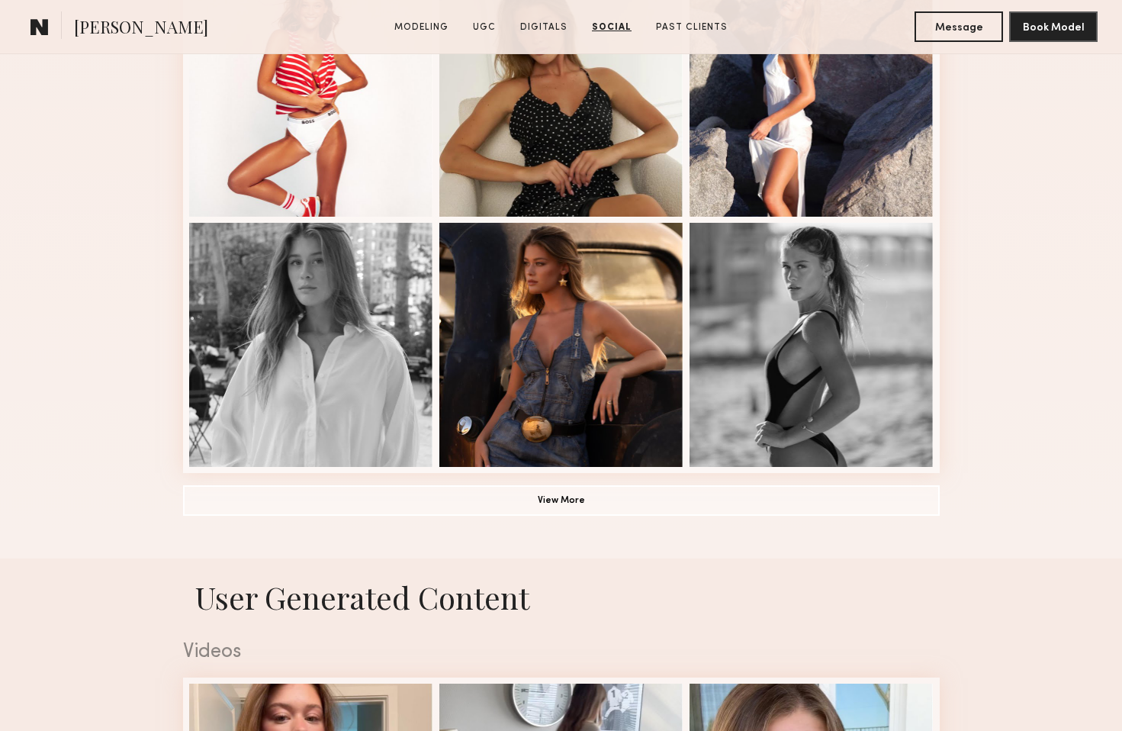
scroll to position [954, 0]
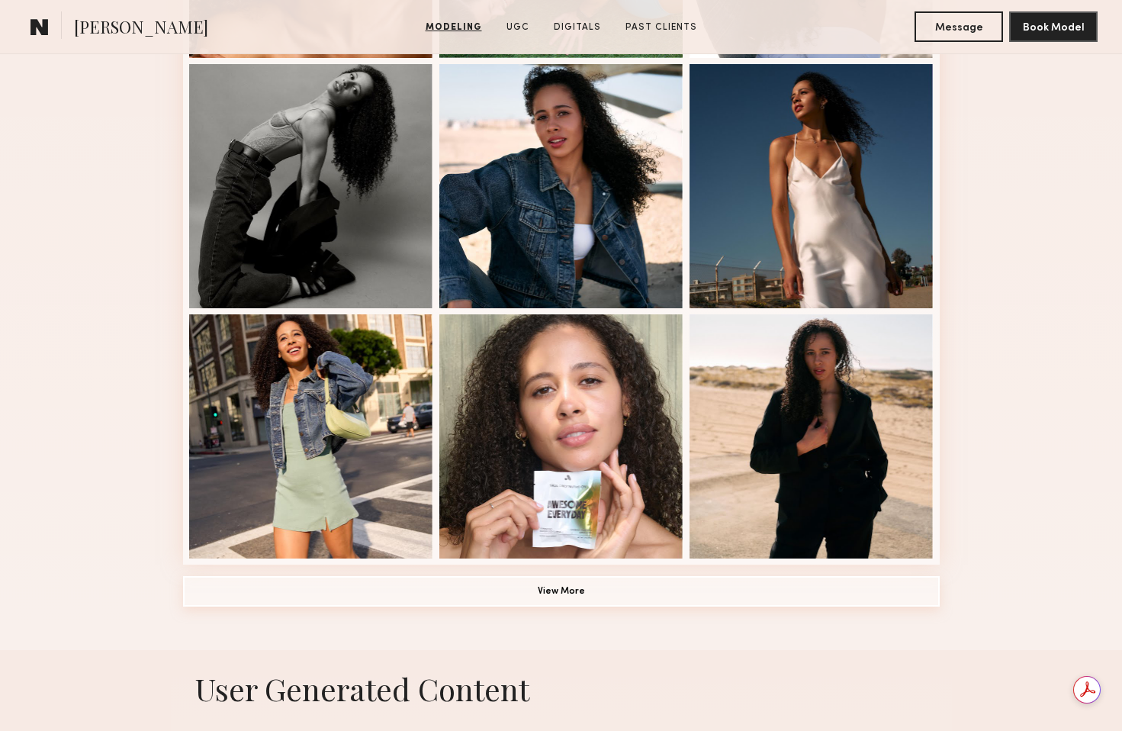
click at [578, 594] on button "View More" at bounding box center [561, 591] width 757 height 31
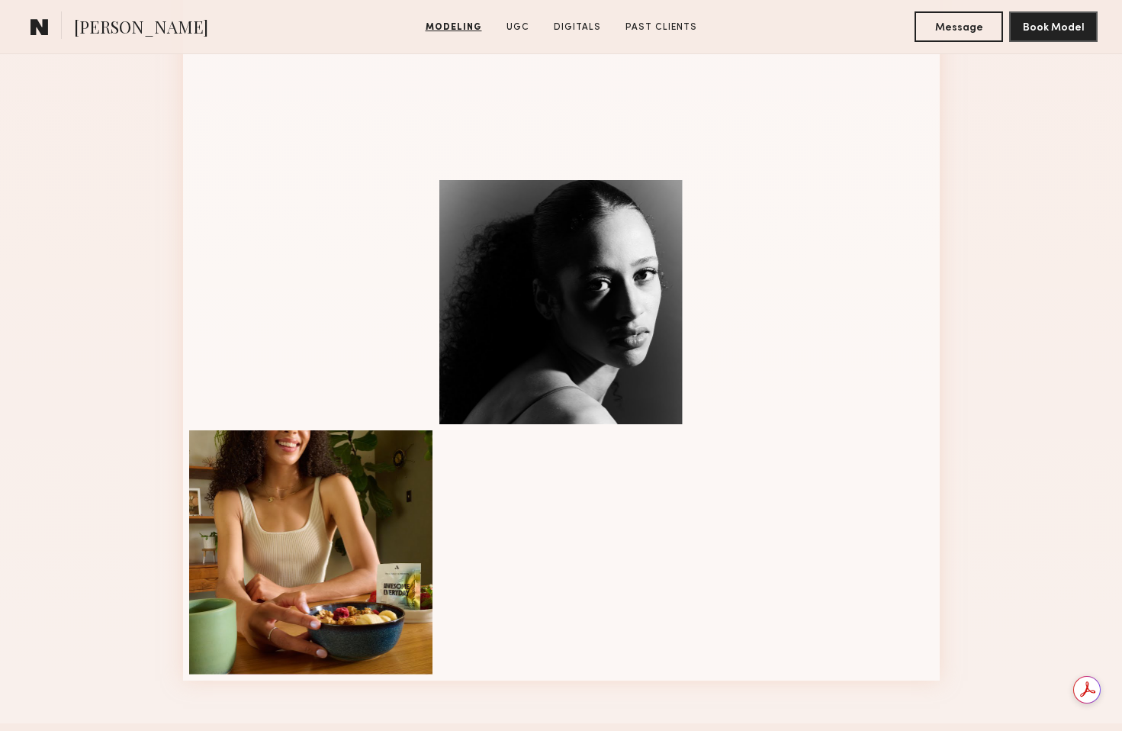
scroll to position [1784, 0]
